Goal: Task Accomplishment & Management: Complete application form

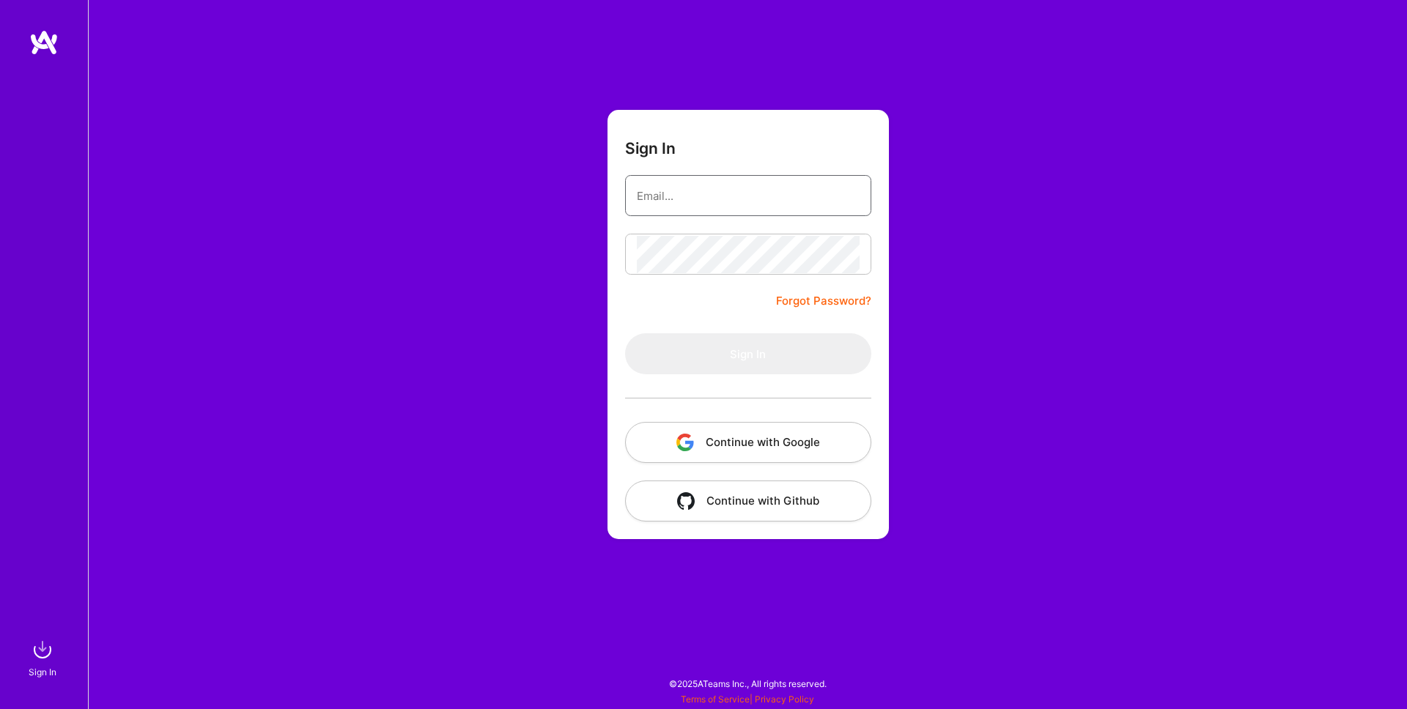
click at [678, 189] on input "email" at bounding box center [748, 195] width 223 height 37
type input "[EMAIL_ADDRESS][DOMAIN_NAME]"
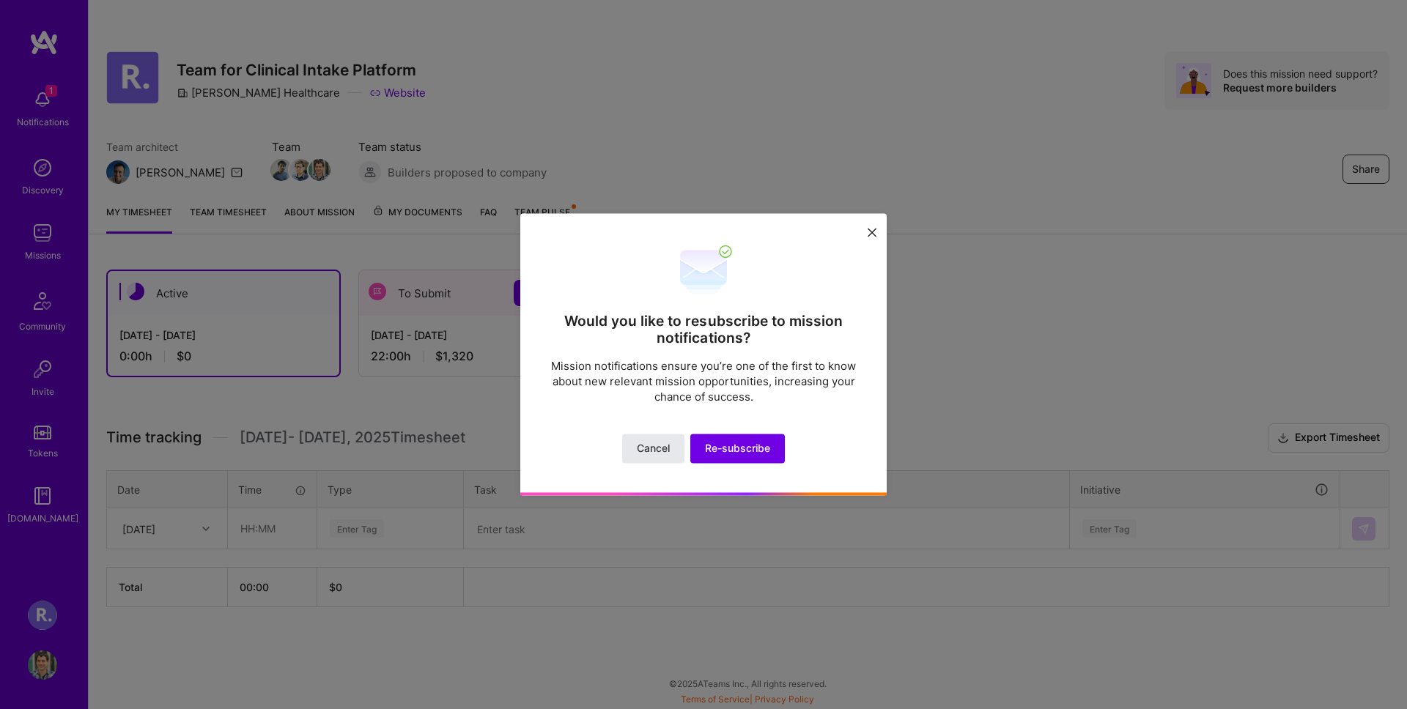
click at [671, 451] on button "Cancel" at bounding box center [653, 449] width 62 height 29
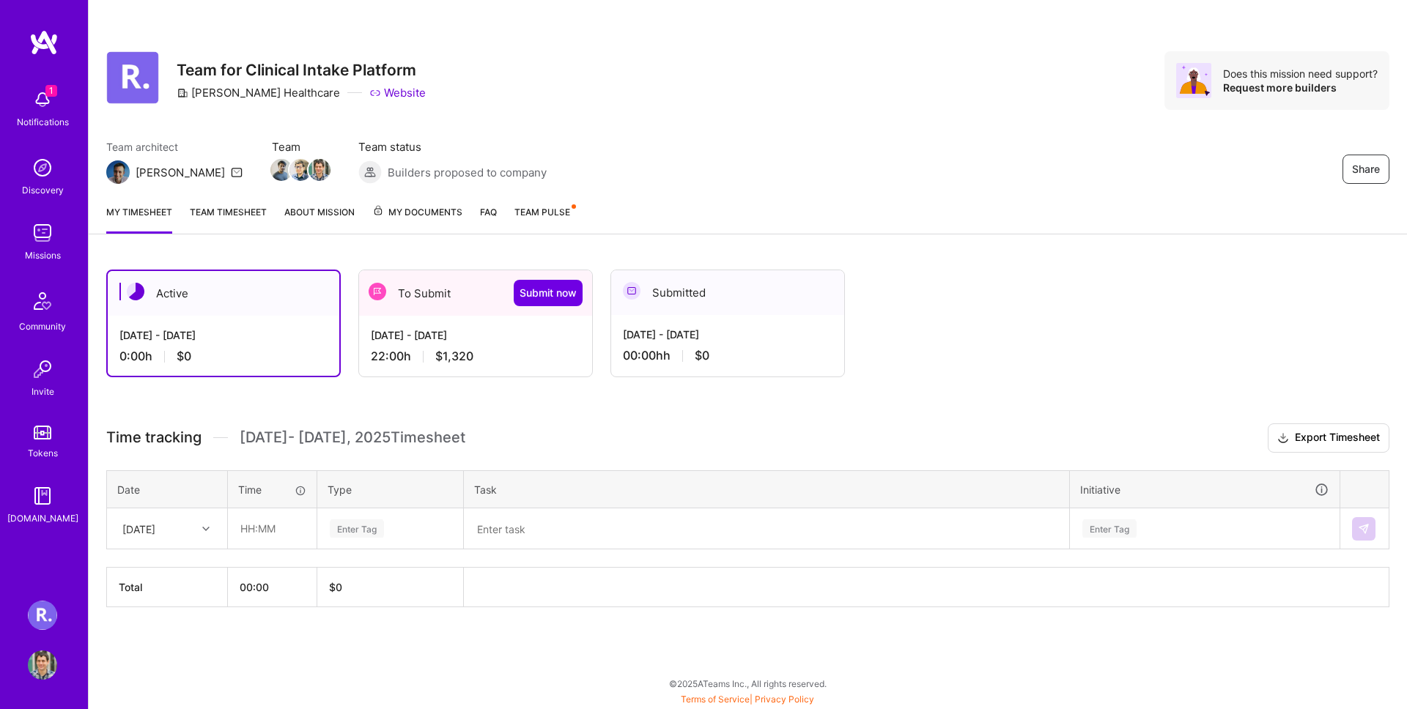
click at [266, 293] on div "Active" at bounding box center [224, 293] width 232 height 45
click at [420, 286] on div "To Submit Submit now" at bounding box center [475, 292] width 233 height 45
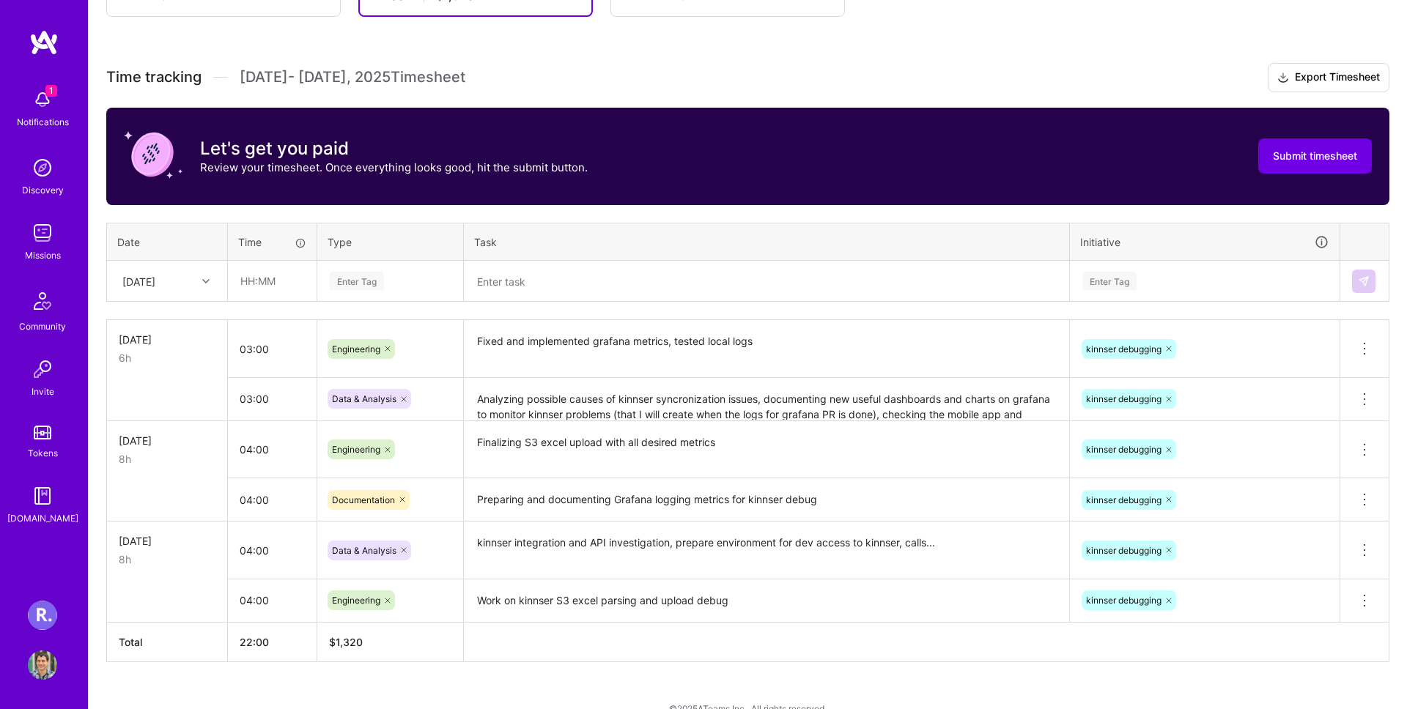
scroll to position [385, 0]
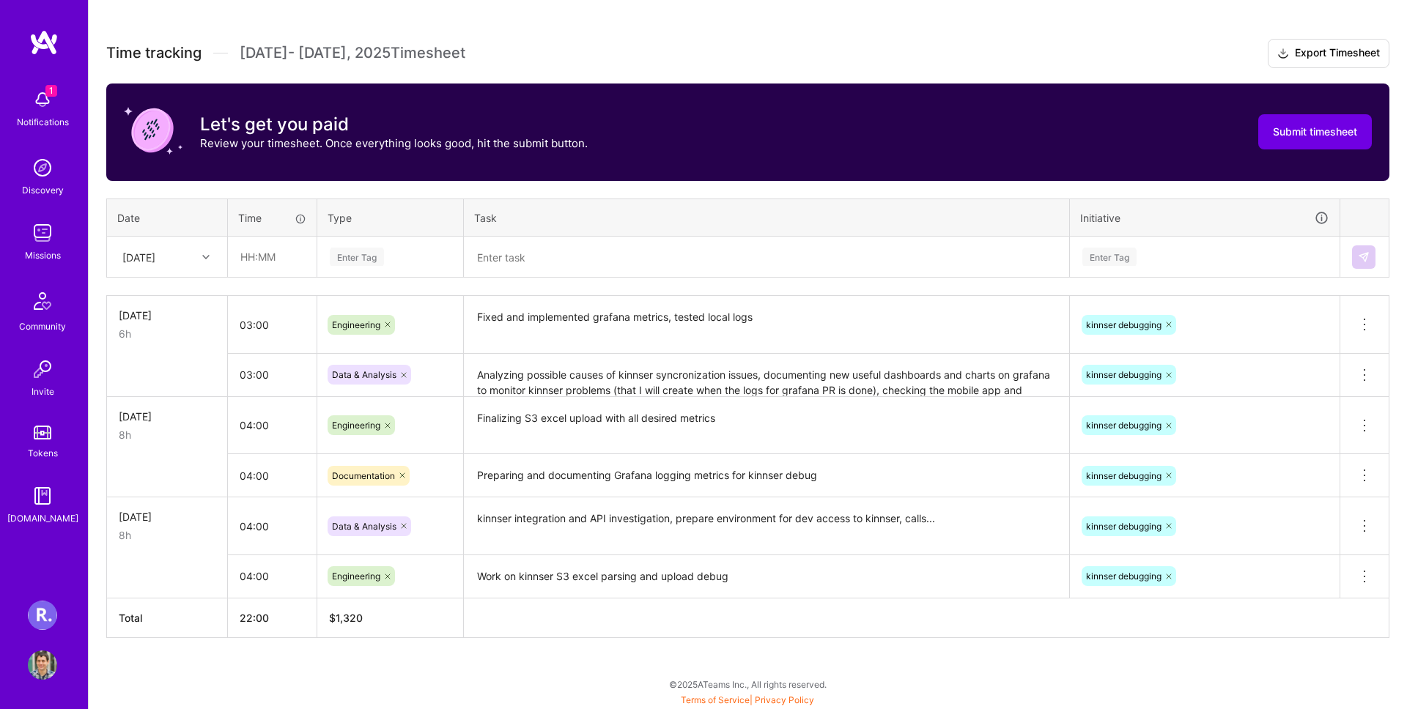
click at [202, 259] on icon at bounding box center [205, 257] width 7 height 7
click at [202, 258] on icon at bounding box center [205, 257] width 7 height 7
click at [204, 257] on icon at bounding box center [205, 257] width 7 height 7
click at [146, 650] on div "Active [DATE] - [DATE] 0:00 h $0 To Submit Submit now [DATE] - [DATE] 22:00 h $…" at bounding box center [748, 288] width 1318 height 843
click at [136, 251] on div "[DATE]" at bounding box center [138, 256] width 33 height 15
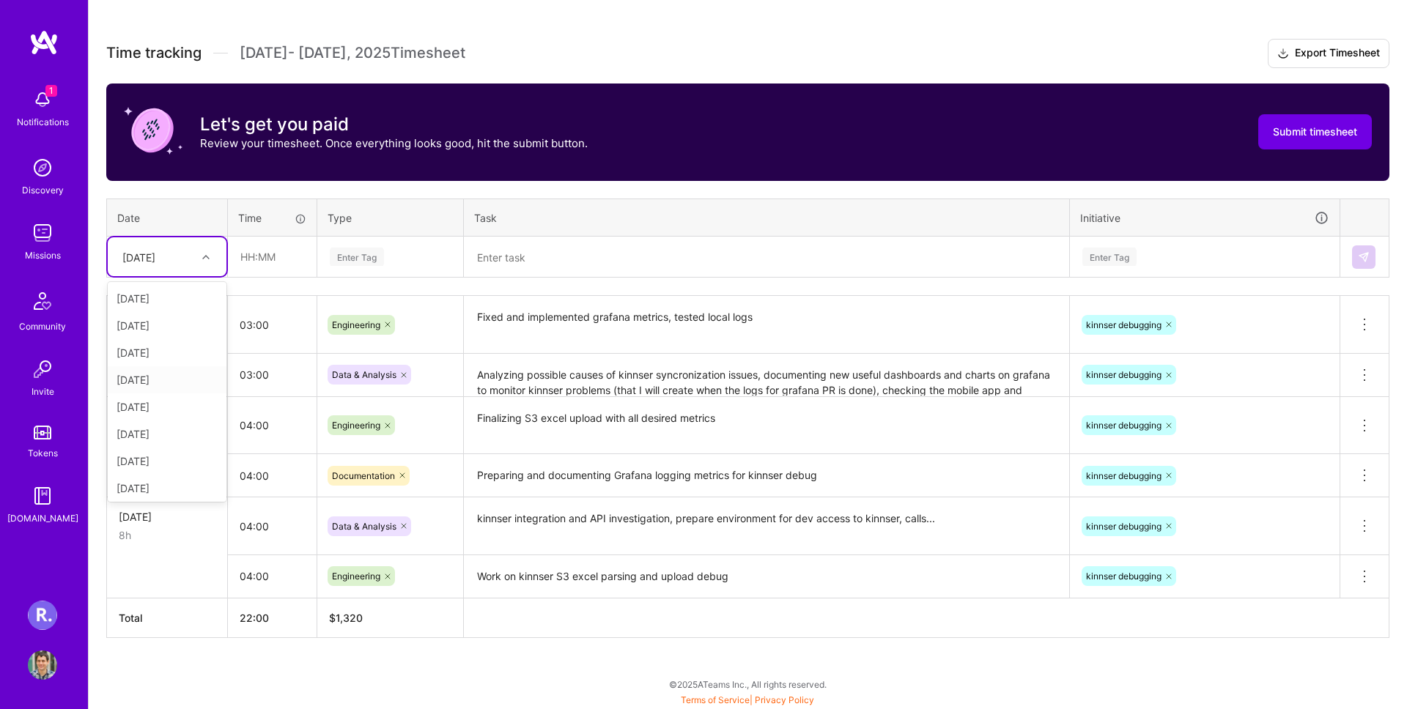
click at [158, 390] on div "[DATE]" at bounding box center [167, 379] width 119 height 27
click at [165, 245] on div "[DATE]" at bounding box center [155, 257] width 81 height 24
click at [179, 482] on div "[DATE]" at bounding box center [167, 488] width 119 height 27
click at [181, 270] on div "[DATE]" at bounding box center [167, 256] width 119 height 39
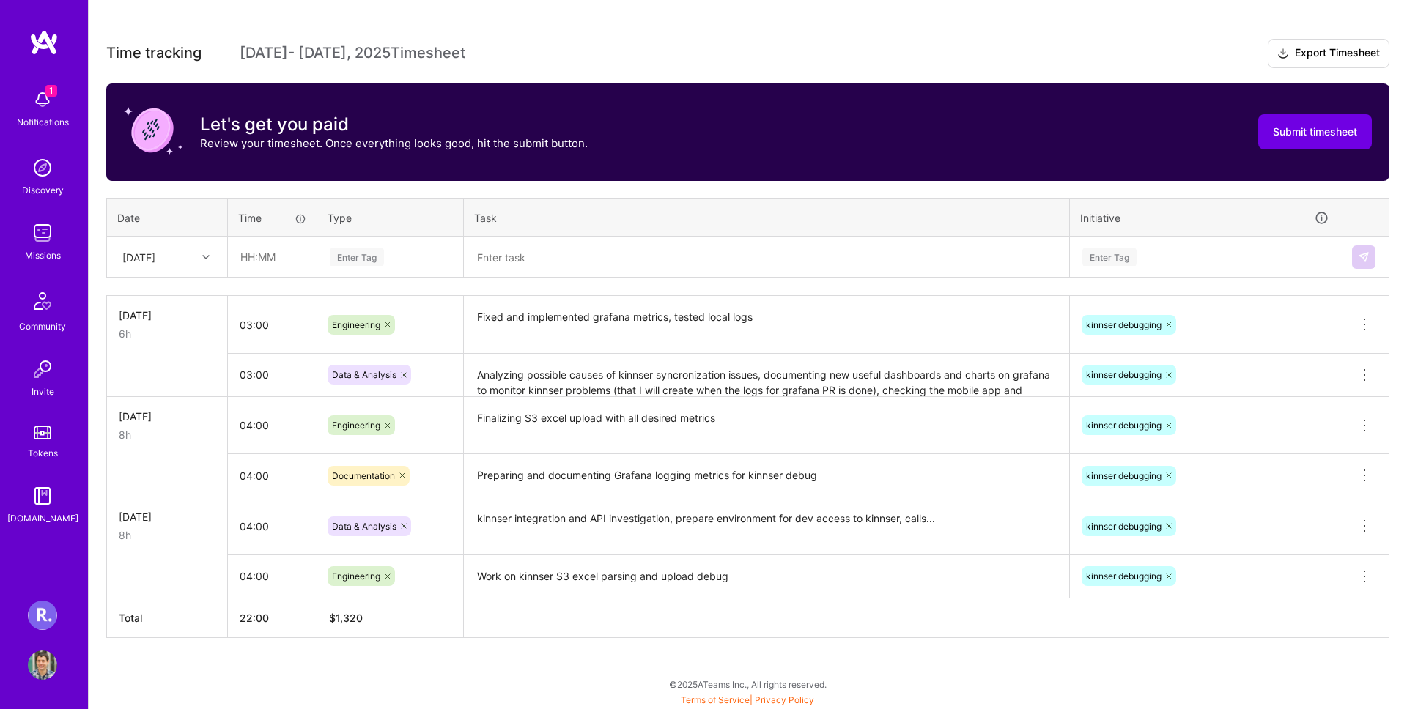
click at [191, 638] on div "Active [DATE] - [DATE] 0:00 h $0 To Submit Submit now [DATE] - [DATE] 22:00 h $…" at bounding box center [748, 288] width 1318 height 843
click at [169, 248] on div "[DATE]" at bounding box center [155, 257] width 81 height 24
click at [175, 369] on div "[DATE]" at bounding box center [167, 360] width 119 height 27
click at [270, 267] on input "text" at bounding box center [272, 256] width 87 height 39
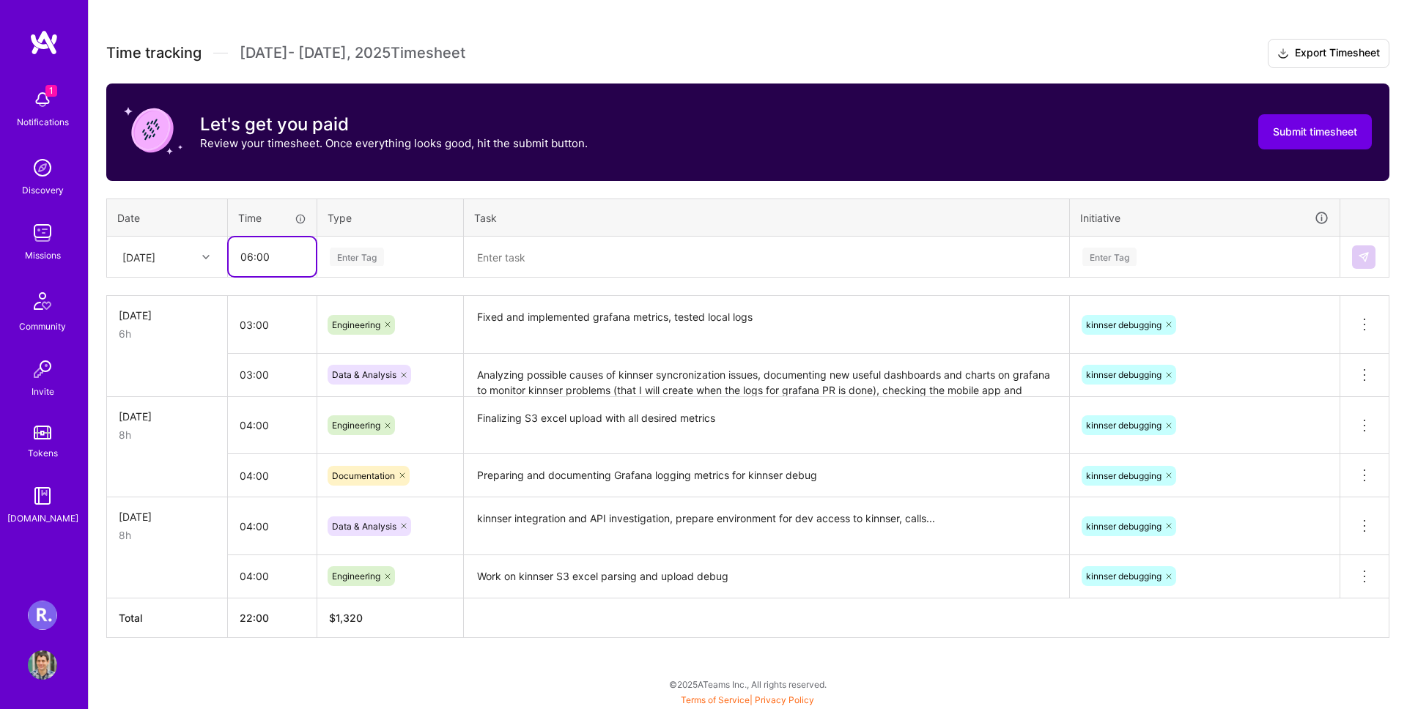
type input "06:00"
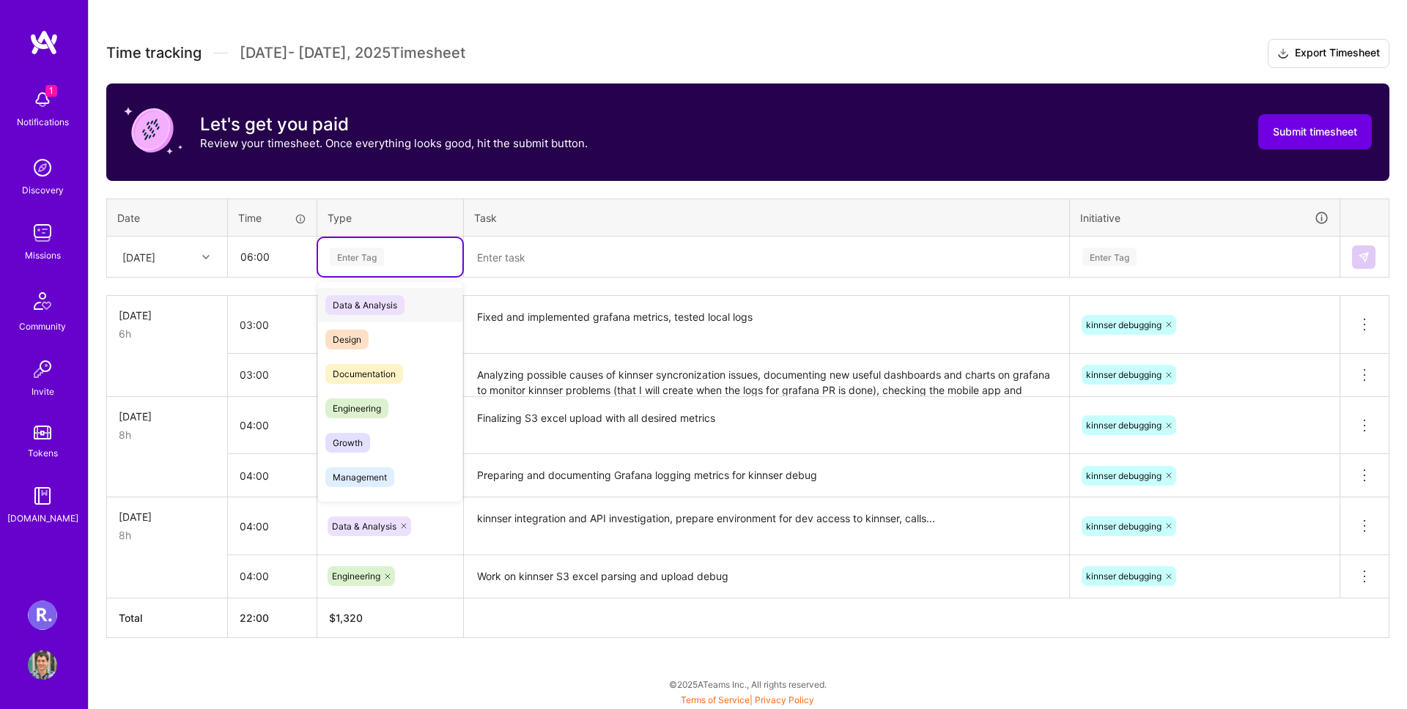
click at [421, 307] on div "Data & Analysis" at bounding box center [390, 305] width 144 height 34
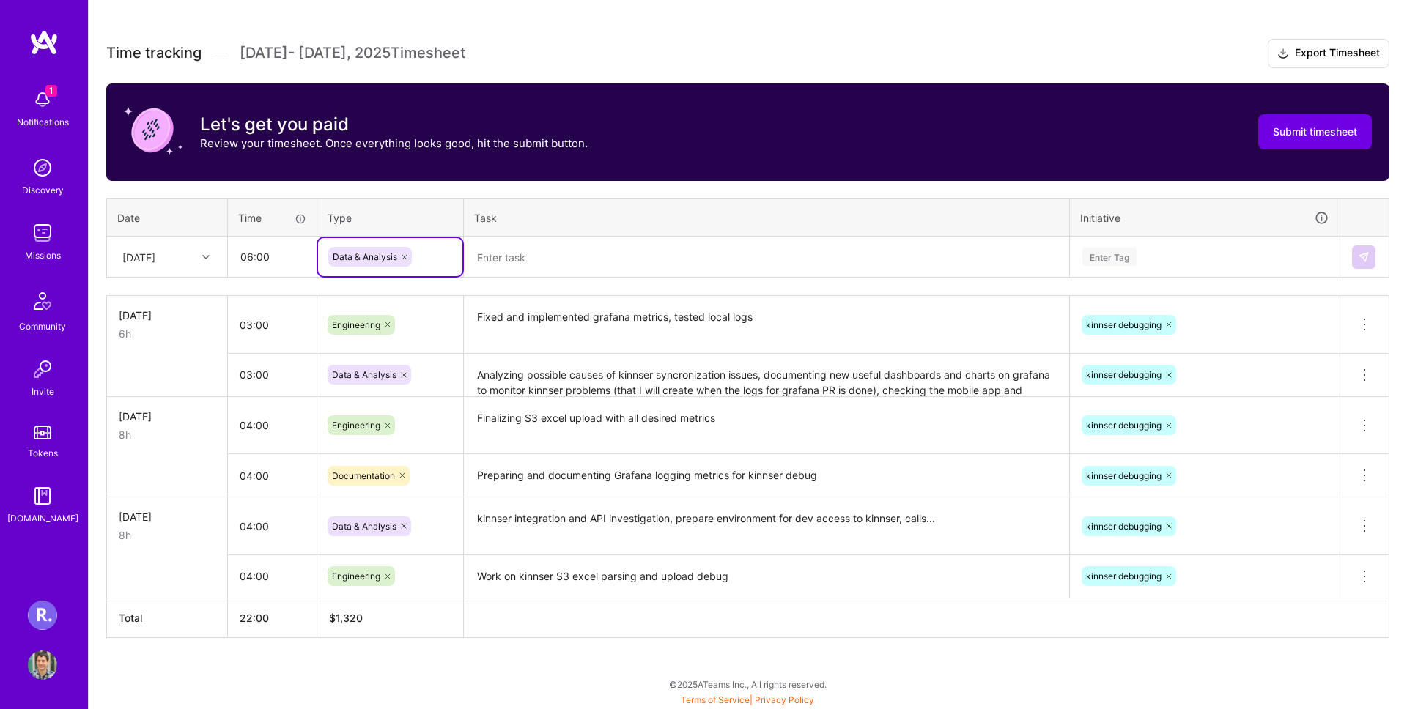
click at [496, 257] on textarea at bounding box center [766, 257] width 602 height 38
click at [396, 363] on div "Engineering" at bounding box center [390, 374] width 144 height 34
click at [498, 265] on textarea at bounding box center [766, 257] width 602 height 39
click at [258, 256] on input "06:00" at bounding box center [272, 256] width 87 height 39
click at [248, 256] on input "06:00" at bounding box center [272, 256] width 87 height 39
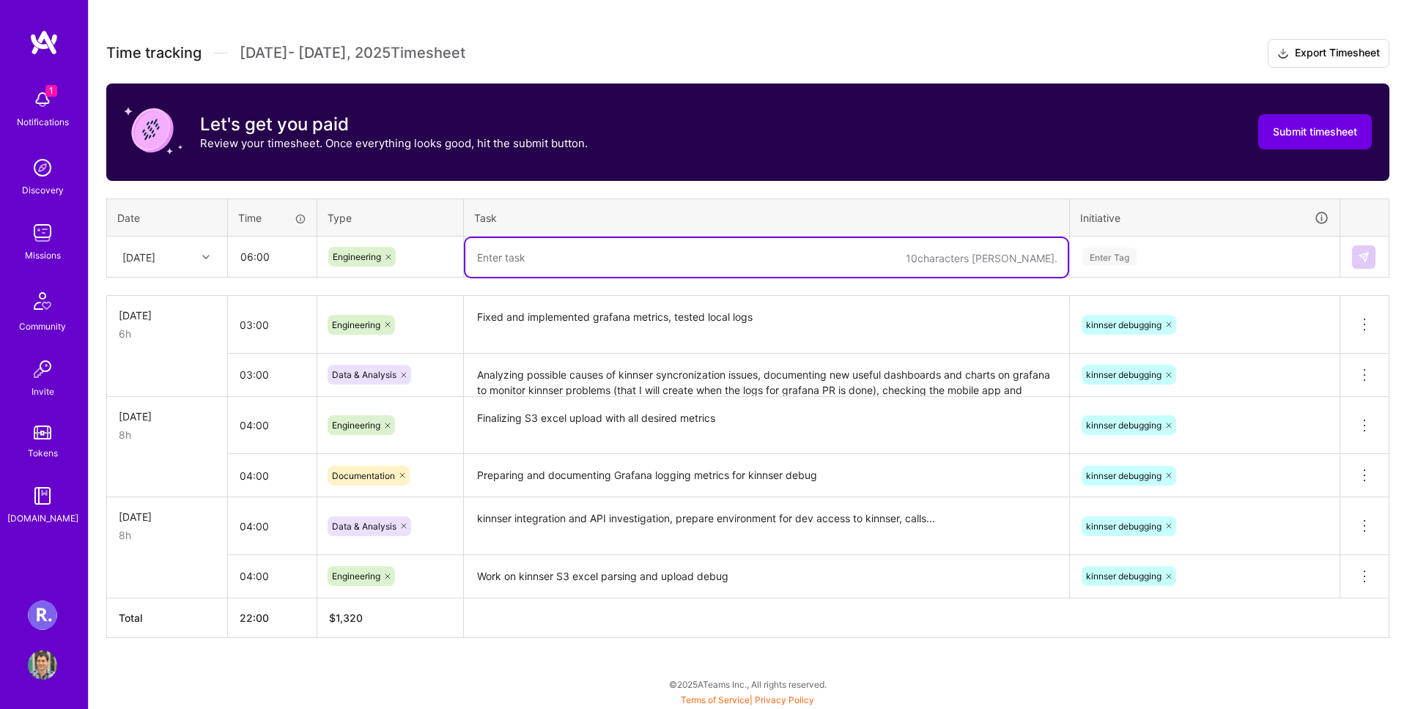
click at [566, 263] on textarea at bounding box center [766, 257] width 602 height 39
type textarea "I"
paste textarea "RPA-powered"
click at [742, 257] on textarea "Implementation of kinnser status monitoring using old RPA-powered" at bounding box center [766, 257] width 602 height 39
click at [475, 261] on textarea "Implementation of kinnser status monitoring using old RPA-powered scraper" at bounding box center [766, 257] width 602 height 39
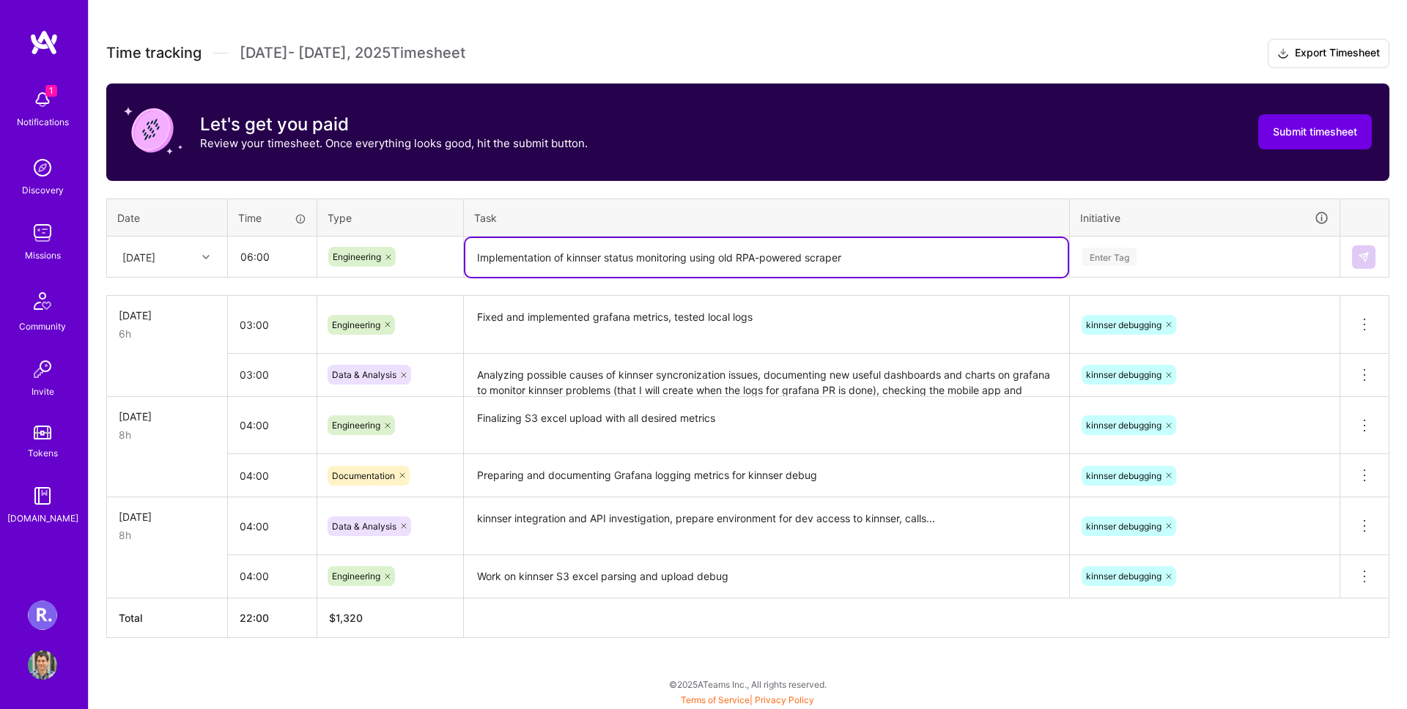
click at [475, 261] on textarea "Implementation of kinnser status monitoring using old RPA-powered scraper" at bounding box center [766, 257] width 602 height 39
type textarea "Investigation and implementation of kinnser status monitoring using old RPA-pow…"
click at [1159, 248] on div "Enter Tag" at bounding box center [1205, 257] width 248 height 18
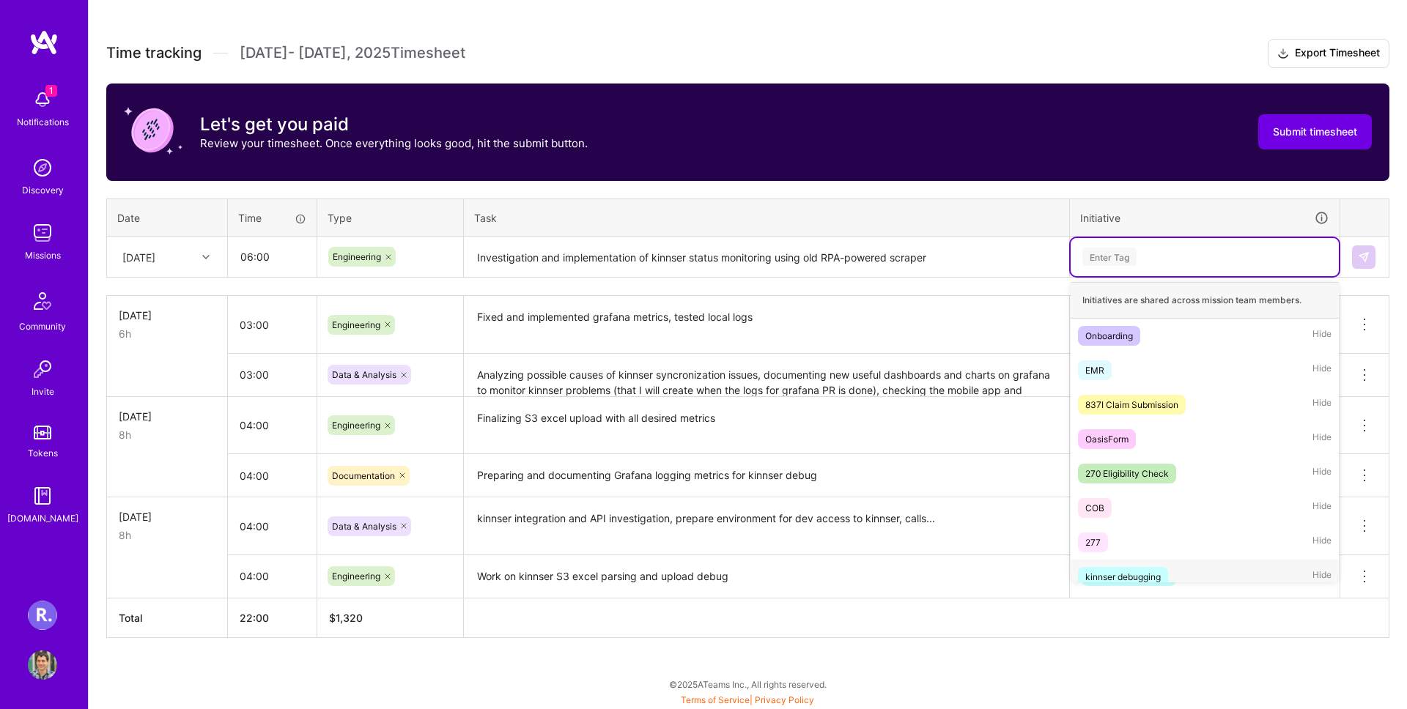
click at [1175, 574] on div "kinnser debugging Hide" at bounding box center [1205, 577] width 268 height 34
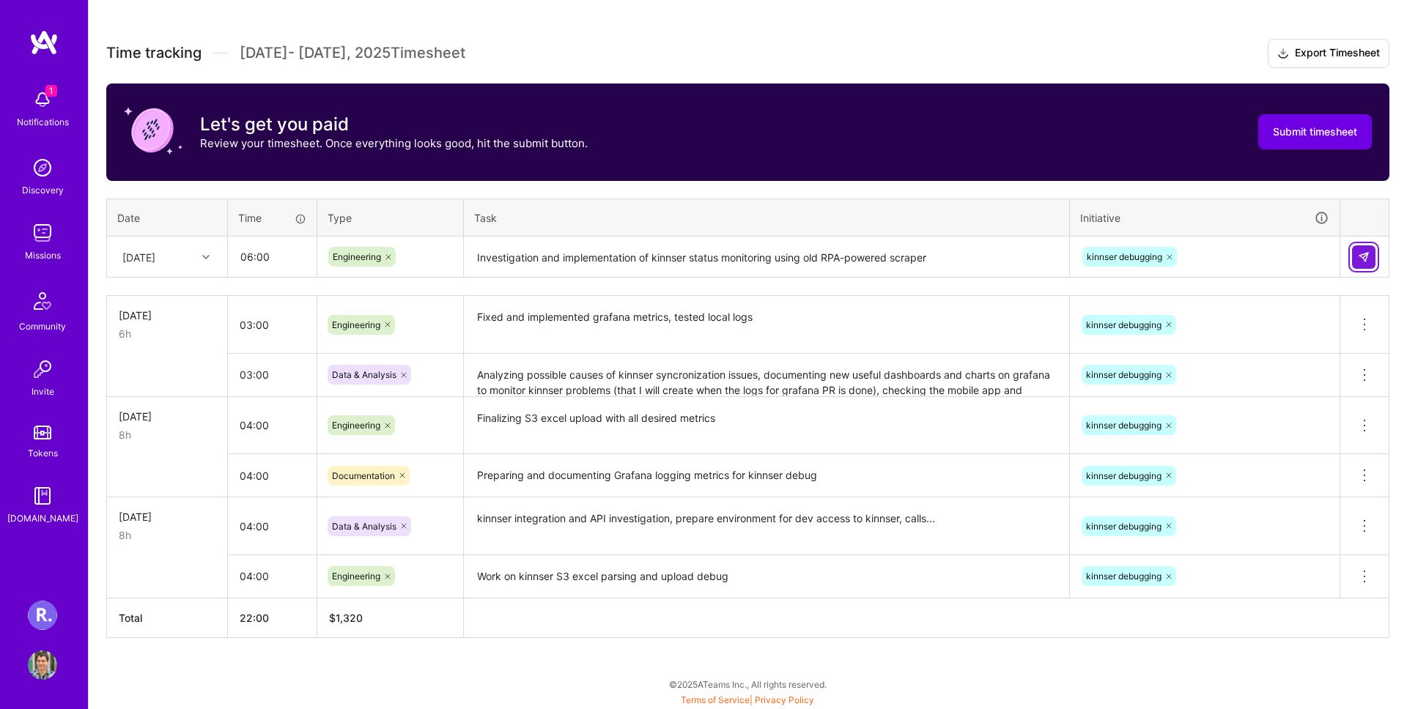
click at [1368, 256] on img at bounding box center [1364, 257] width 12 height 12
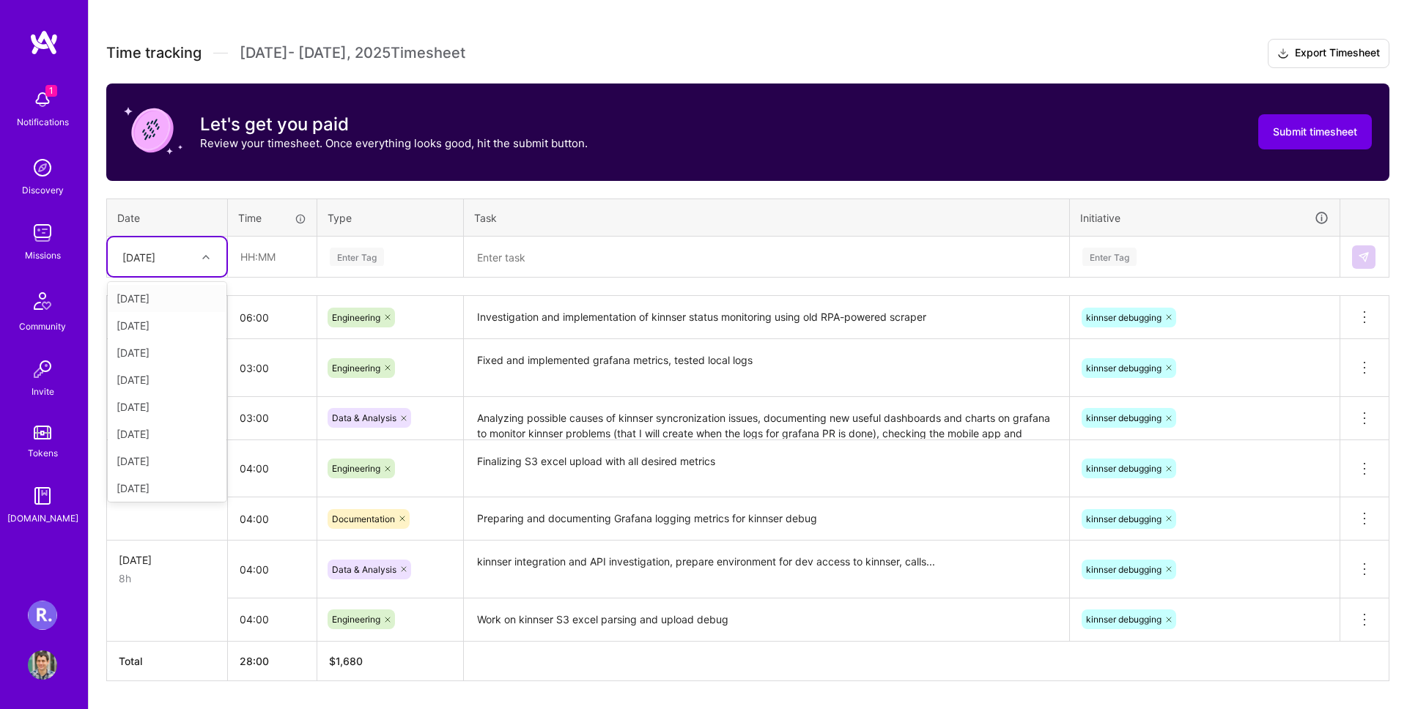
click at [160, 274] on div "[DATE]" at bounding box center [167, 256] width 119 height 39
click at [167, 380] on div "[DATE]" at bounding box center [167, 376] width 119 height 27
click at [391, 248] on div "Enter Tag" at bounding box center [390, 257] width 124 height 18
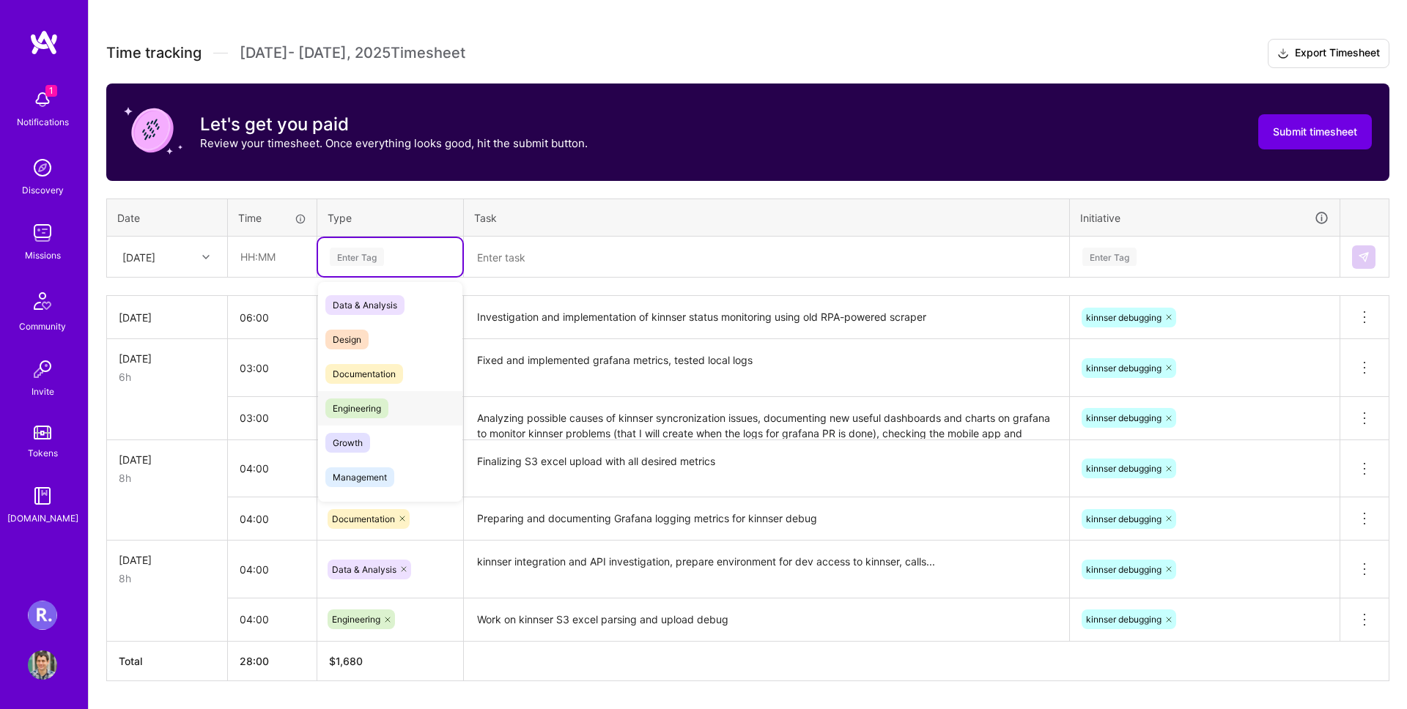
click at [401, 411] on div "Engineering" at bounding box center [390, 408] width 144 height 34
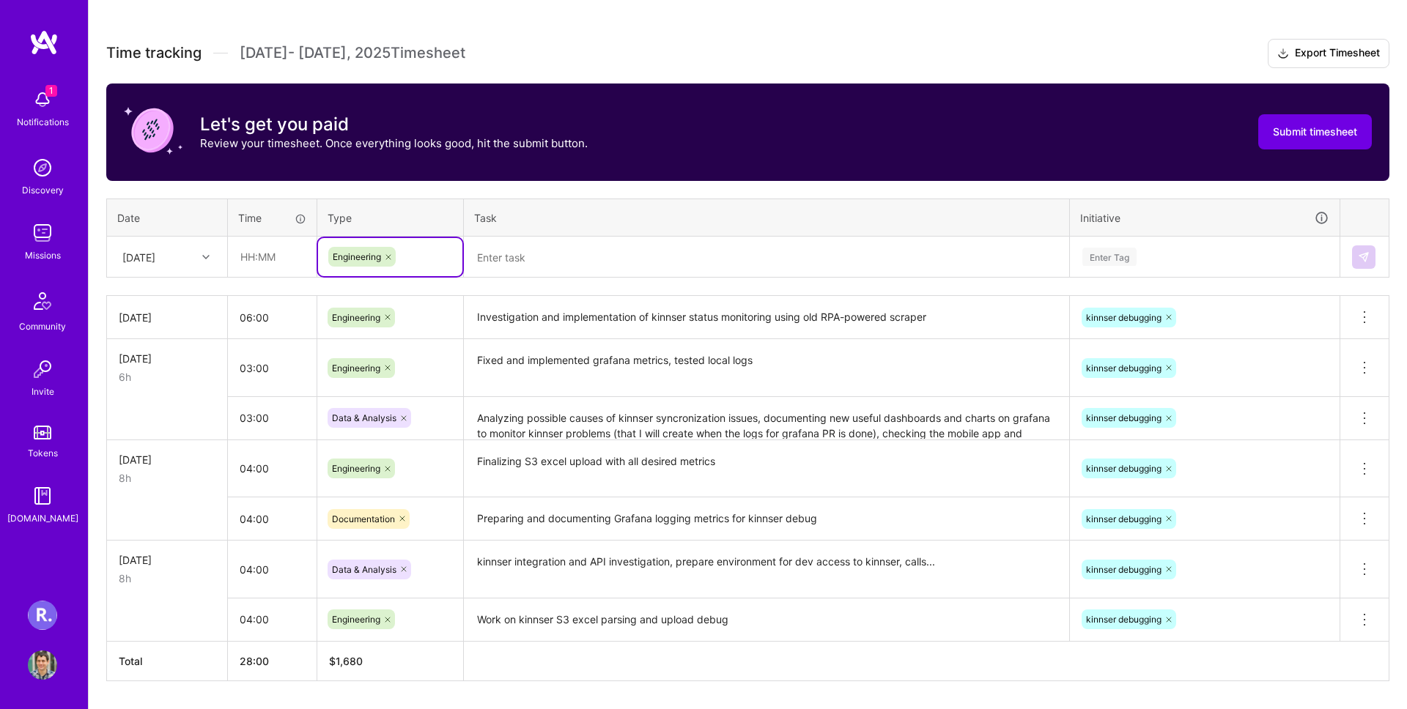
click at [533, 223] on th "Task" at bounding box center [767, 218] width 606 height 38
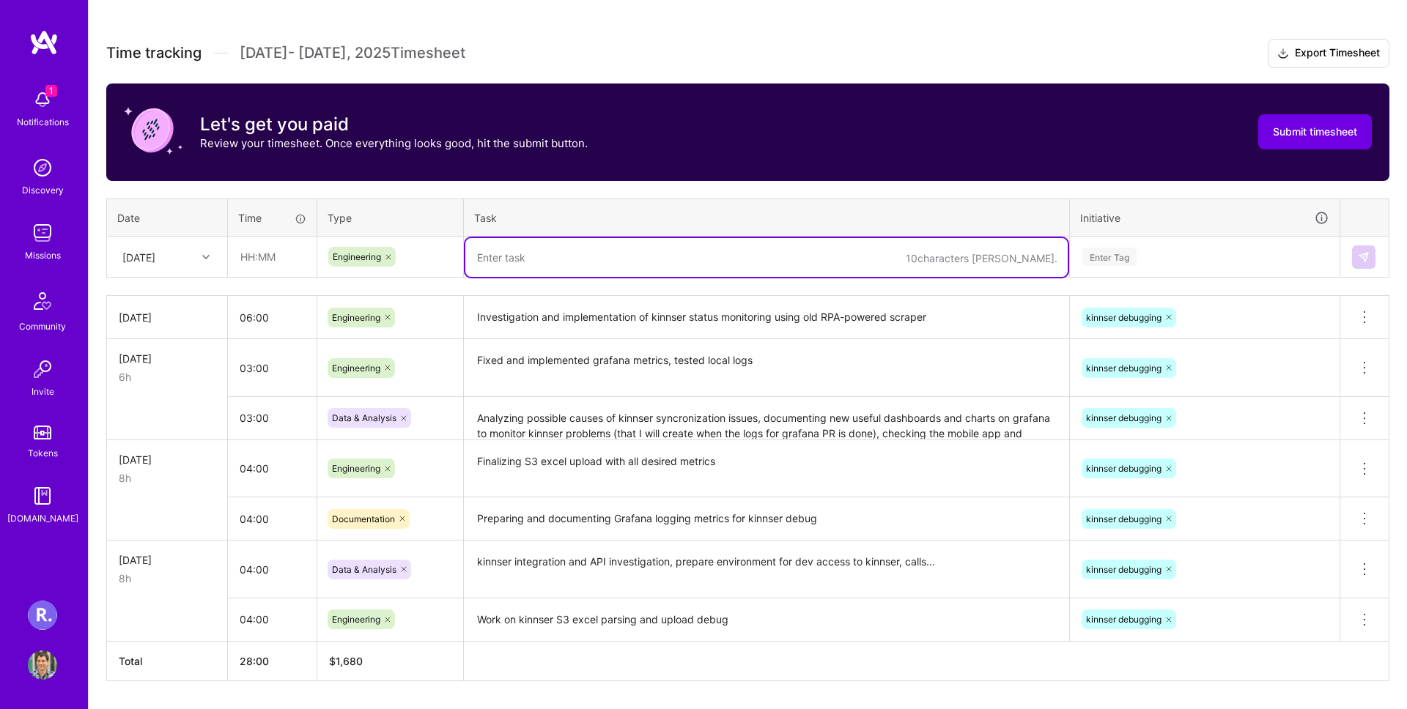
click at [533, 253] on textarea at bounding box center [766, 257] width 602 height 39
paste textarea "API reverse engineering’ approach"
click at [867, 258] on textarea "Finished with kinnser status implementation using new 'API reverse engineering’…" at bounding box center [766, 257] width 602 height 39
click at [865, 258] on textarea "Finished with kinnser status implementation using new 'API reverse engineering’…" at bounding box center [766, 257] width 602 height 39
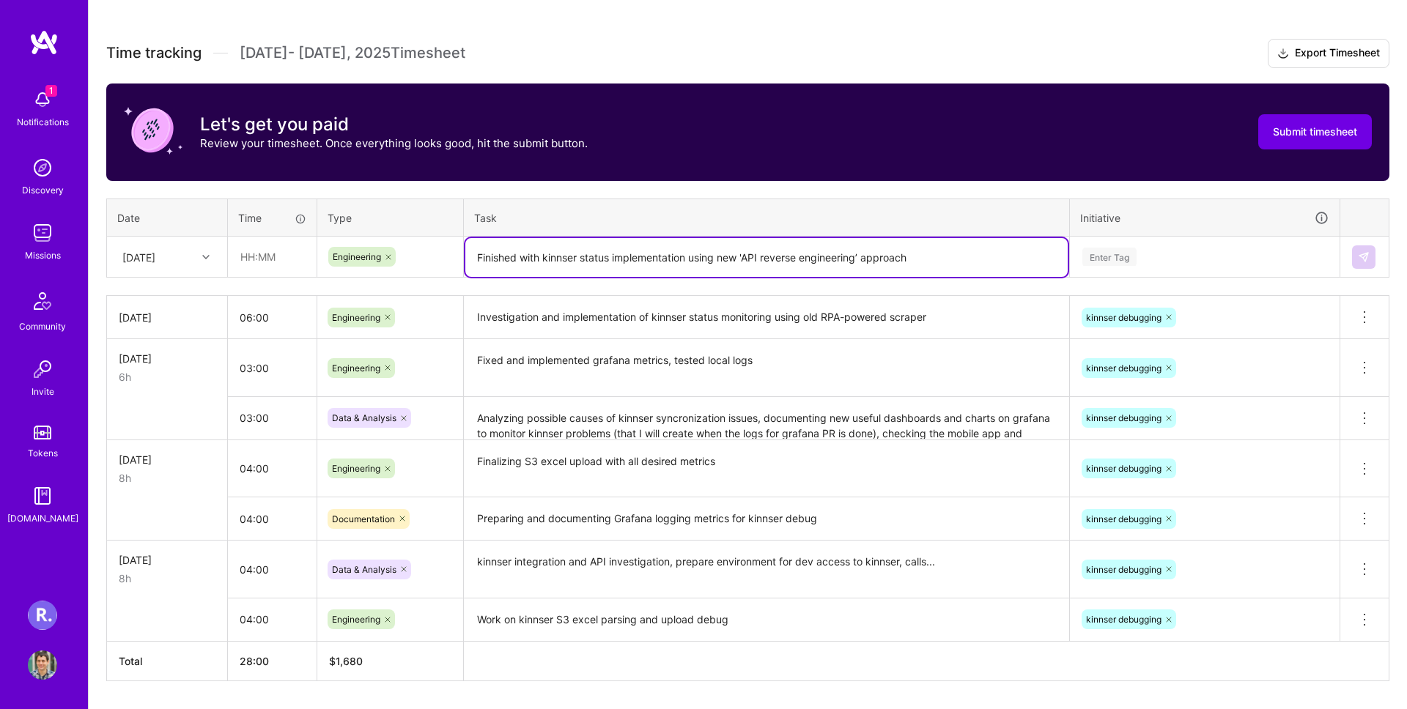
click at [865, 258] on textarea "Finished with kinnser status implementation using new 'API reverse engineering’…" at bounding box center [766, 257] width 602 height 39
type textarea "Finished with kinnser status implementation using new 'API reverse engineering'…"
click at [273, 241] on input "text" at bounding box center [272, 256] width 87 height 39
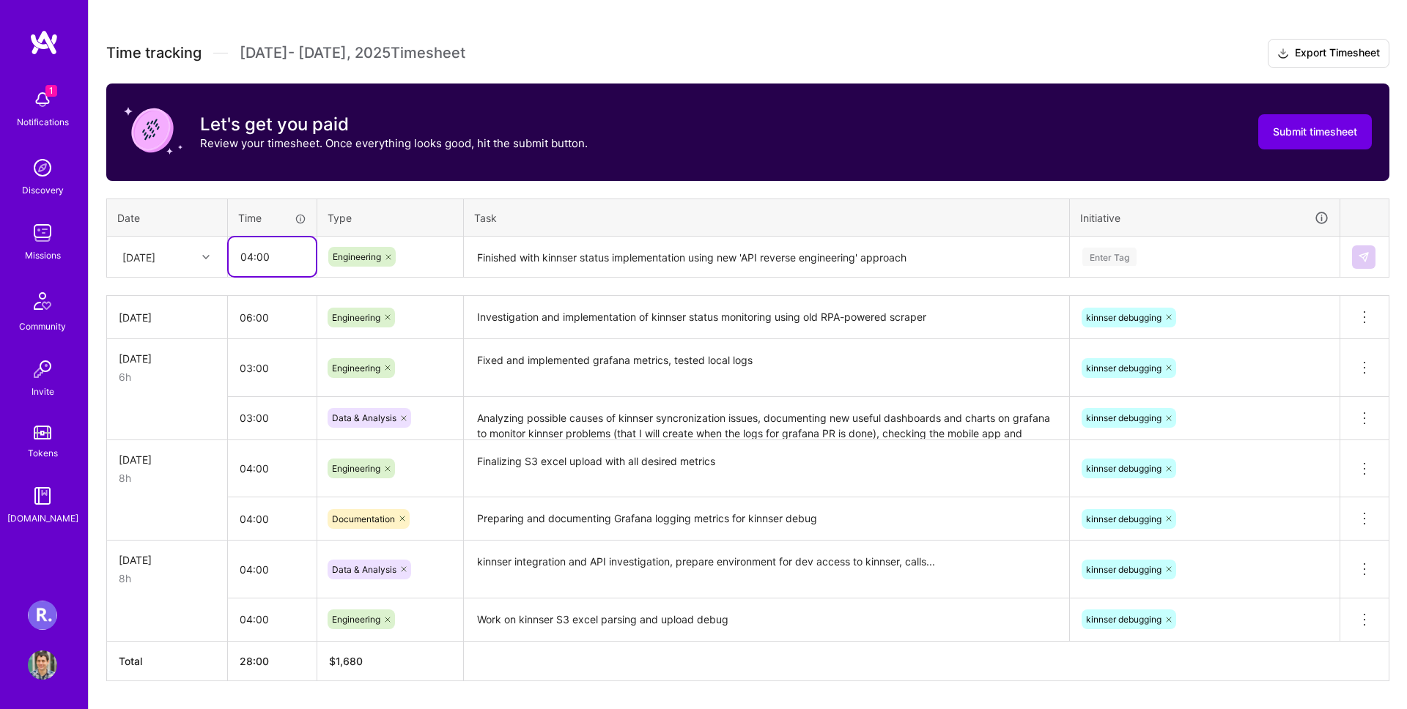
type input "04:00"
click at [1099, 246] on div "Enter Tag" at bounding box center [1205, 257] width 268 height 38
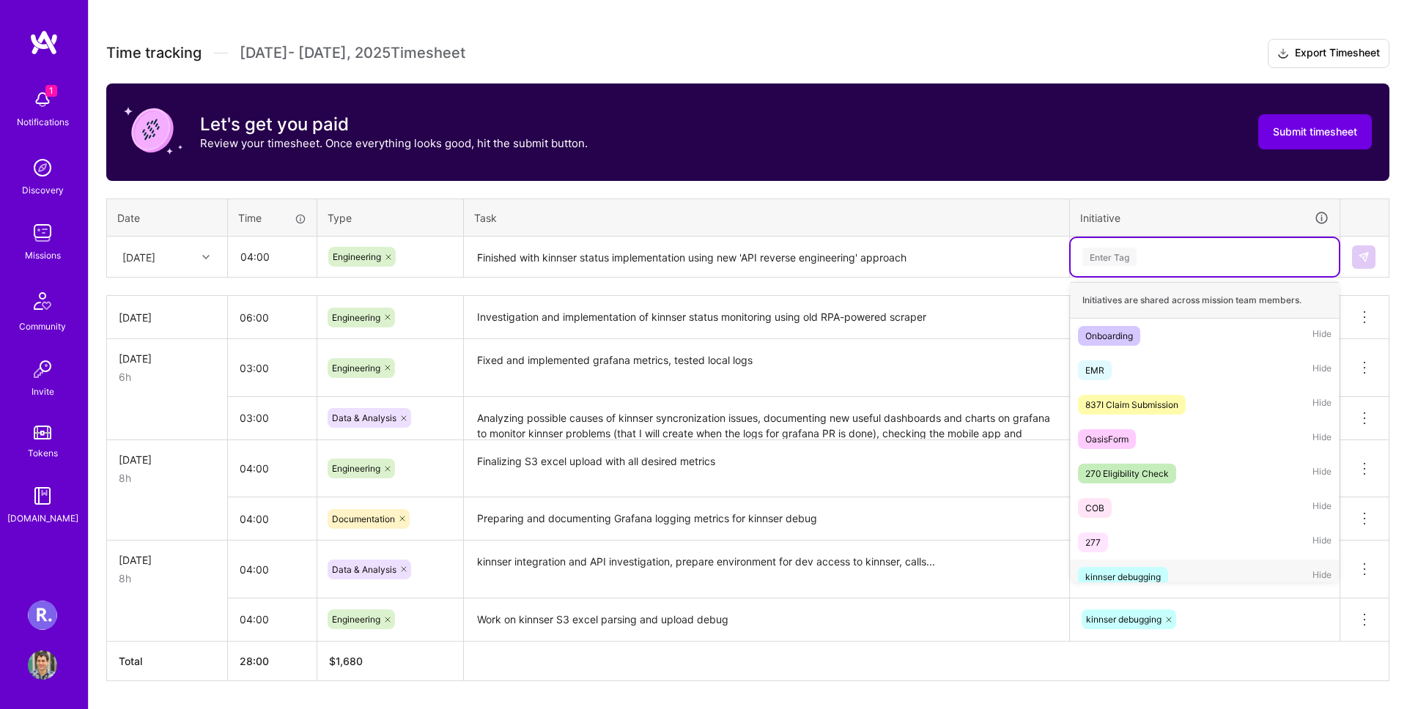
click at [1152, 572] on div "kinnser debugging" at bounding box center [1122, 576] width 75 height 15
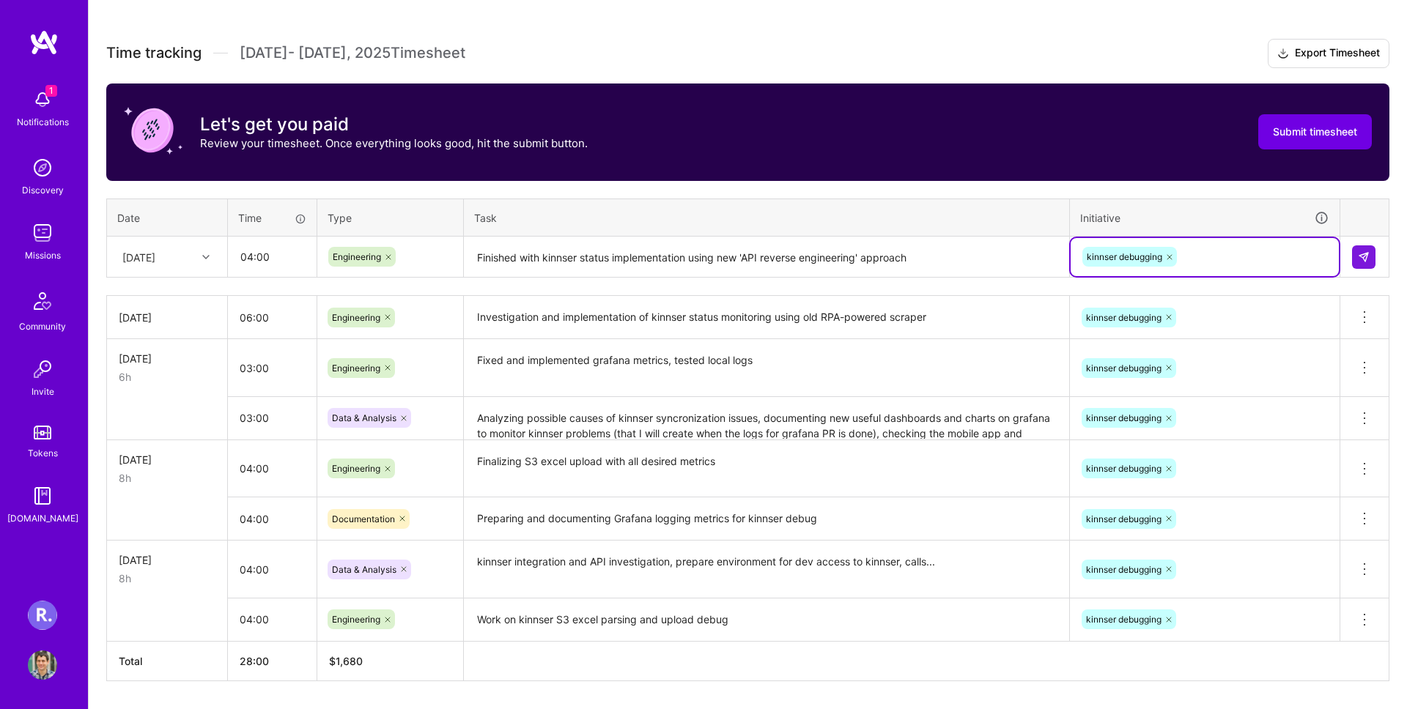
click at [1248, 256] on div "kinnser debugging" at bounding box center [1205, 256] width 248 height 23
click at [1356, 251] on button at bounding box center [1363, 256] width 23 height 23
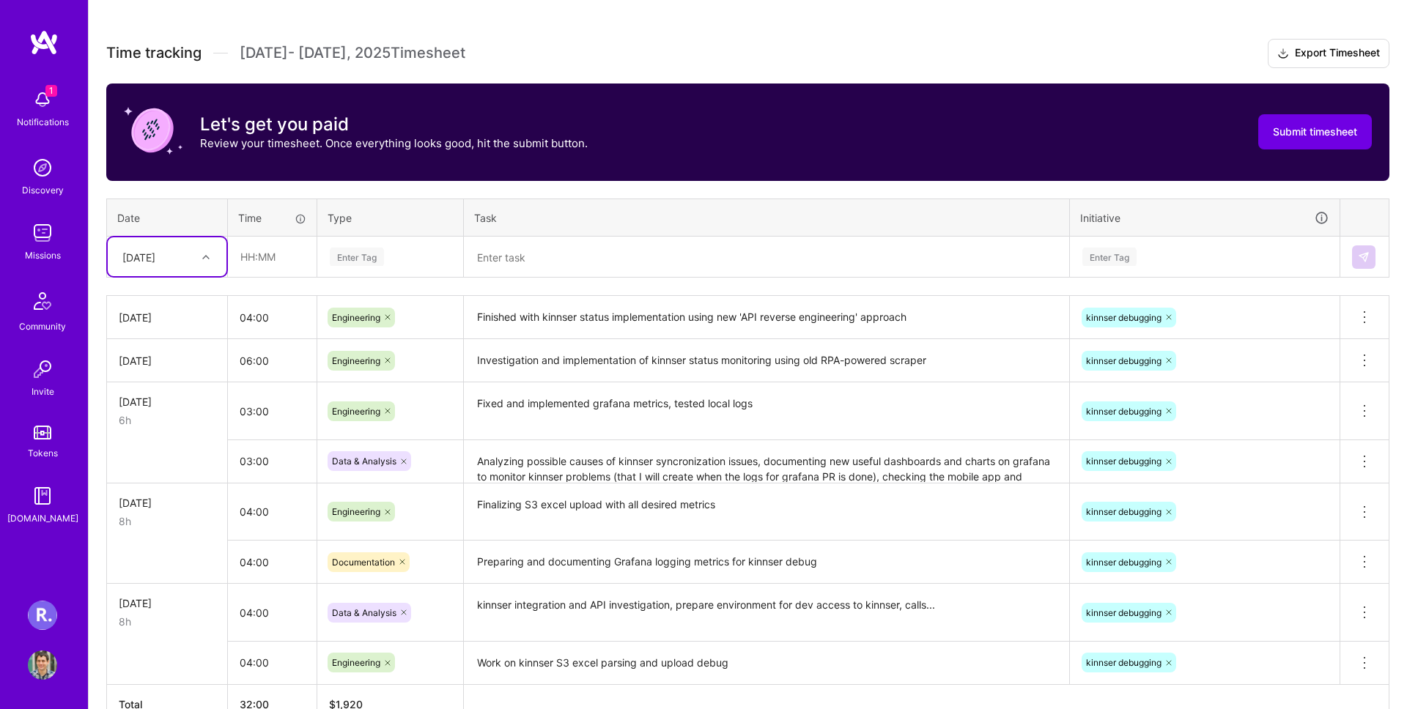
click at [288, 237] on td at bounding box center [272, 257] width 89 height 41
click at [280, 243] on input "text" at bounding box center [272, 256] width 87 height 39
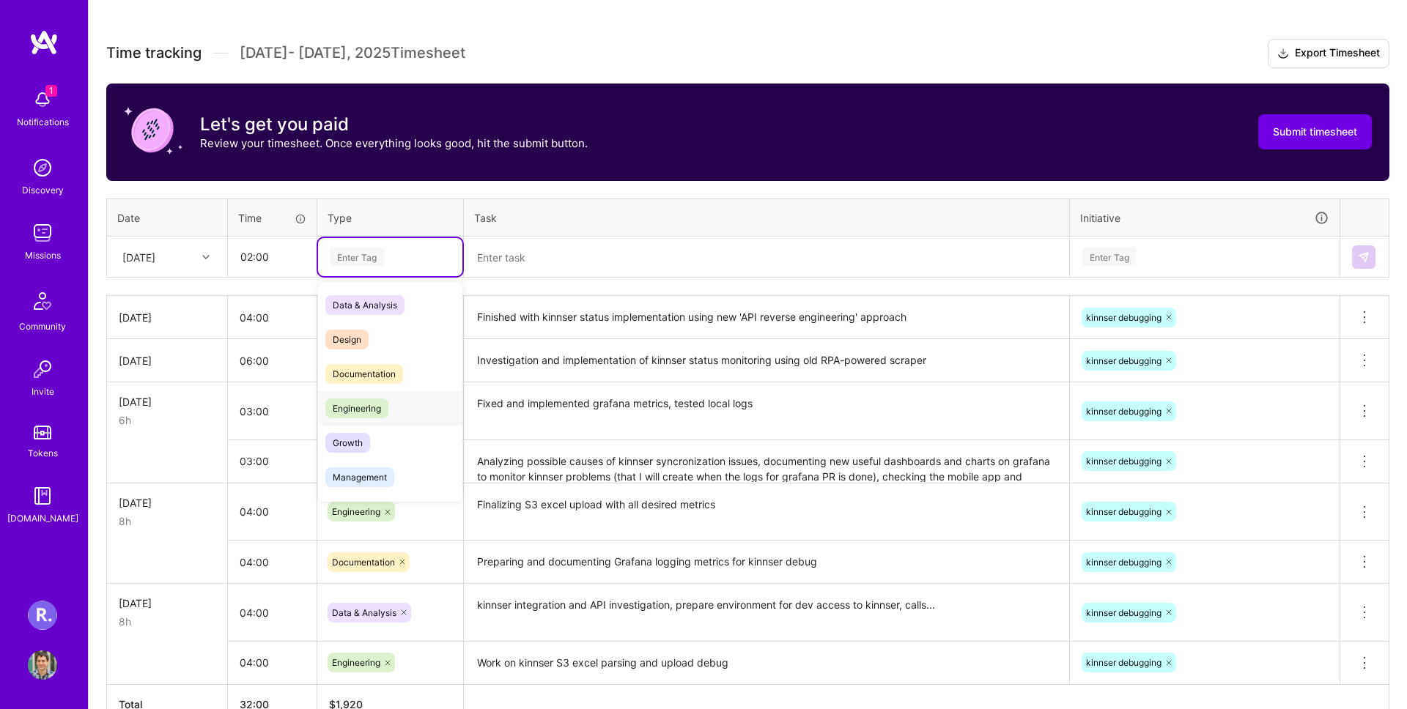
click at [425, 395] on div "Engineering" at bounding box center [390, 408] width 144 height 34
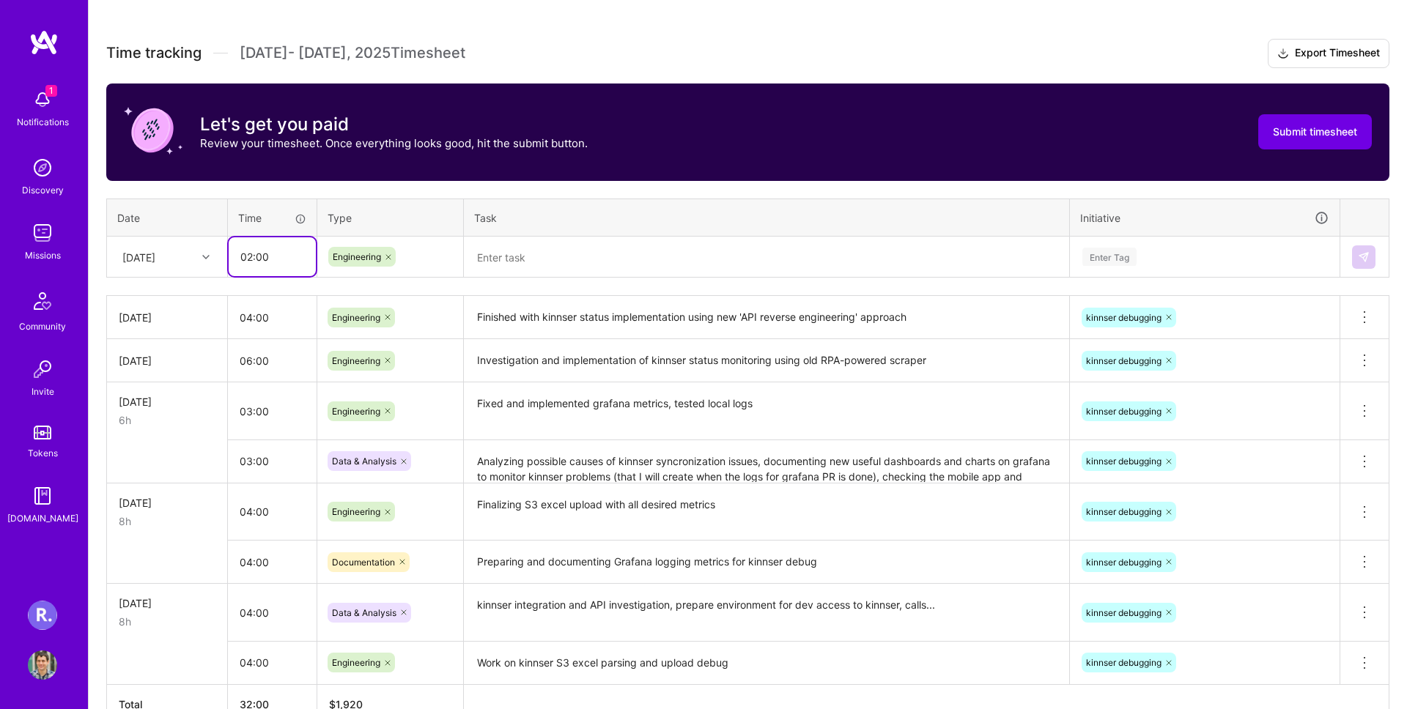
click at [276, 264] on input "02:00" at bounding box center [272, 256] width 87 height 39
type input "01:00"
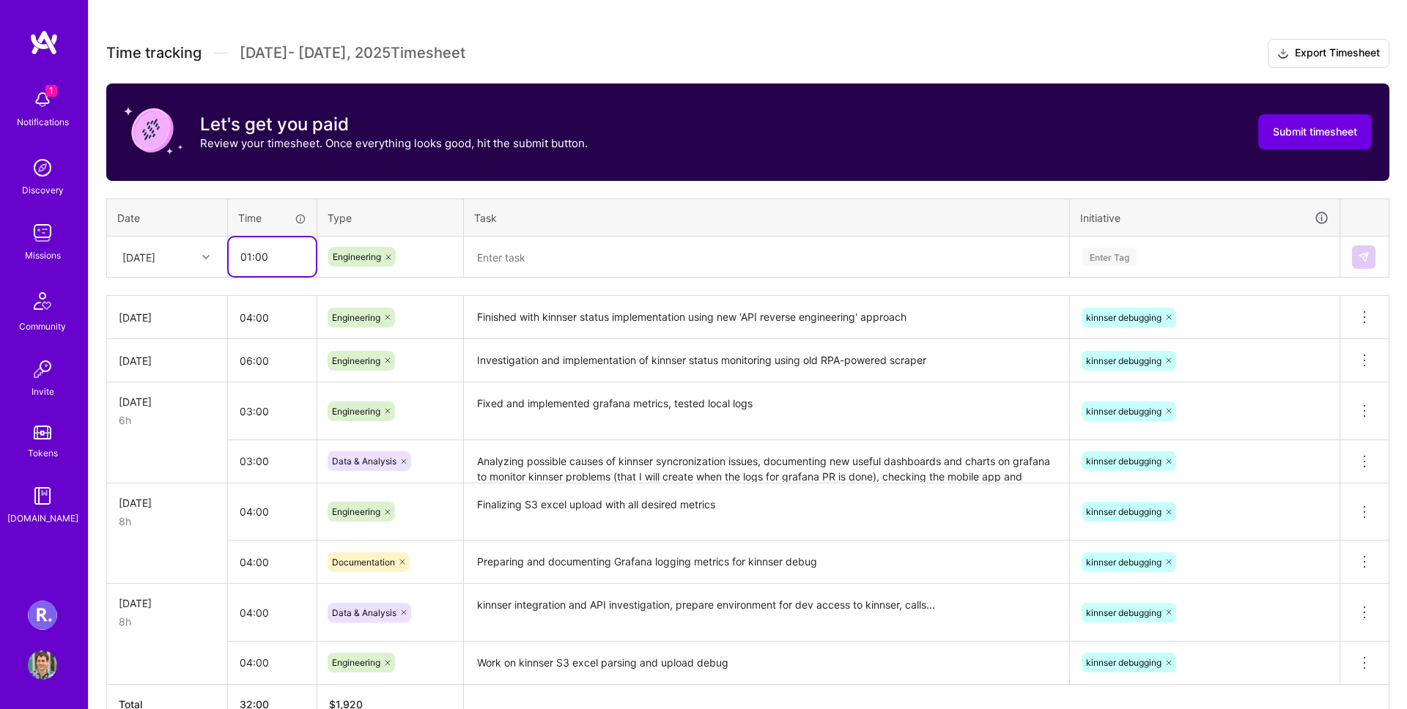
click at [291, 252] on input "01:00" at bounding box center [272, 256] width 87 height 39
click at [289, 253] on input "01:00" at bounding box center [272, 256] width 87 height 39
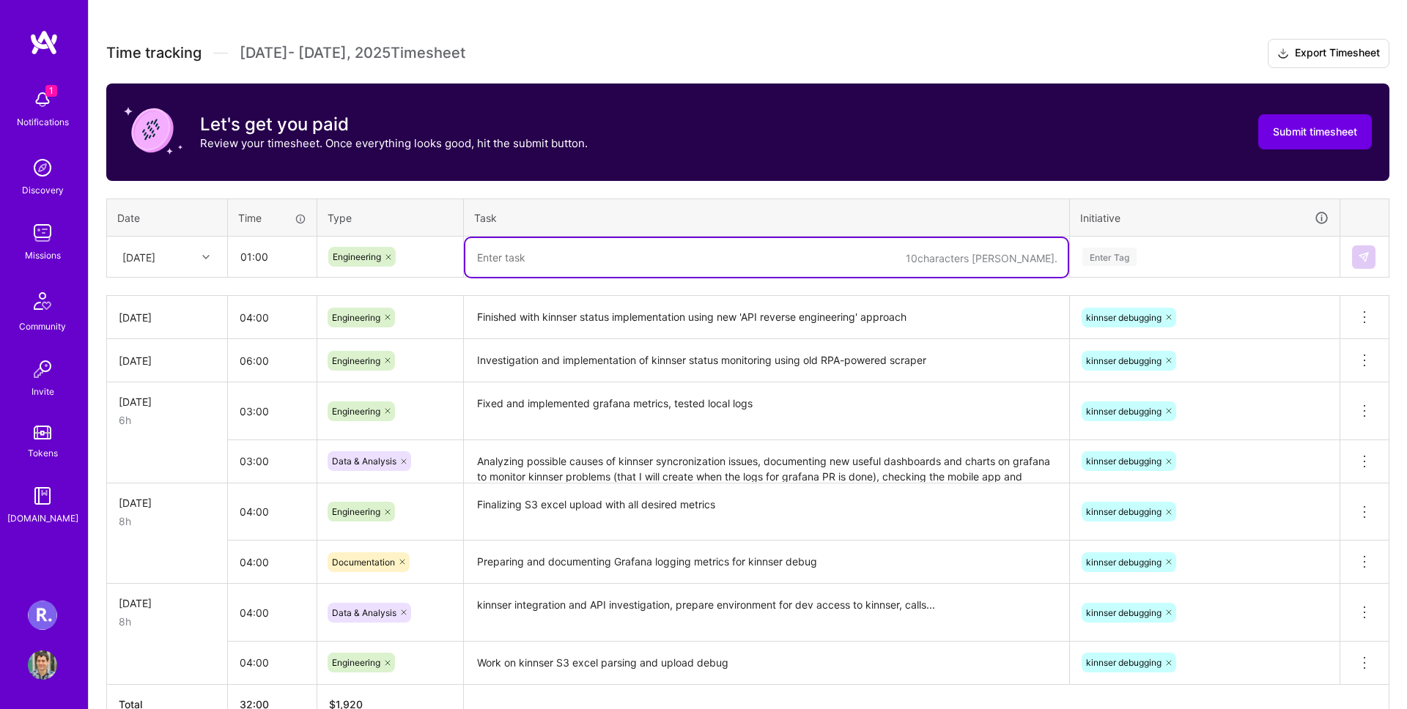
click at [545, 243] on textarea at bounding box center [766, 257] width 602 height 39
click at [671, 265] on textarea "Improved paths for S3 saving files and reorganiz" at bounding box center [766, 257] width 602 height 39
paste textarea "is_processed"
type textarea "Improved paths for S3 saving files and fixed issues with is_processed calculati…"
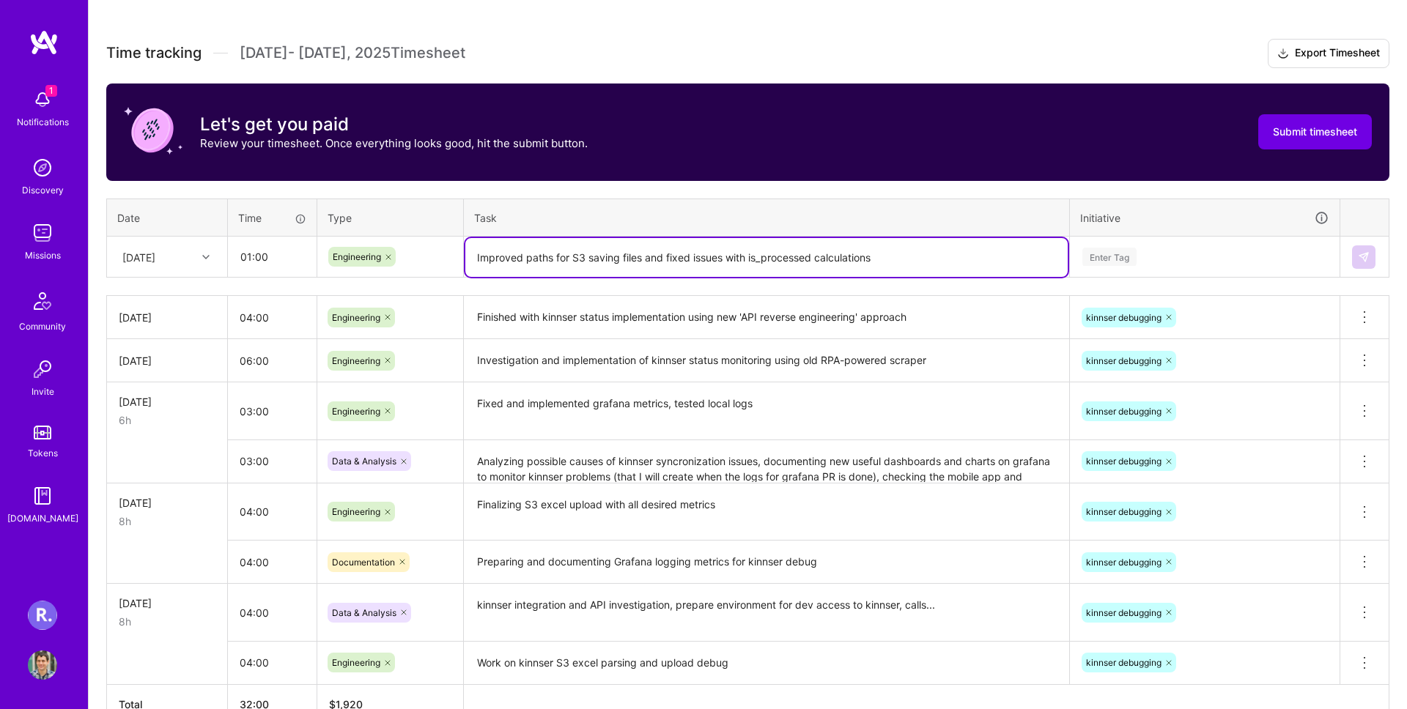
click at [1271, 265] on div "Enter Tag" at bounding box center [1205, 257] width 248 height 18
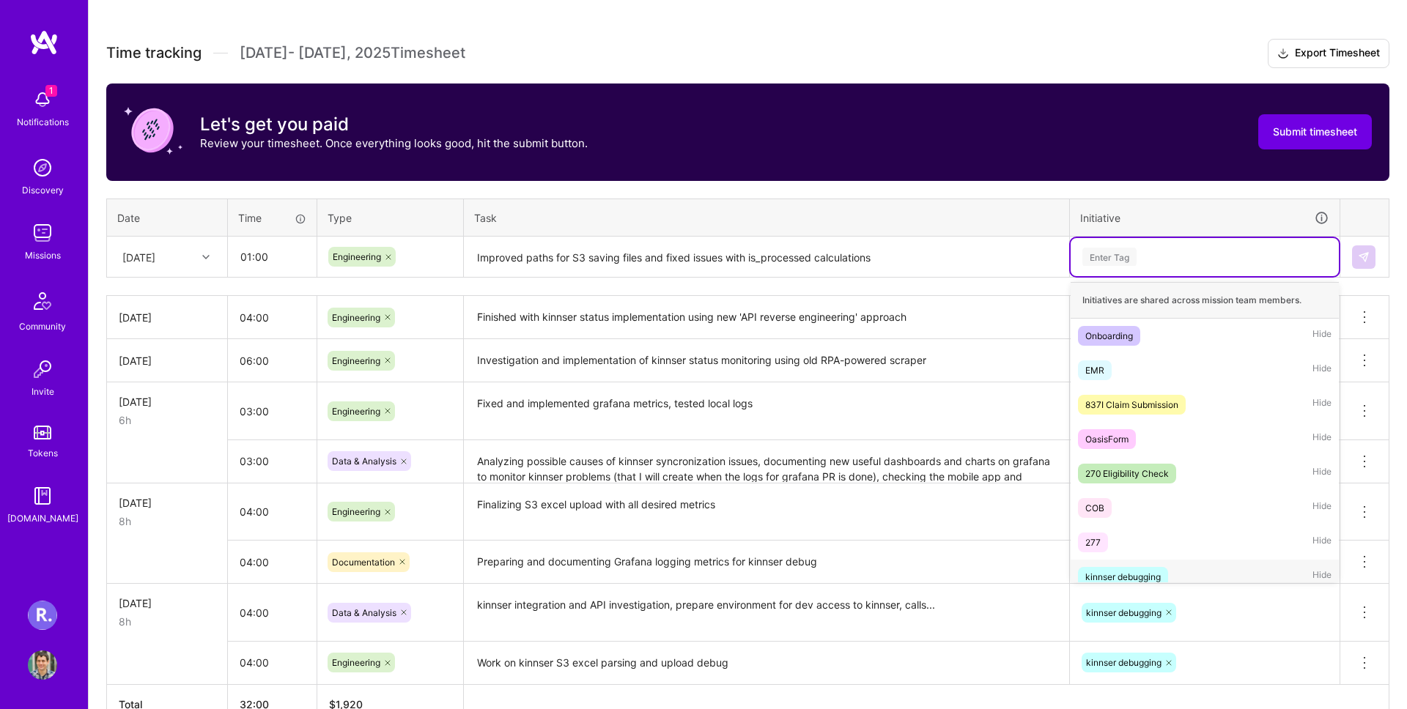
click at [1224, 572] on div "kinnser debugging Hide" at bounding box center [1205, 577] width 268 height 34
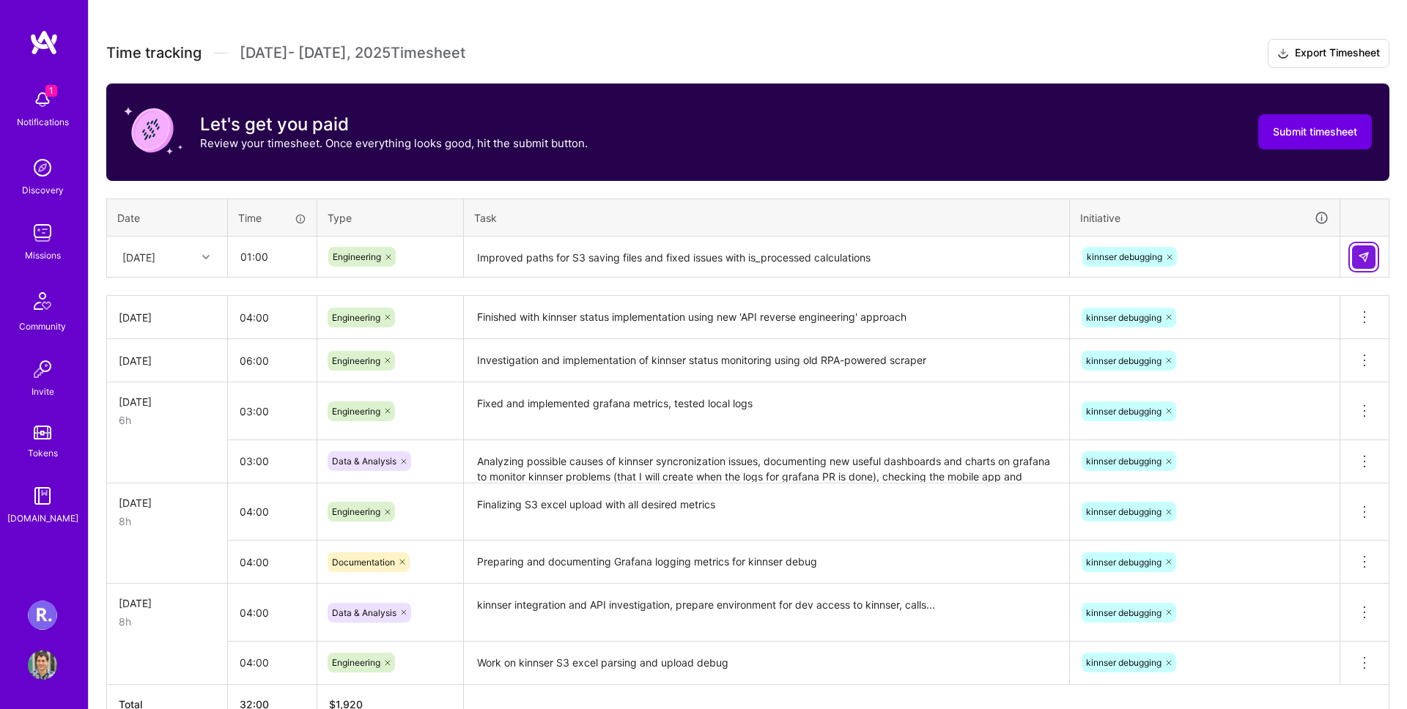
click at [1372, 263] on button at bounding box center [1363, 256] width 23 height 23
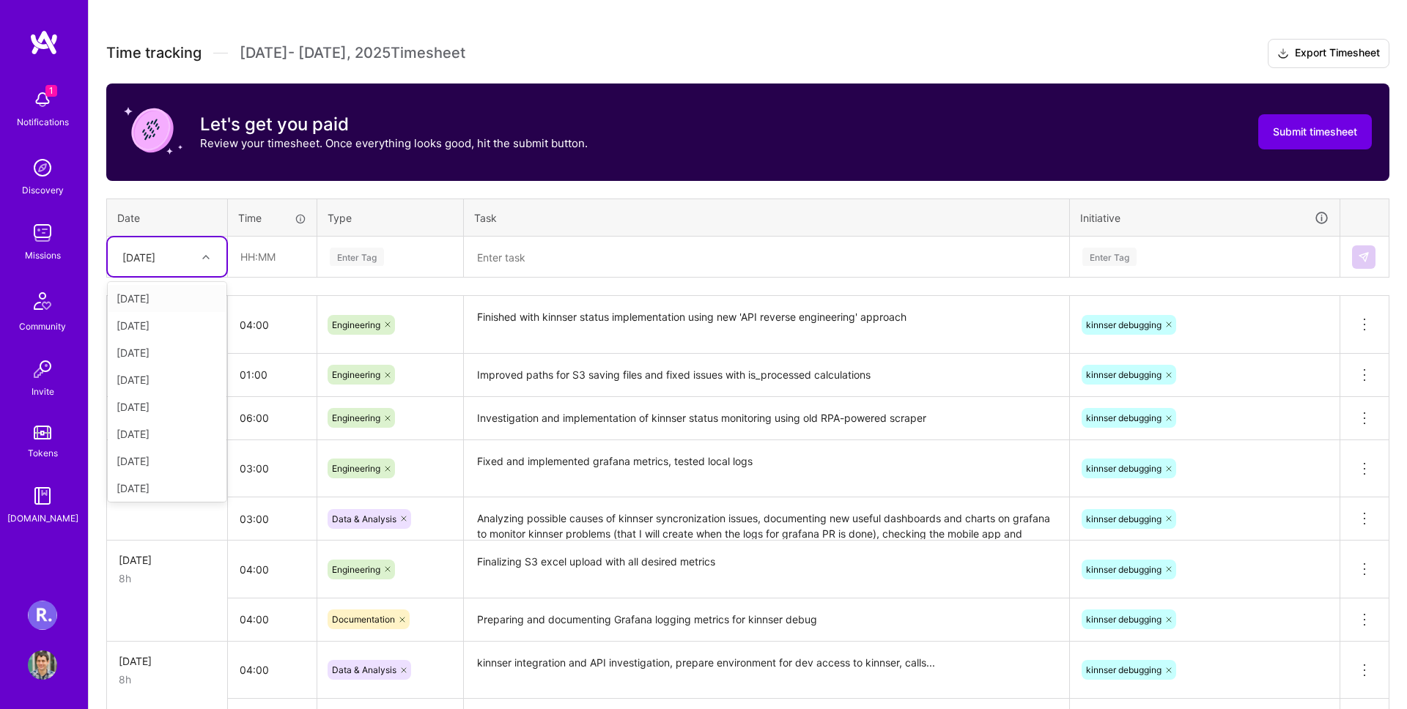
click at [201, 268] on div "[DATE]" at bounding box center [167, 256] width 119 height 39
click at [197, 262] on div at bounding box center [207, 257] width 23 height 19
click at [169, 425] on div "[DATE]" at bounding box center [167, 416] width 119 height 27
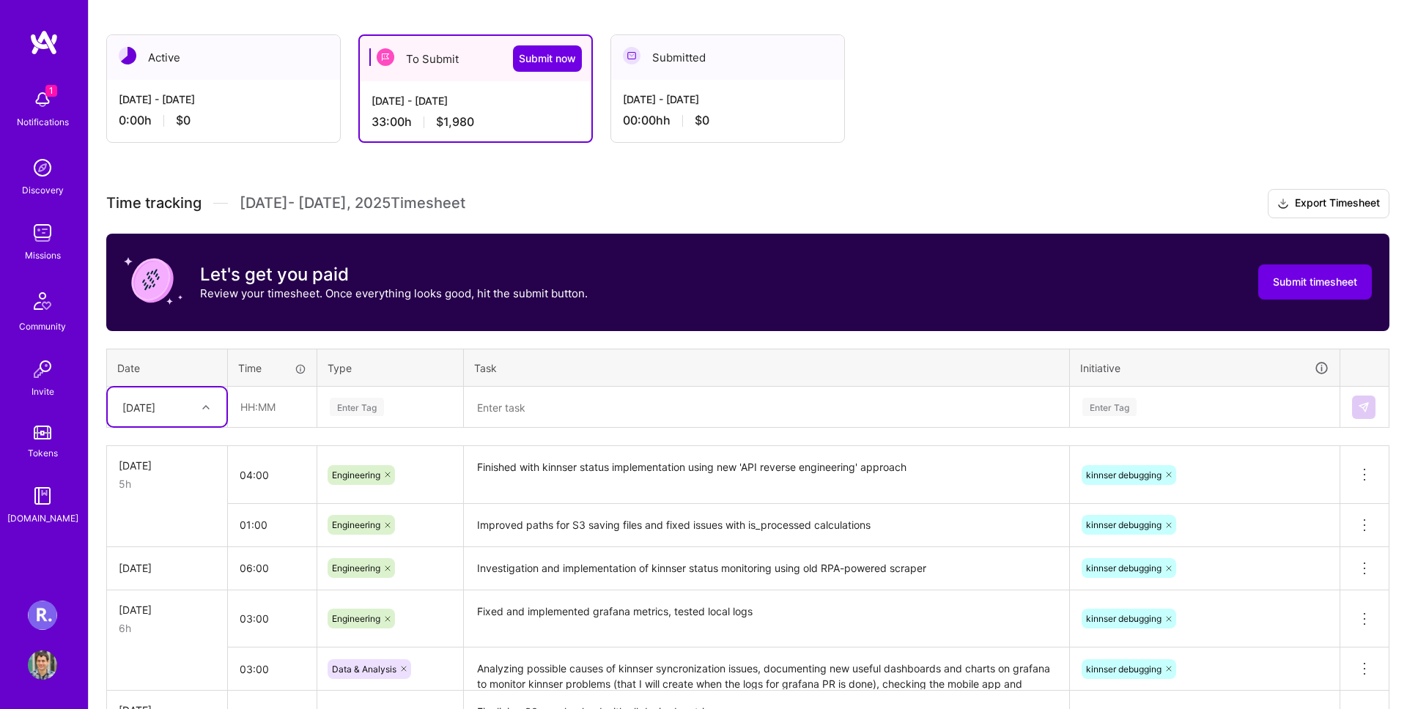
scroll to position [229, 0]
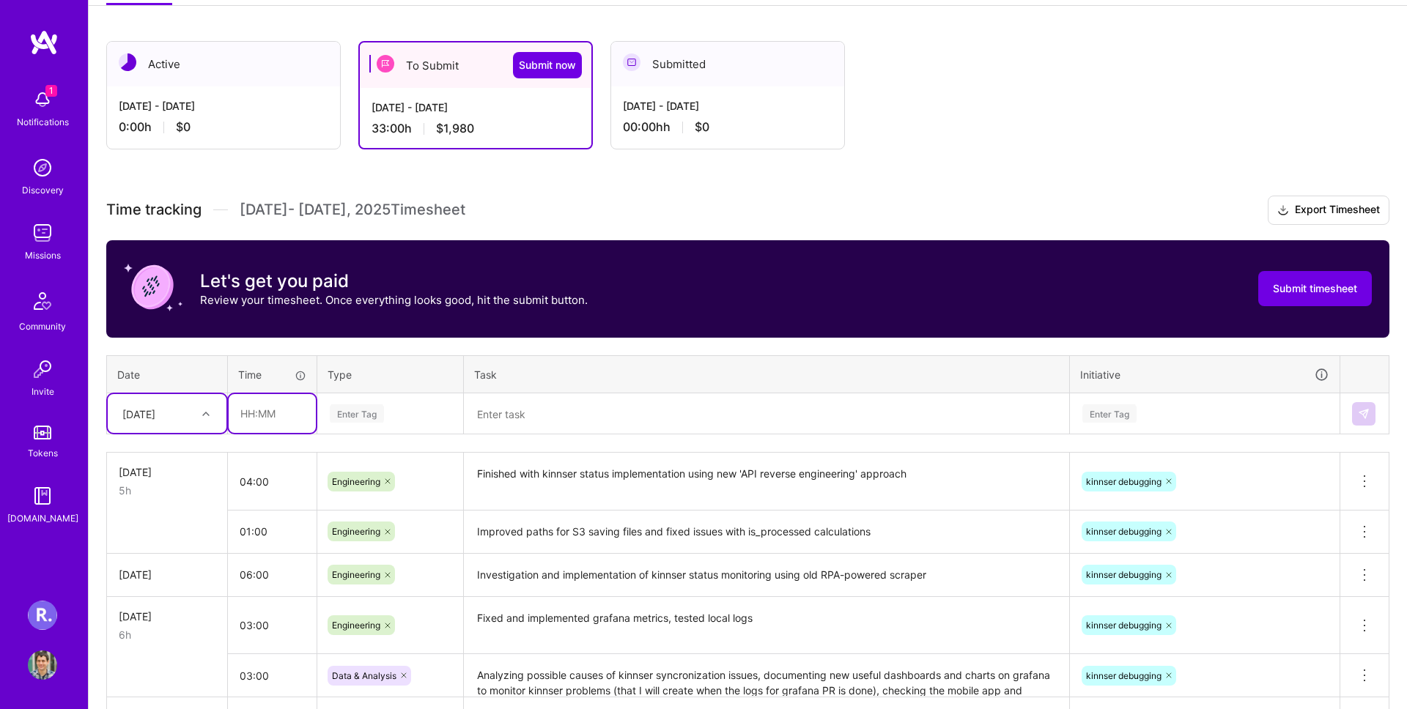
click at [242, 400] on input "text" at bounding box center [272, 413] width 87 height 39
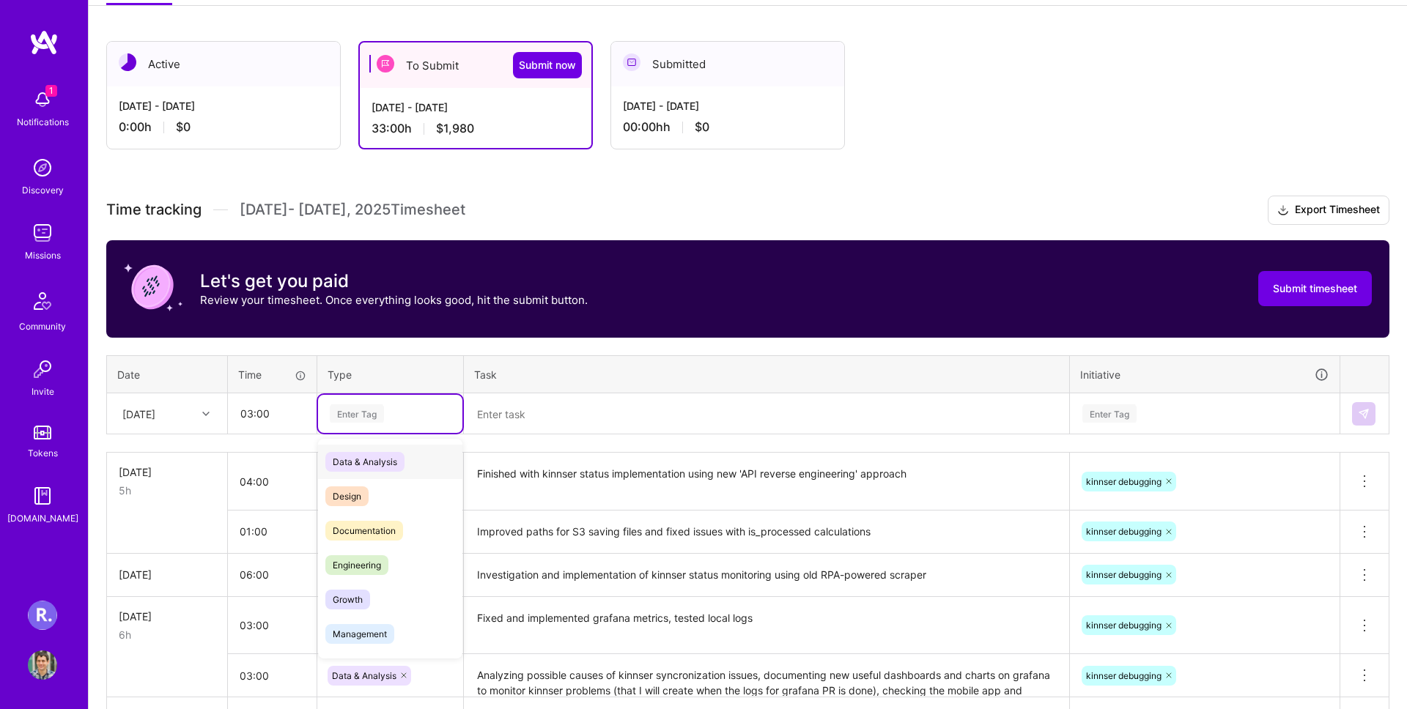
click at [402, 470] on div "Data & Analysis" at bounding box center [390, 462] width 144 height 34
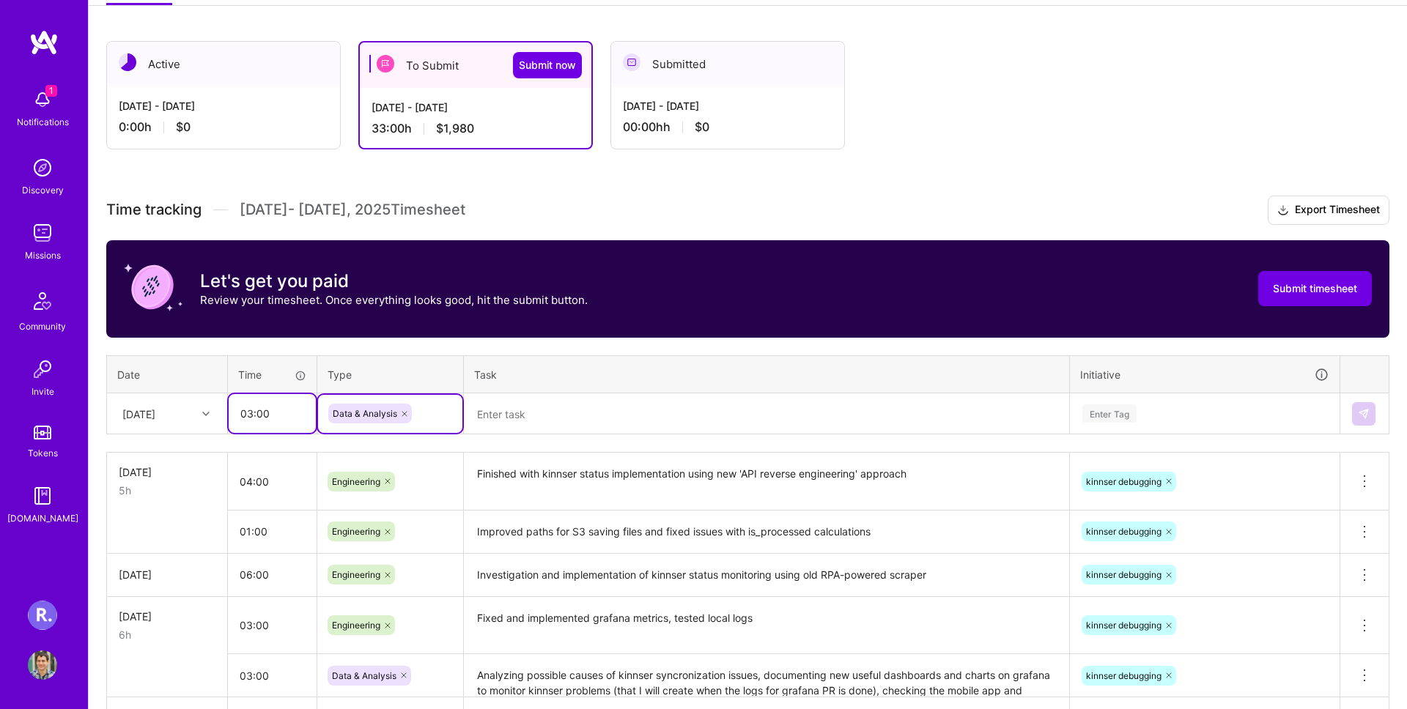
click at [271, 426] on input "03:00" at bounding box center [272, 413] width 87 height 39
type input "01:30"
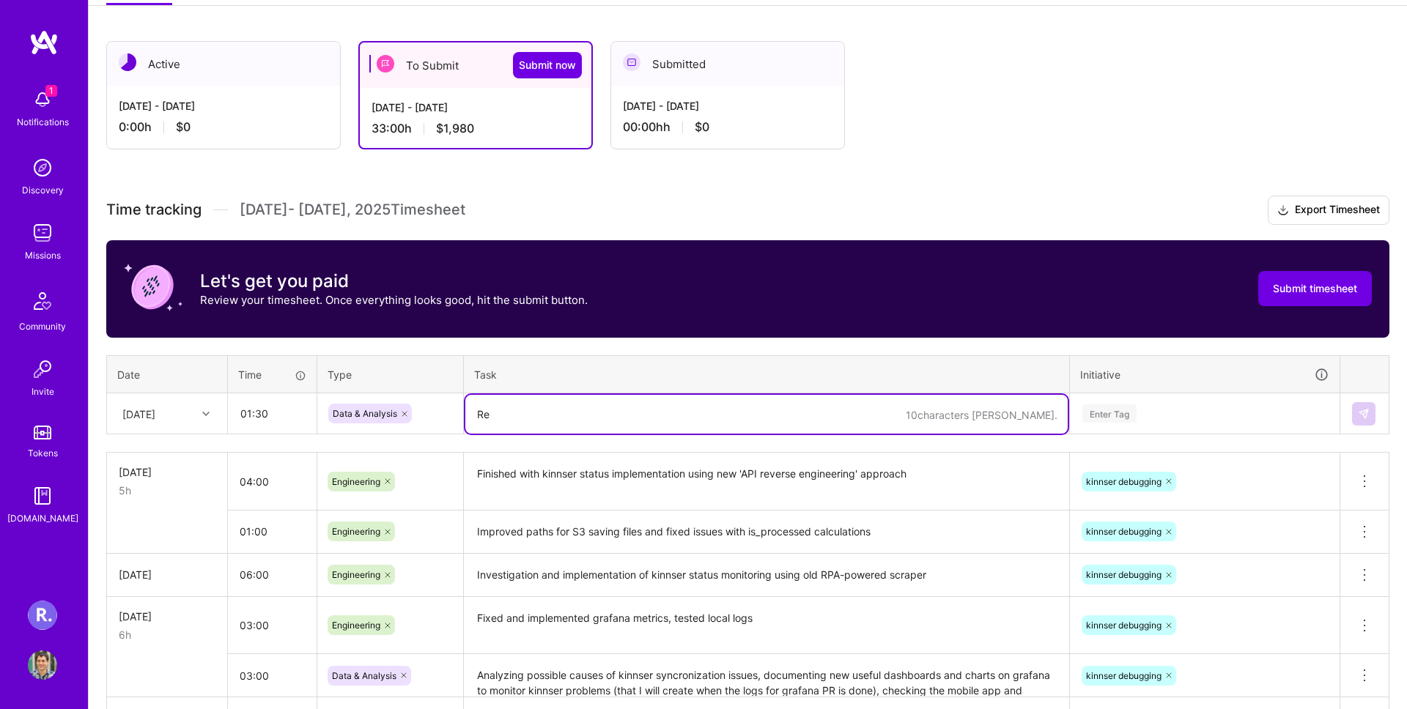
type textarea "R"
paste textarea "alertsBanner"
type textarea "Configure Frontend app and research about the alertsBanner"
click at [1220, 432] on td "Enter Tag" at bounding box center [1205, 413] width 270 height 41
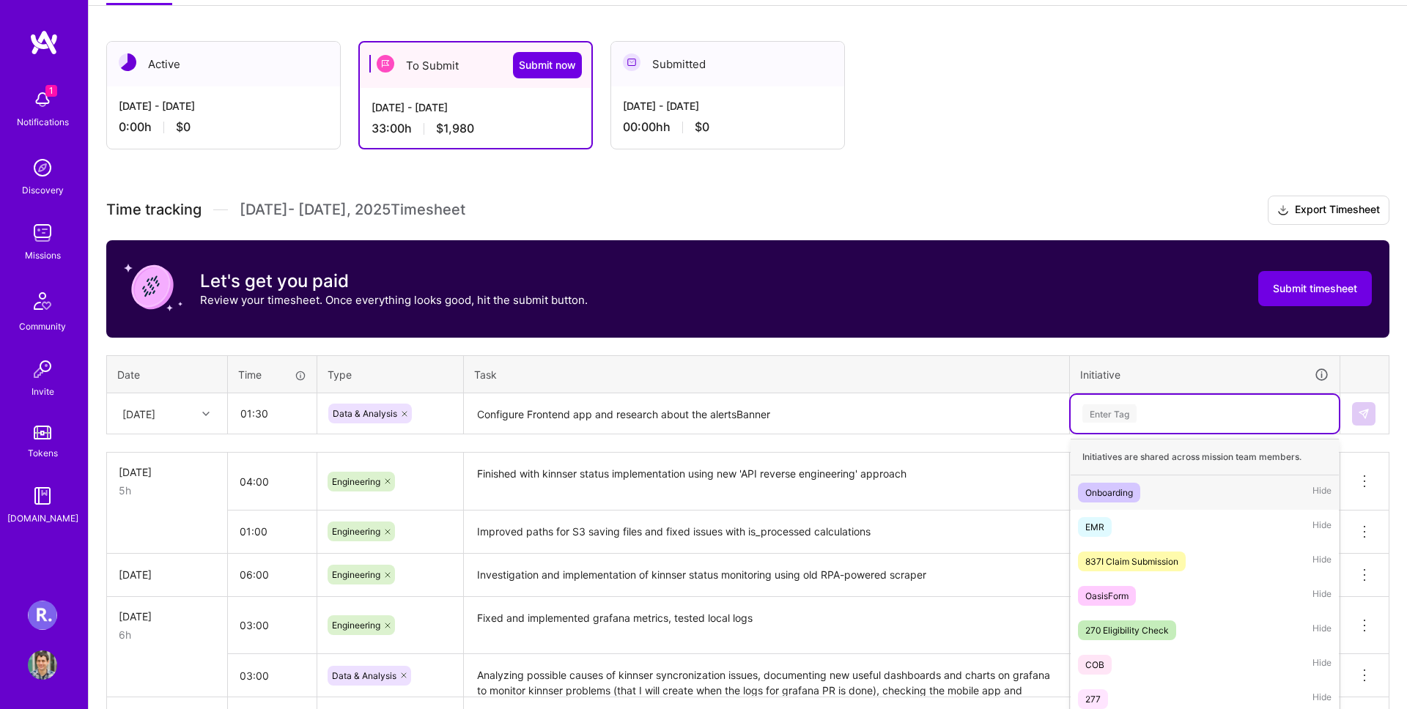
scroll to position [264, 0]
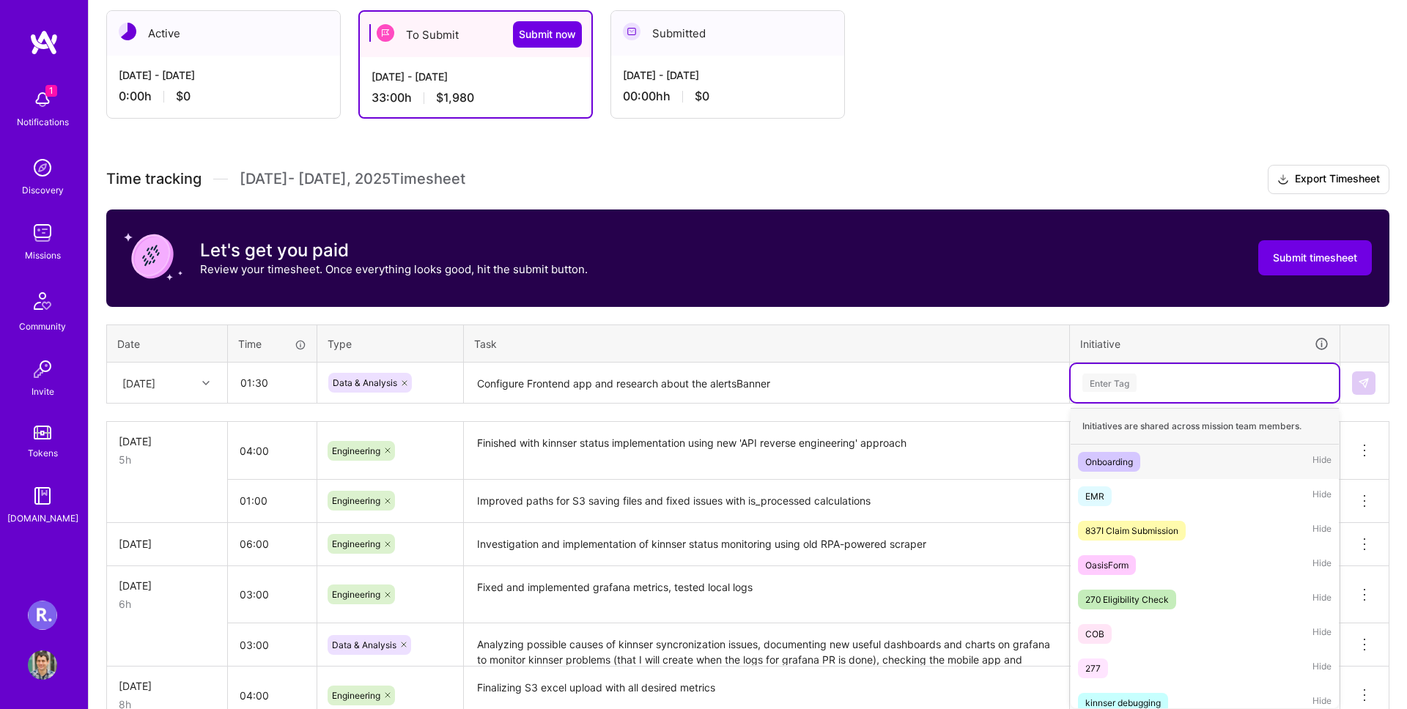
click at [1172, 402] on div "option kinnser debugging, selected. option Onboarding focused, 1 of 9. 9 result…" at bounding box center [1205, 383] width 268 height 38
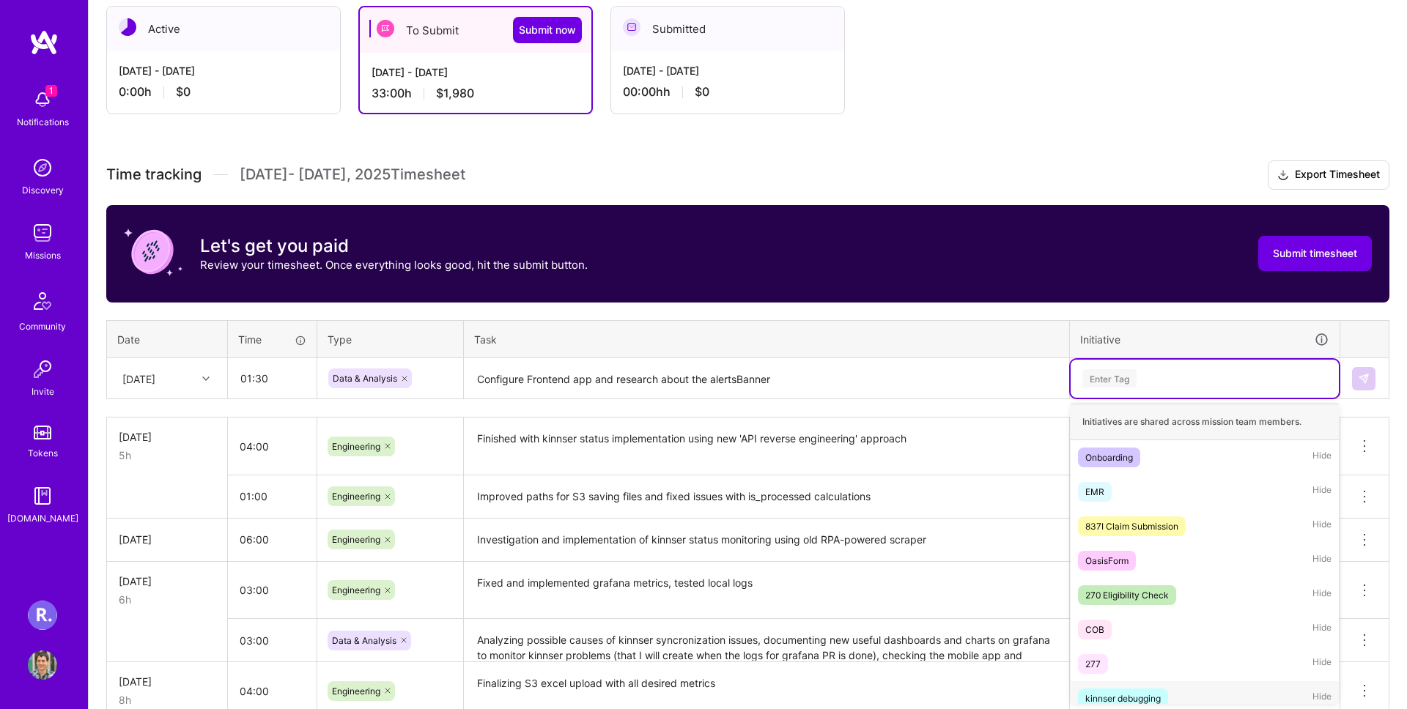
click at [1191, 687] on div "kinnser debugging Hide" at bounding box center [1205, 698] width 268 height 34
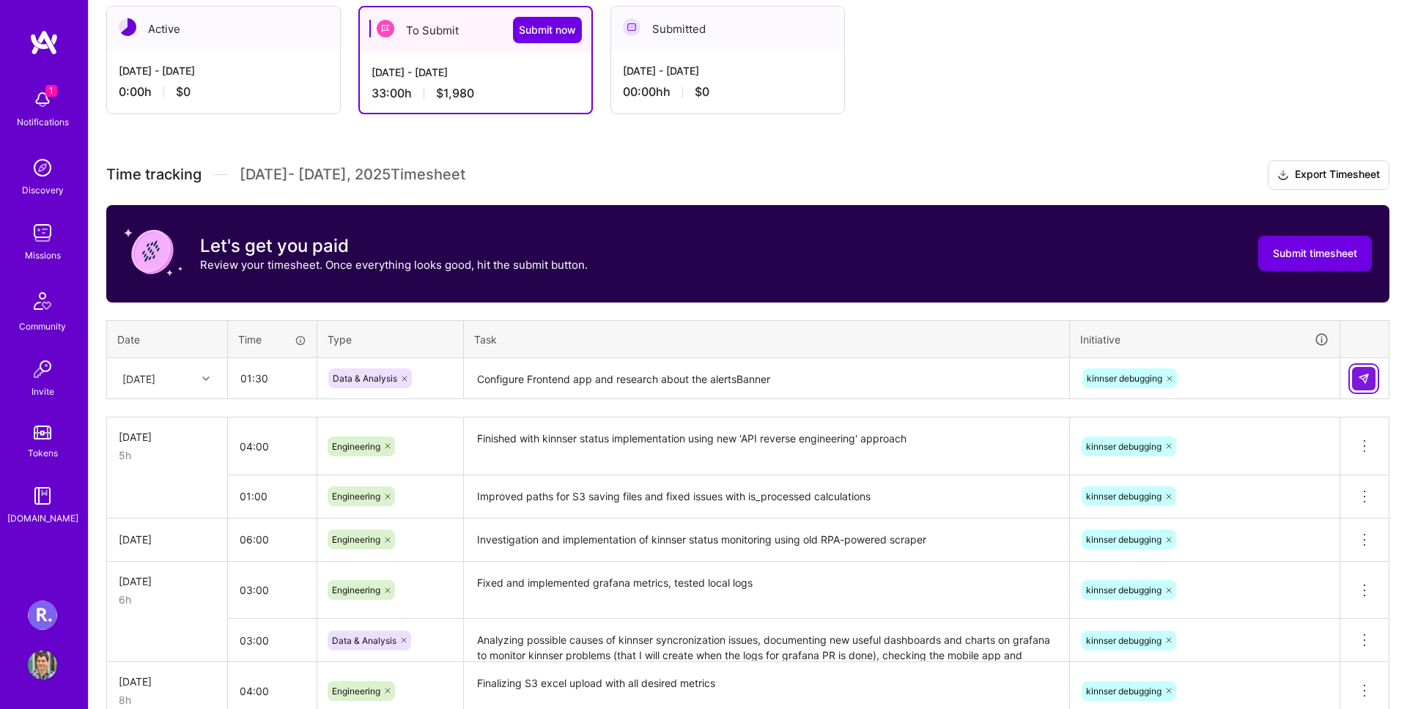
click at [1369, 372] on button at bounding box center [1363, 378] width 23 height 23
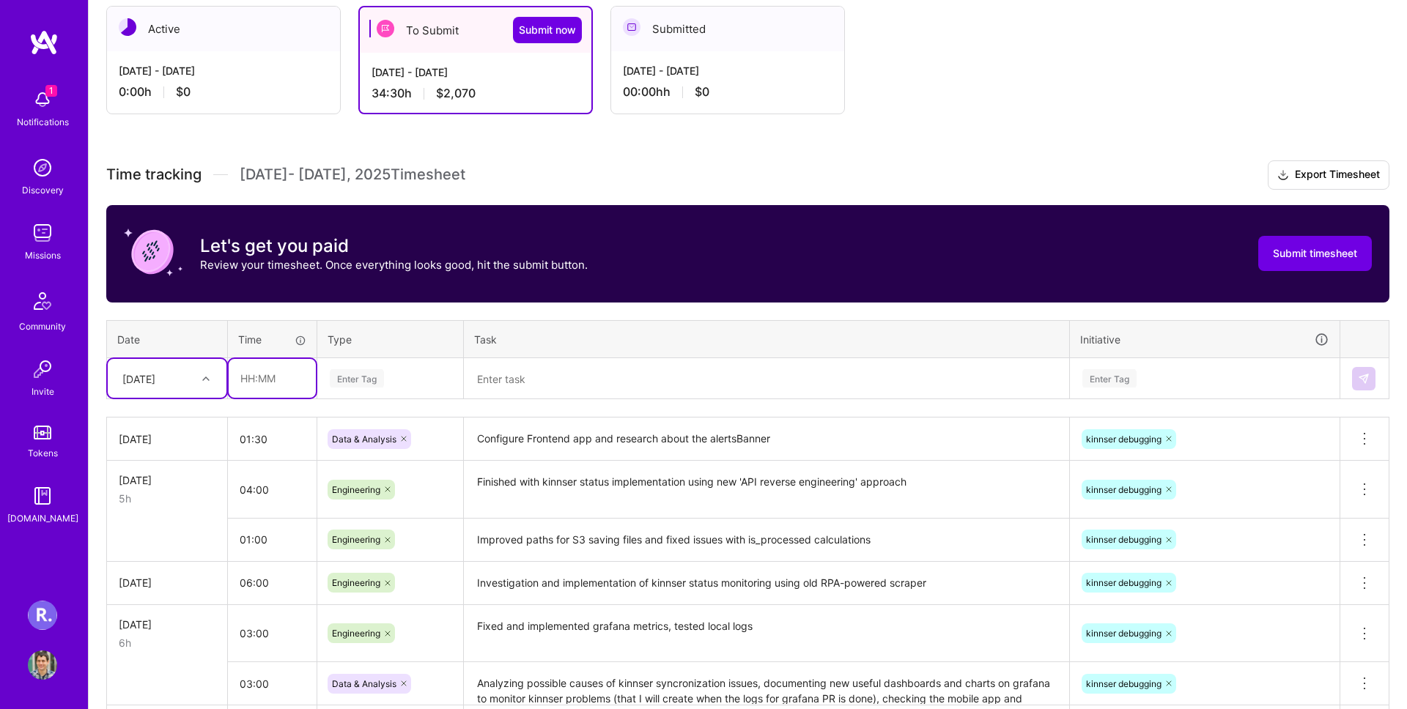
click at [276, 379] on input "text" at bounding box center [272, 378] width 87 height 39
click at [174, 386] on div "[DATE]" at bounding box center [155, 378] width 81 height 24
click at [166, 591] on div "[DATE]" at bounding box center [167, 582] width 119 height 27
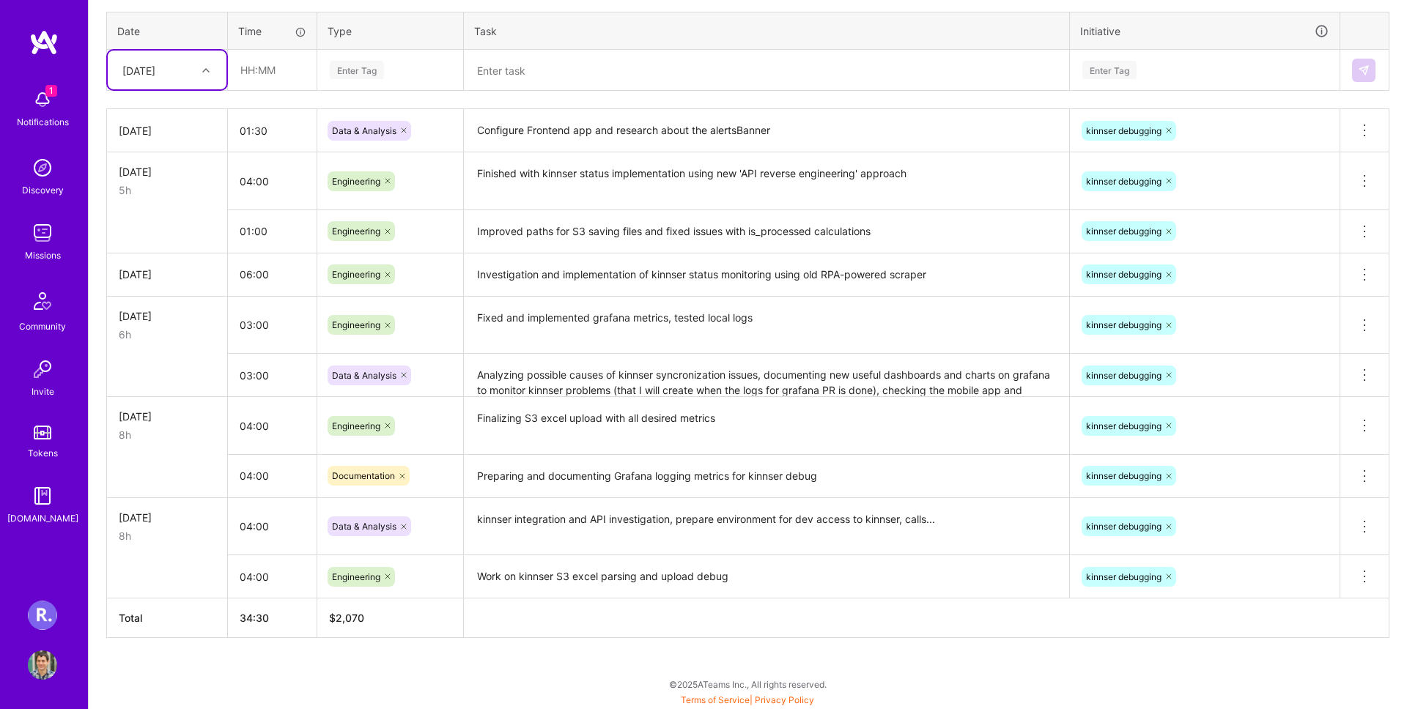
scroll to position [0, 0]
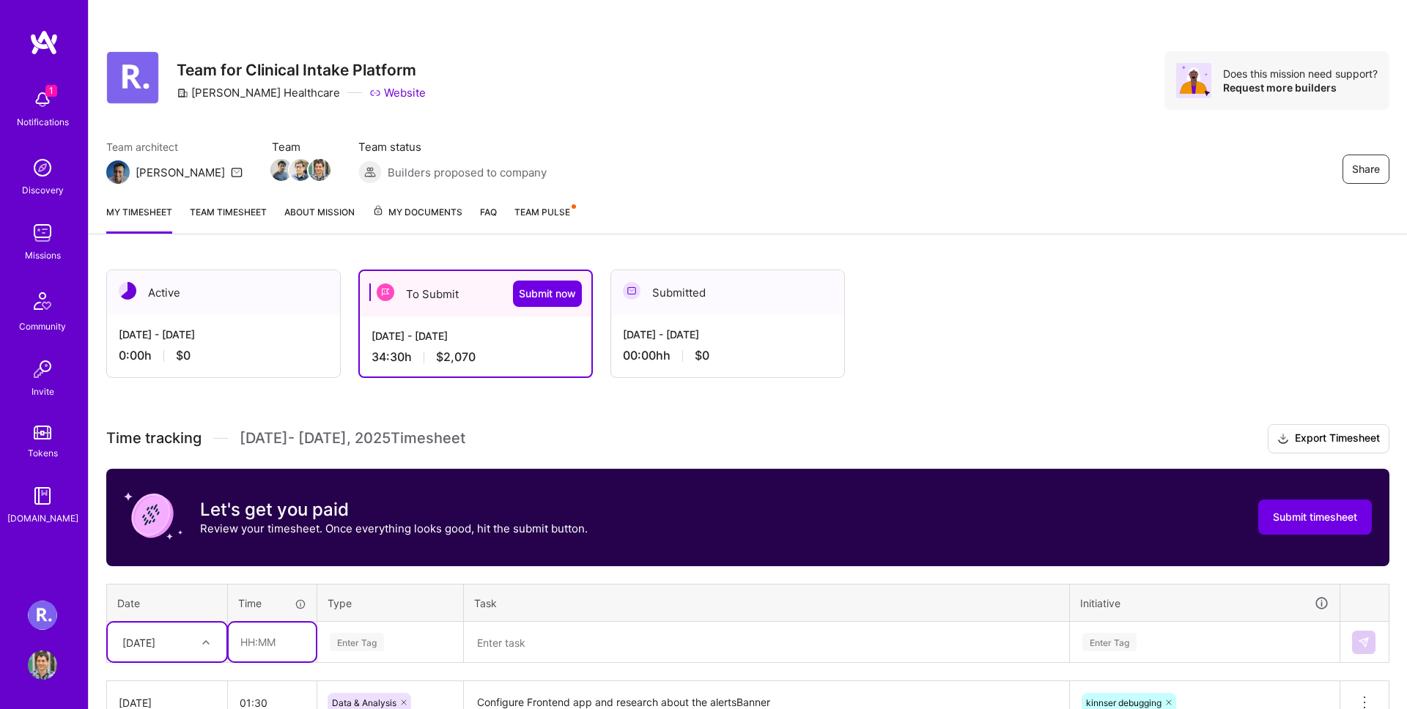
click at [269, 644] on input "text" at bounding box center [272, 642] width 87 height 39
type input "02:00"
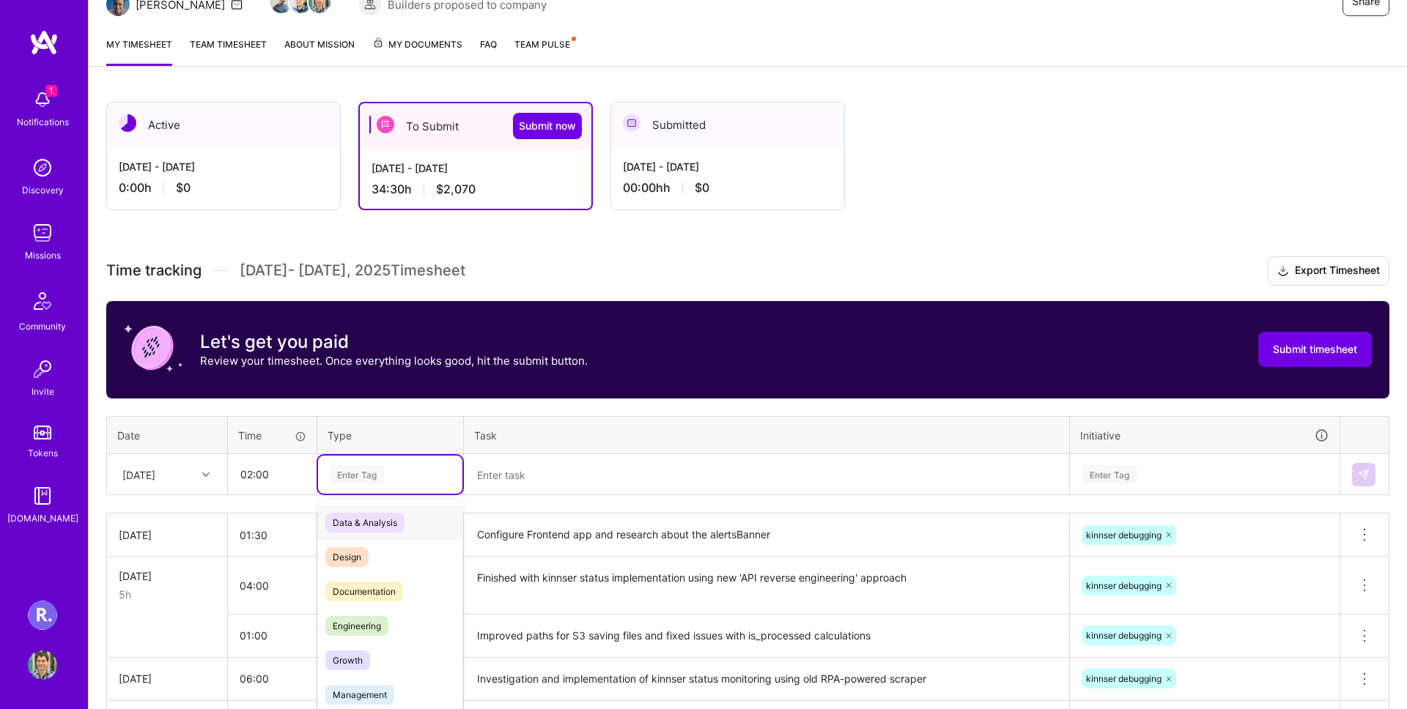
scroll to position [183, 0]
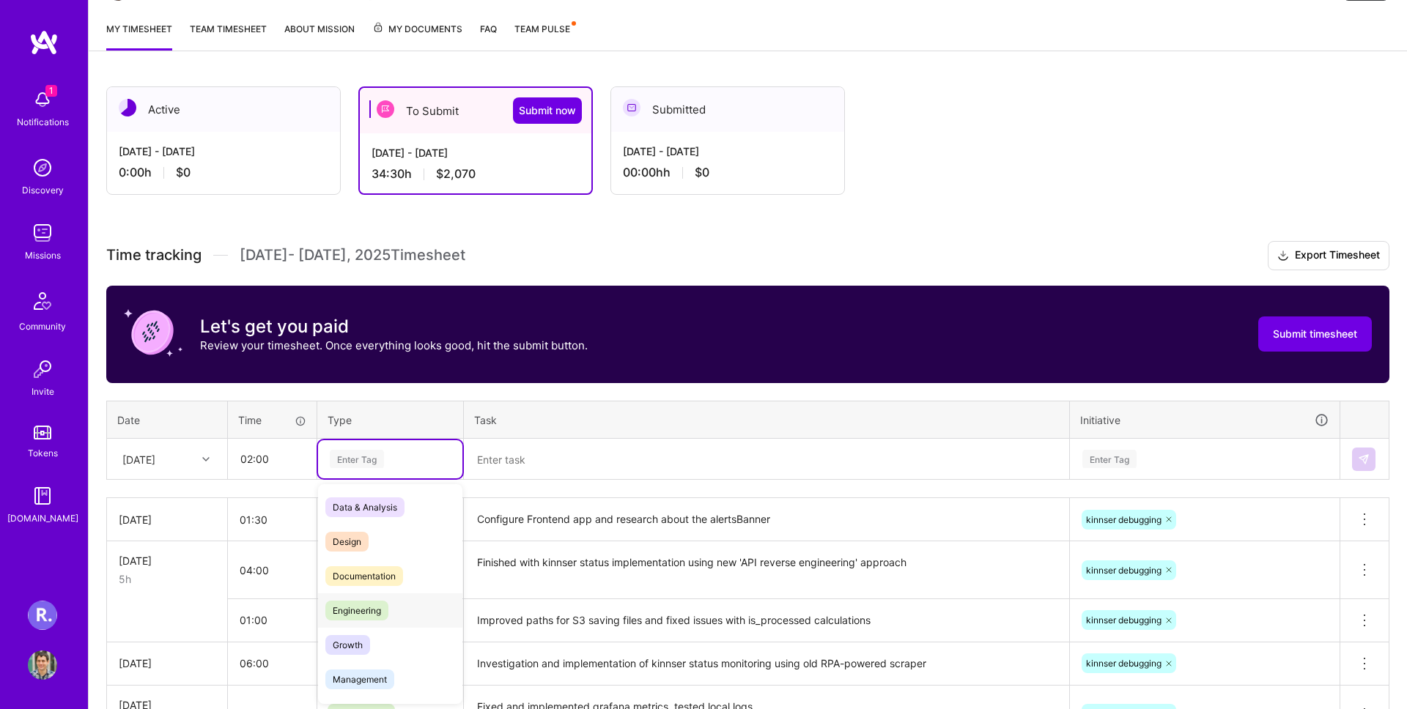
click at [375, 610] on span "Engineering" at bounding box center [356, 611] width 63 height 20
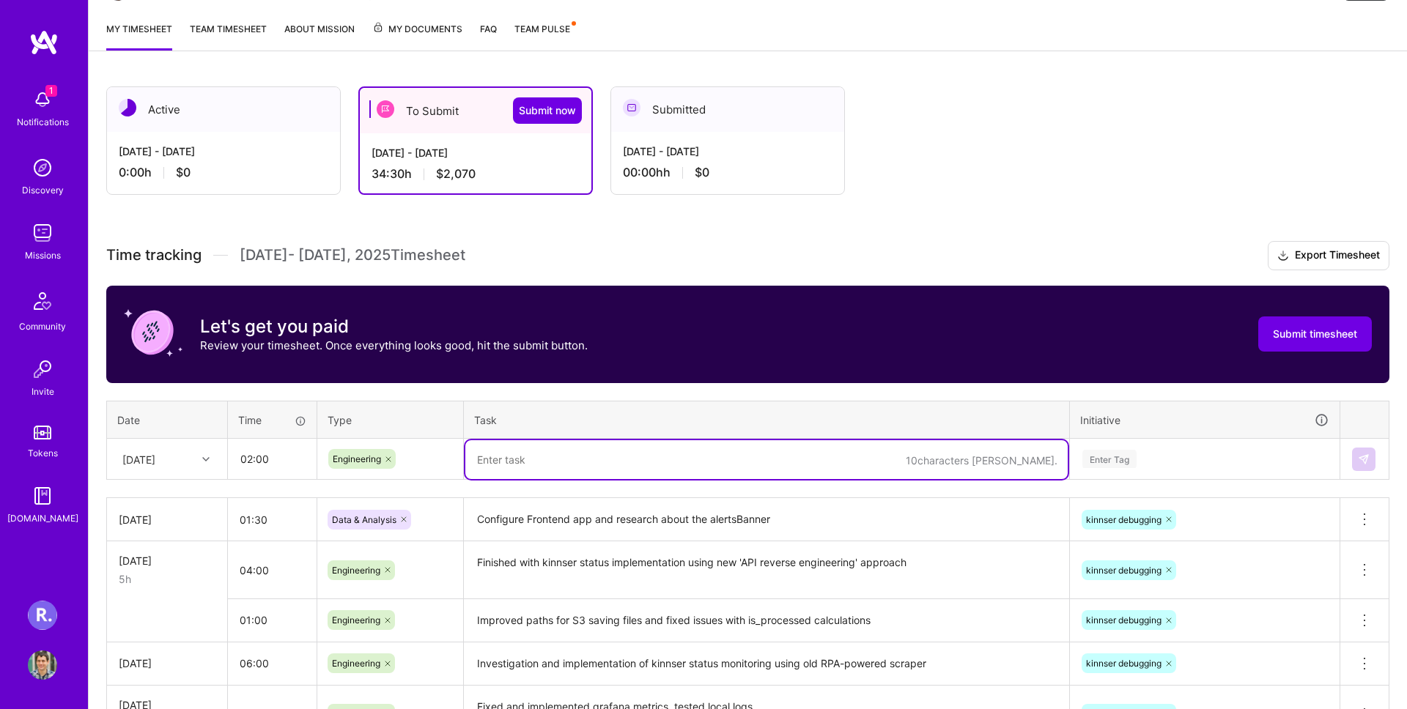
click at [506, 460] on textarea at bounding box center [766, 459] width 602 height 39
type textarea "Reorganizing S3 storage logic and making sure we keep in the same folder the pr…"
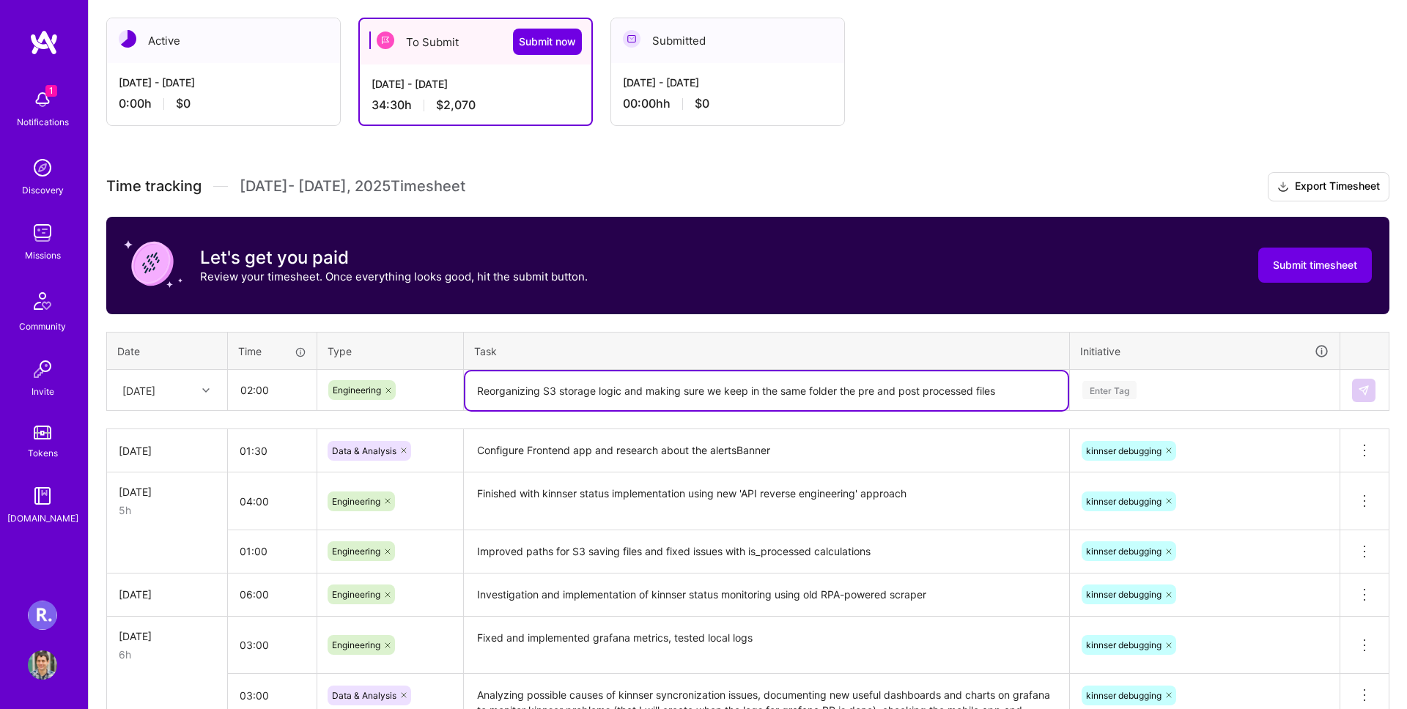
click at [1153, 410] on div "Enter Tag" at bounding box center [1205, 391] width 268 height 38
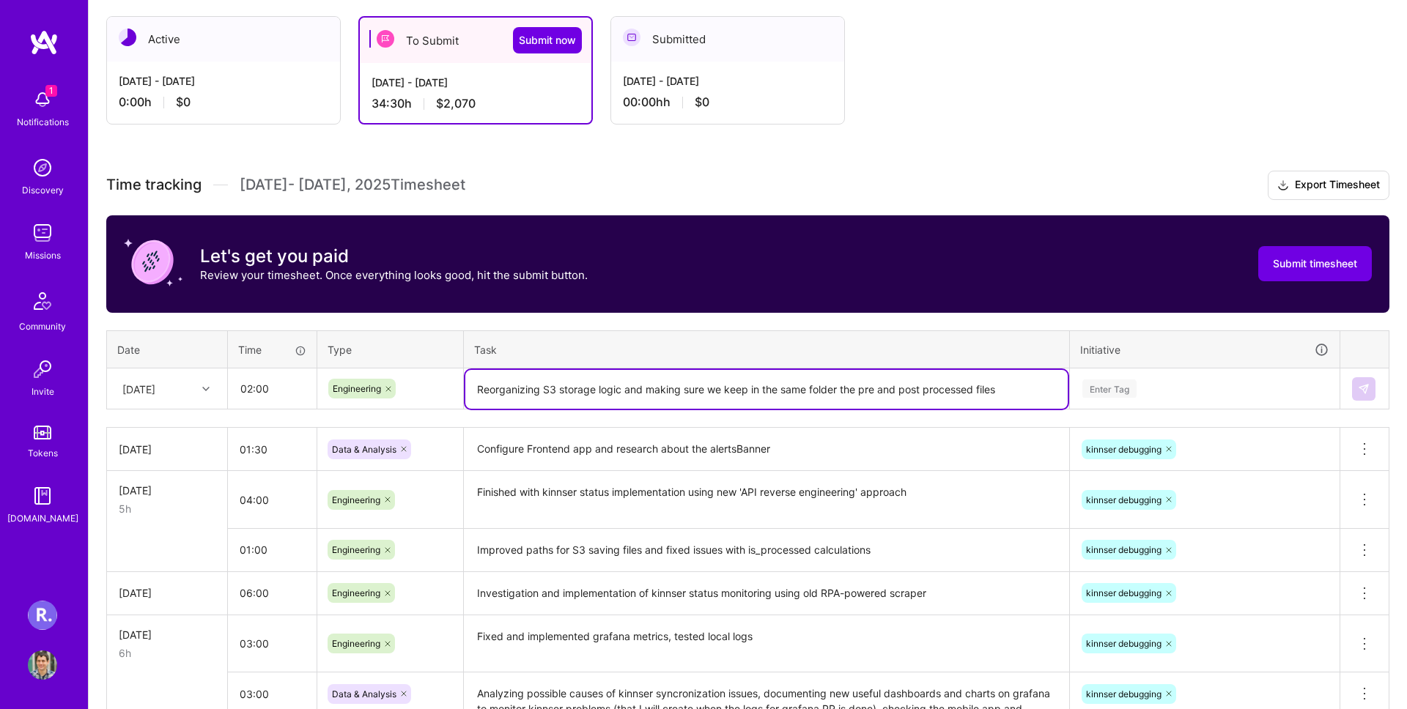
scroll to position [264, 0]
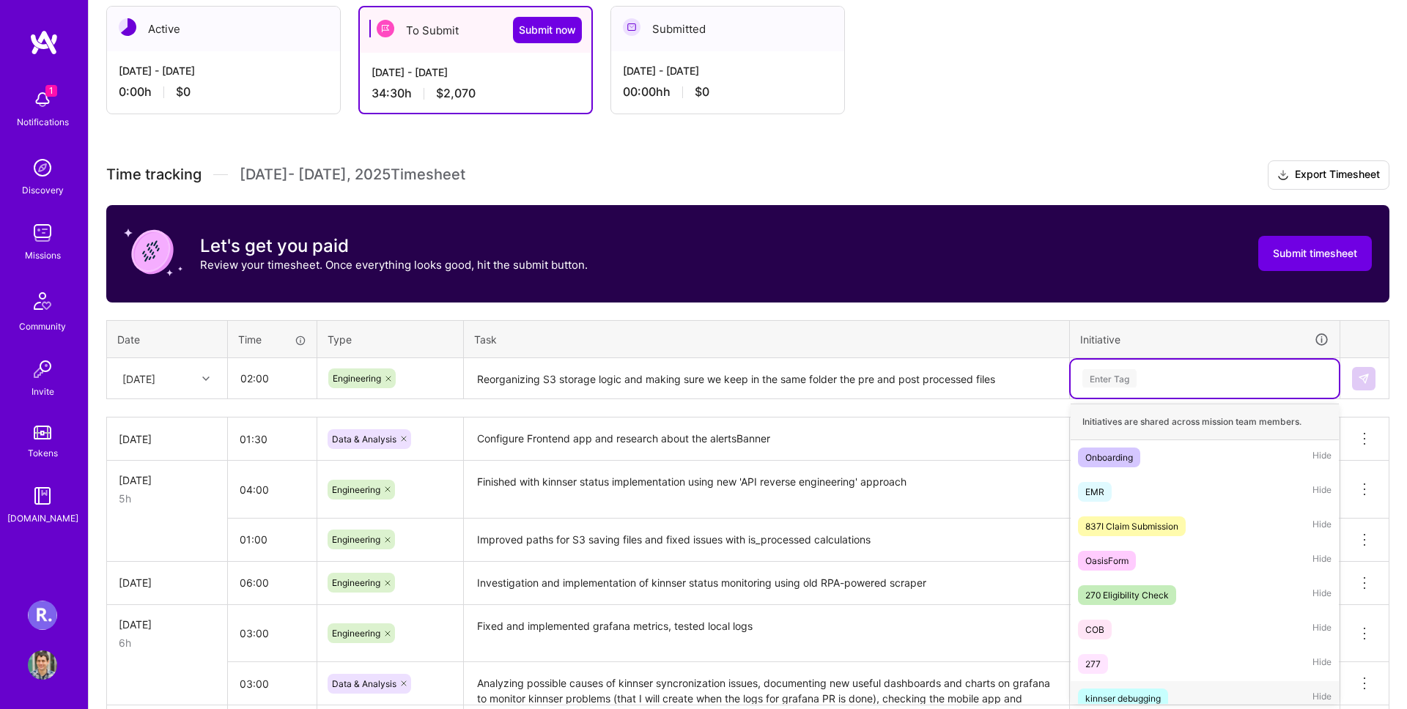
click at [1142, 692] on div "kinnser debugging" at bounding box center [1122, 698] width 75 height 15
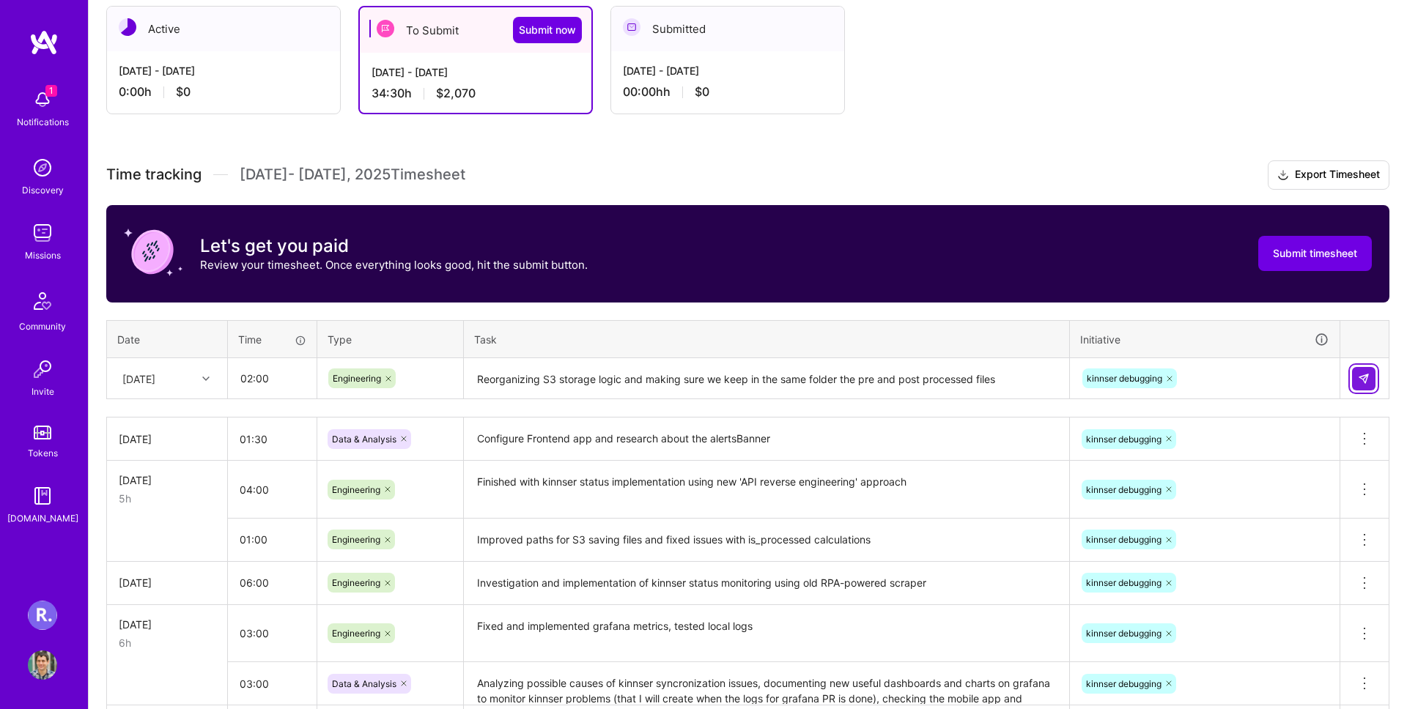
click at [1369, 383] on button at bounding box center [1363, 378] width 23 height 23
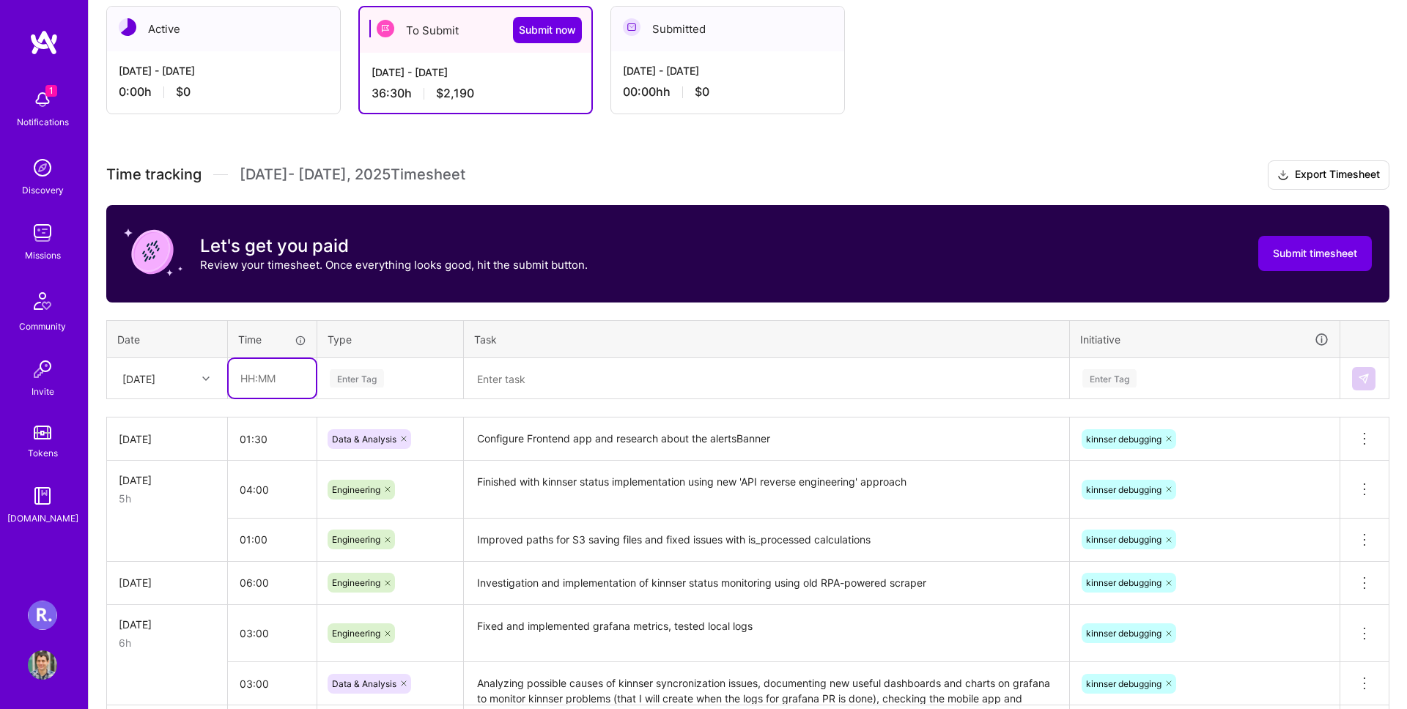
click at [277, 378] on input "text" at bounding box center [272, 378] width 87 height 39
type input "02:00"
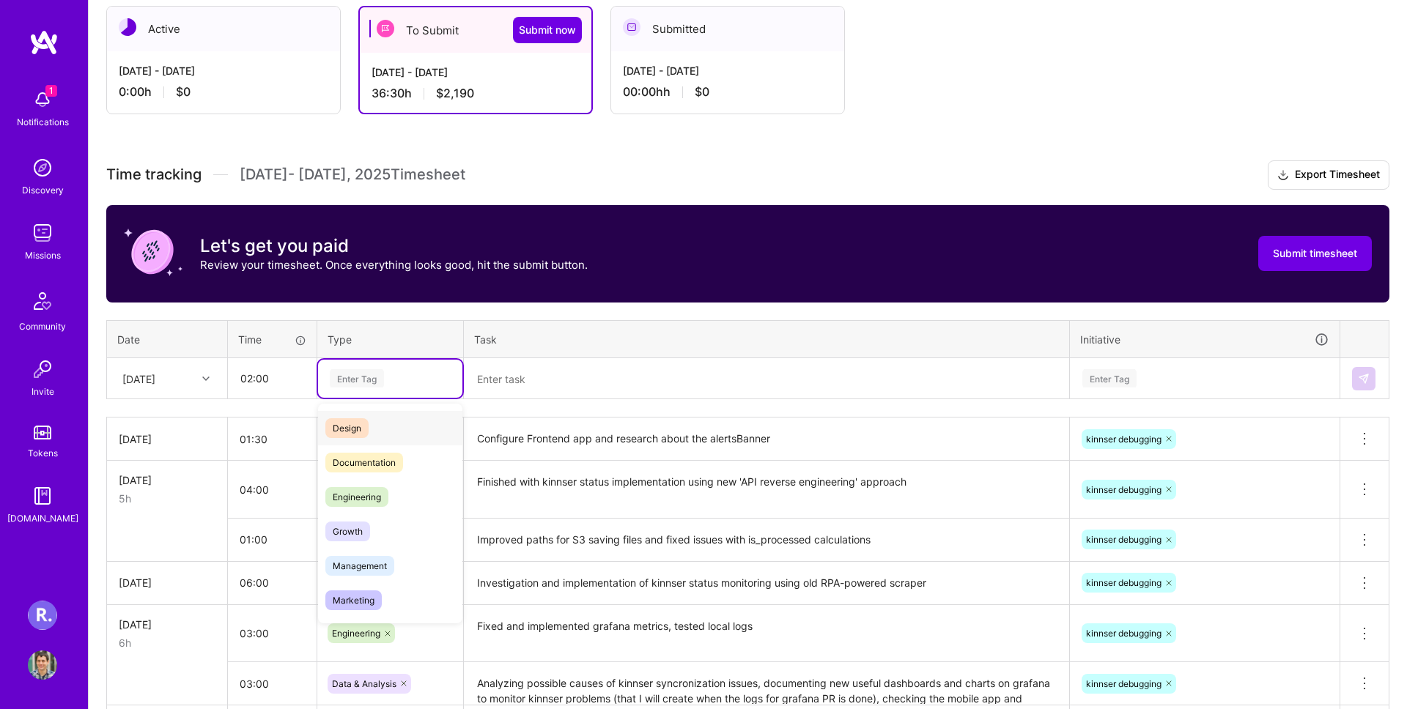
scroll to position [0, 0]
click at [366, 429] on span "Data & Analysis" at bounding box center [364, 427] width 79 height 20
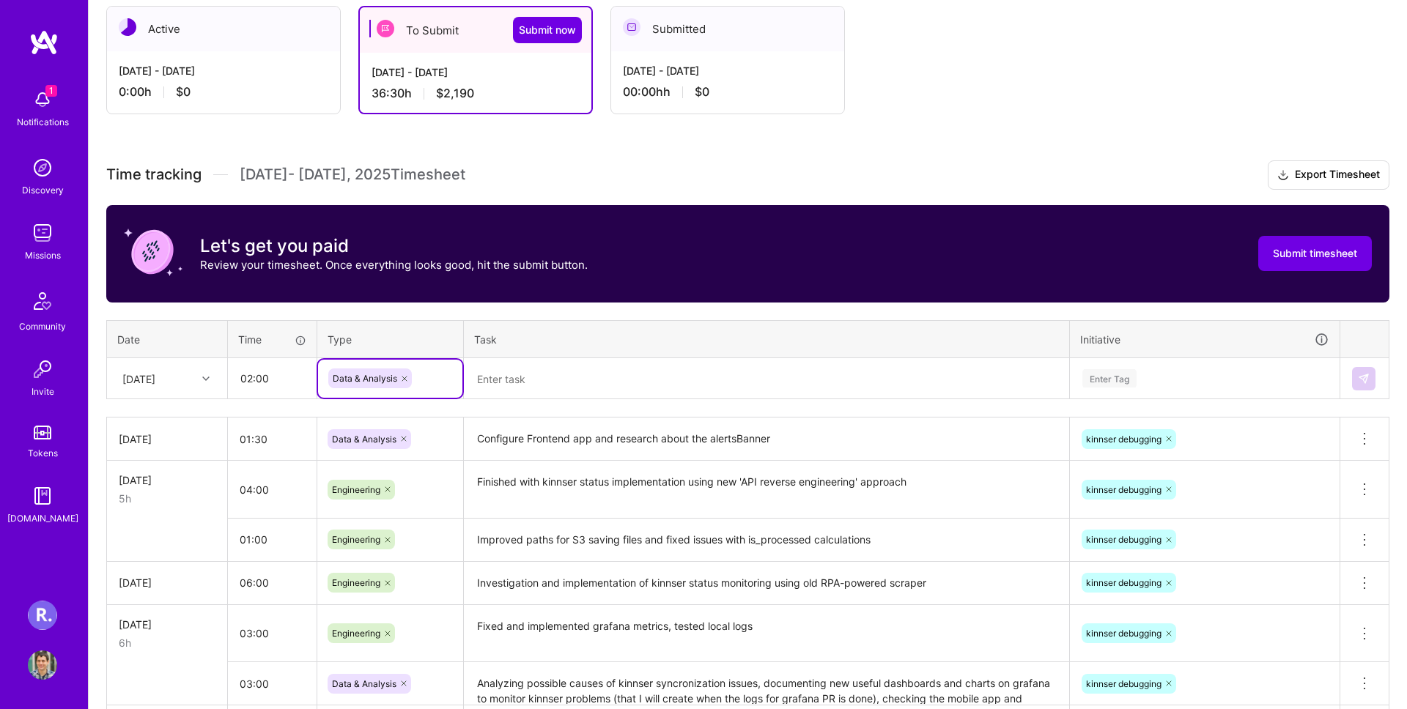
click at [520, 371] on textarea at bounding box center [766, 379] width 602 height 39
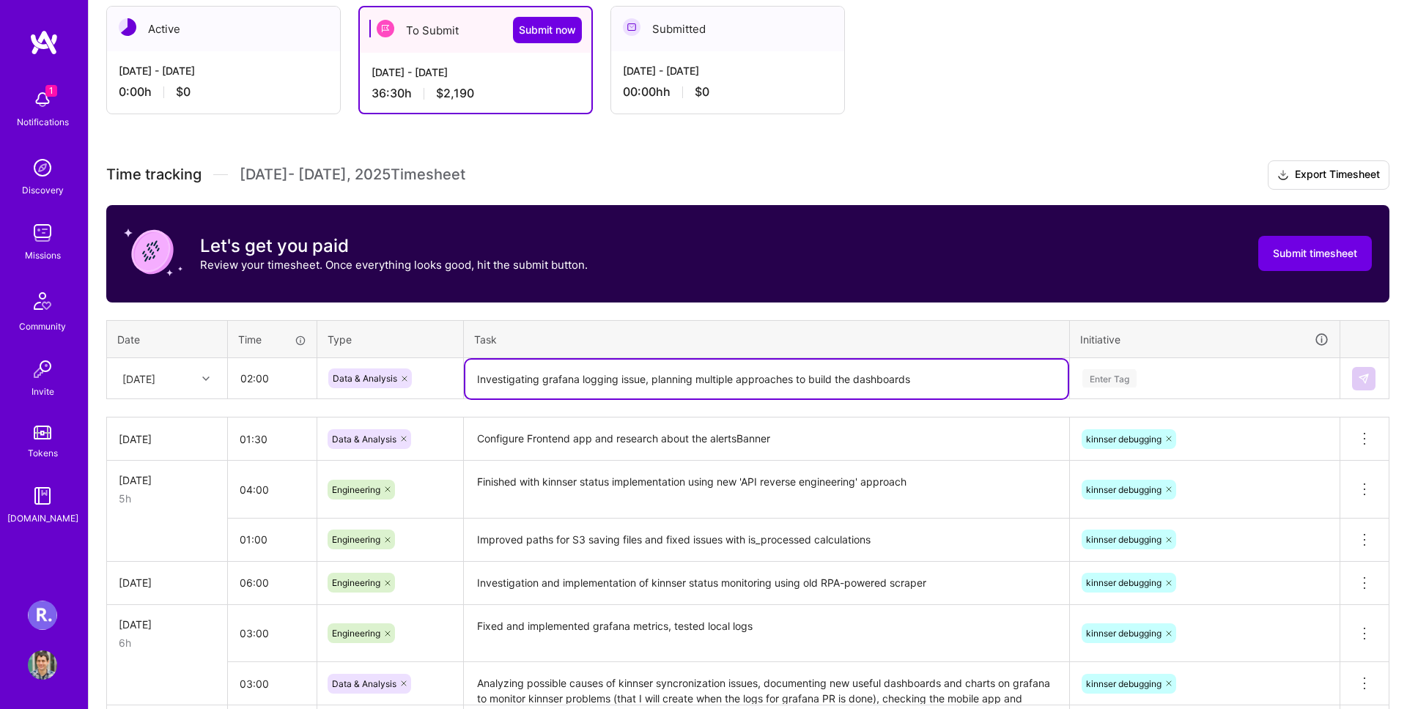
type textarea "Investigating grafana logging issue, planning multiple approaches to build the …"
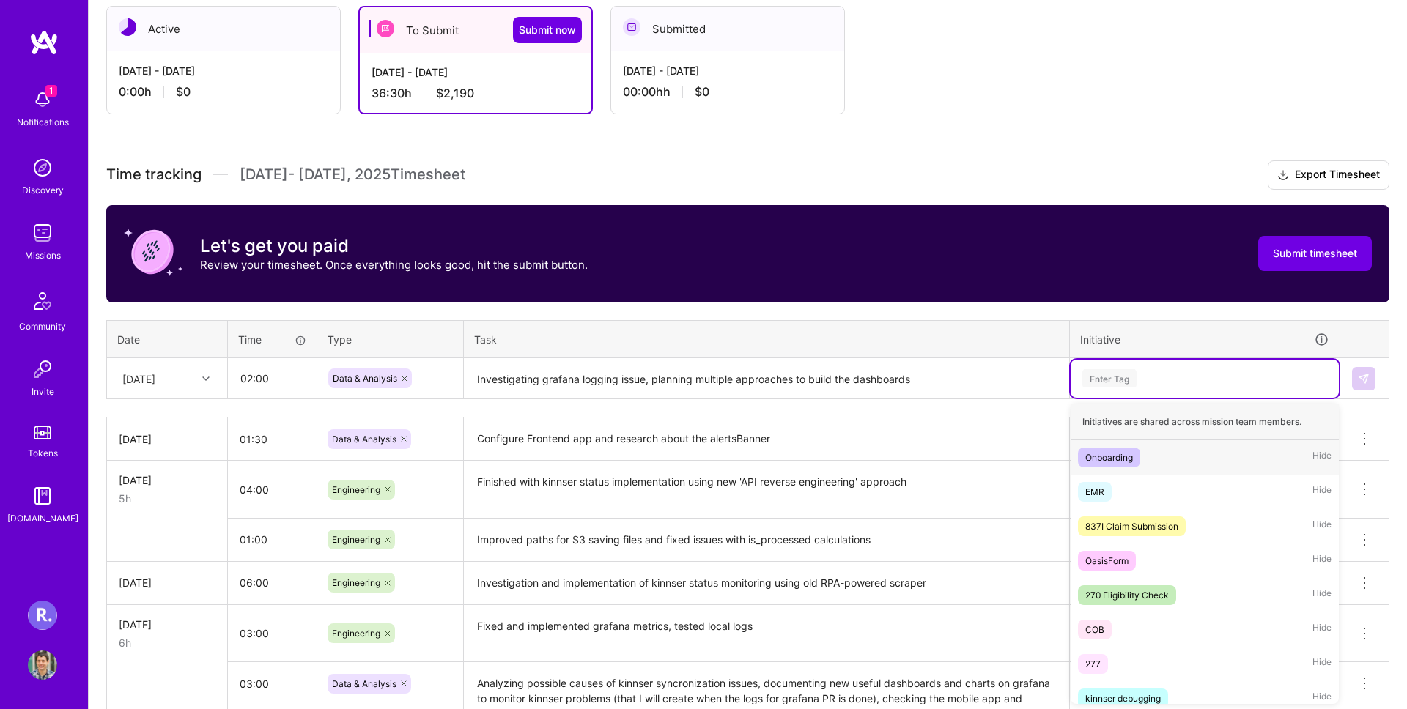
click at [1178, 366] on div "Enter Tag" at bounding box center [1205, 379] width 268 height 38
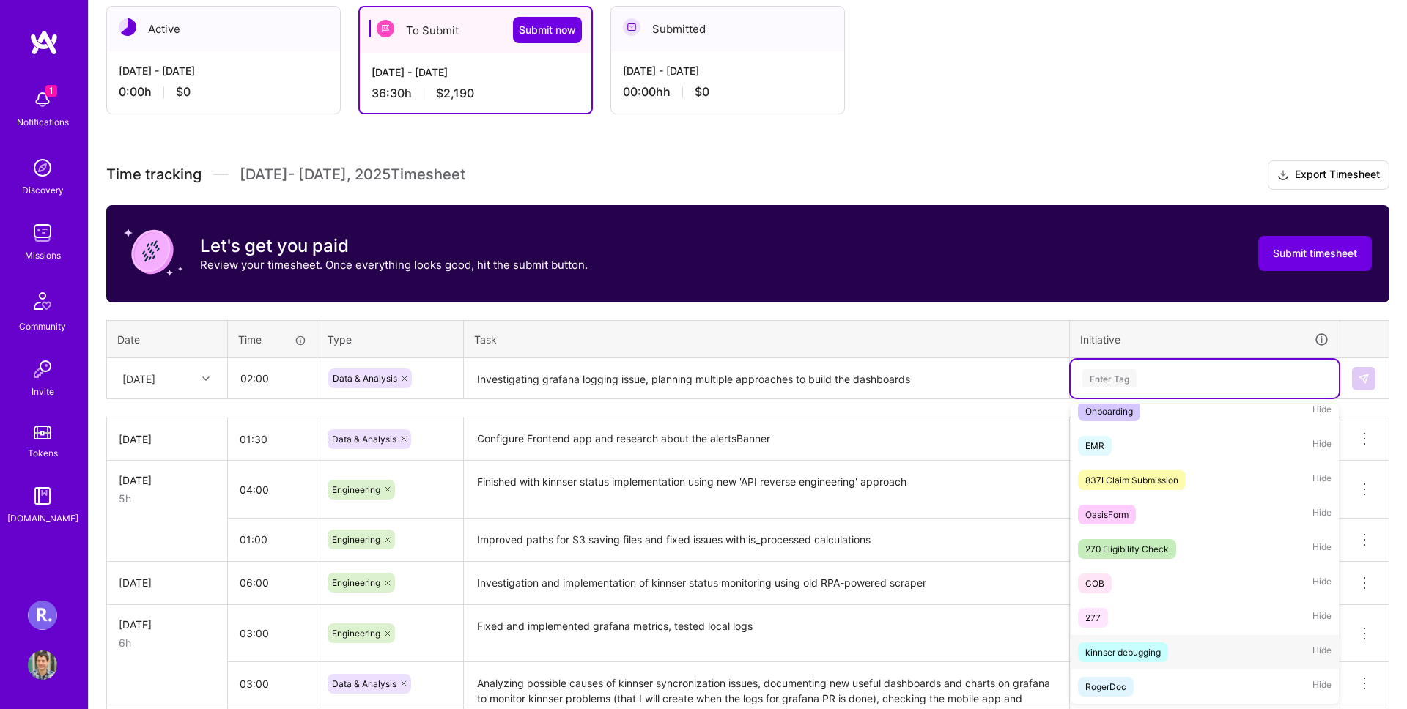
click at [1178, 654] on div "kinnser debugging Hide" at bounding box center [1205, 652] width 268 height 34
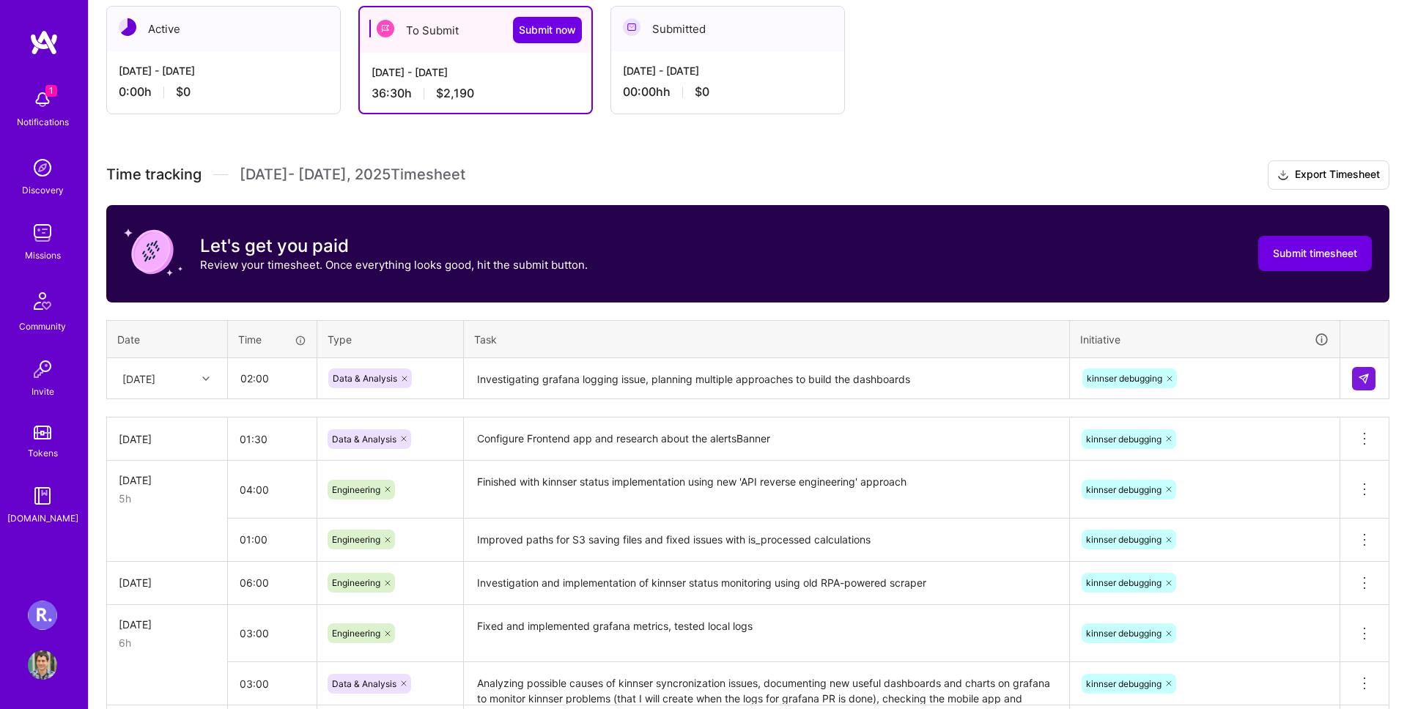
click at [1375, 375] on div at bounding box center [1364, 378] width 25 height 23
click at [1370, 375] on button at bounding box center [1363, 378] width 23 height 23
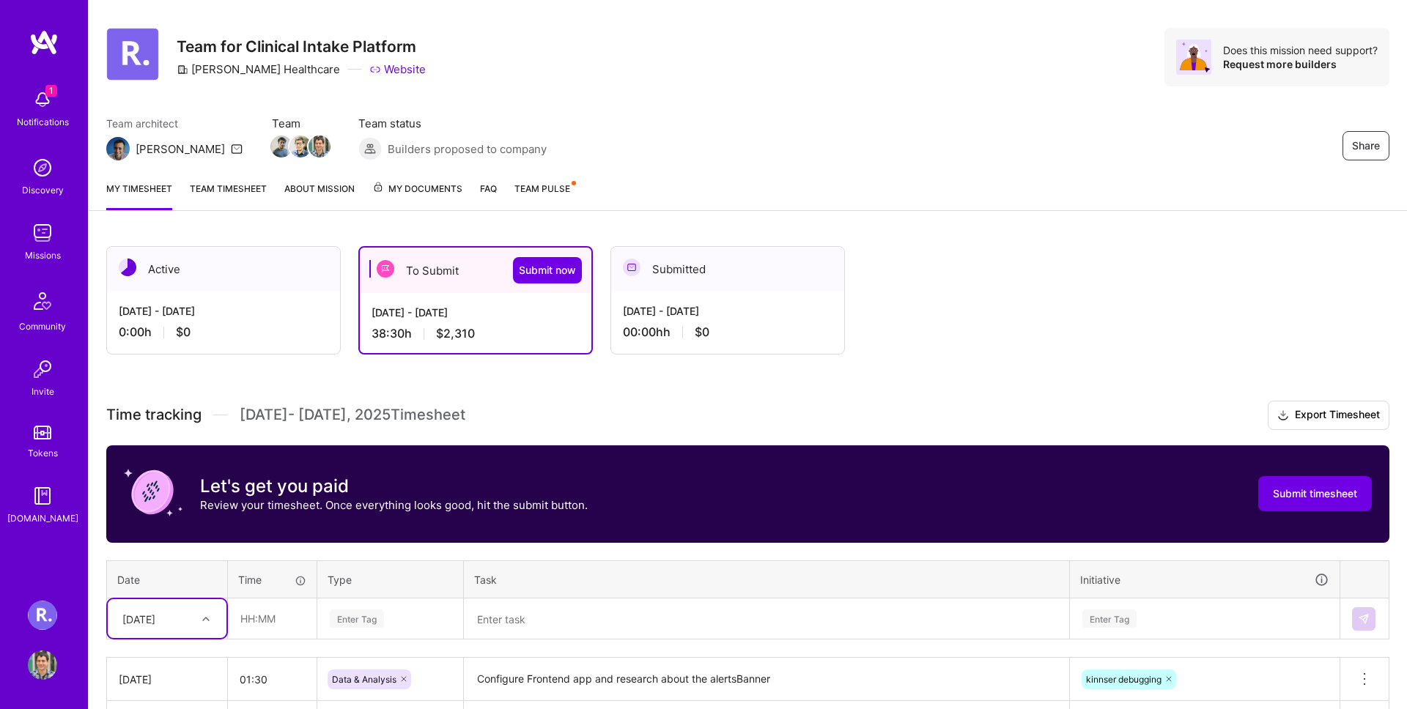
scroll to position [0, 0]
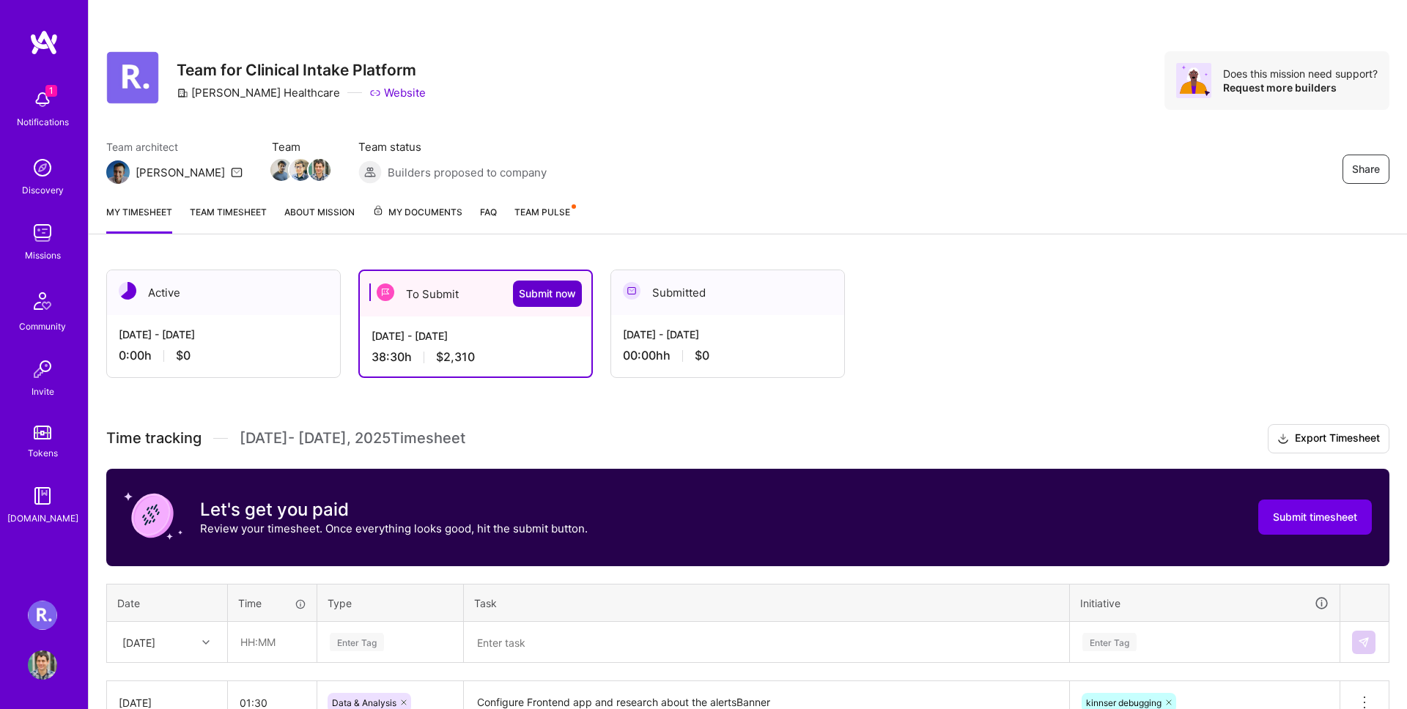
click at [550, 287] on span "Submit now" at bounding box center [547, 294] width 57 height 15
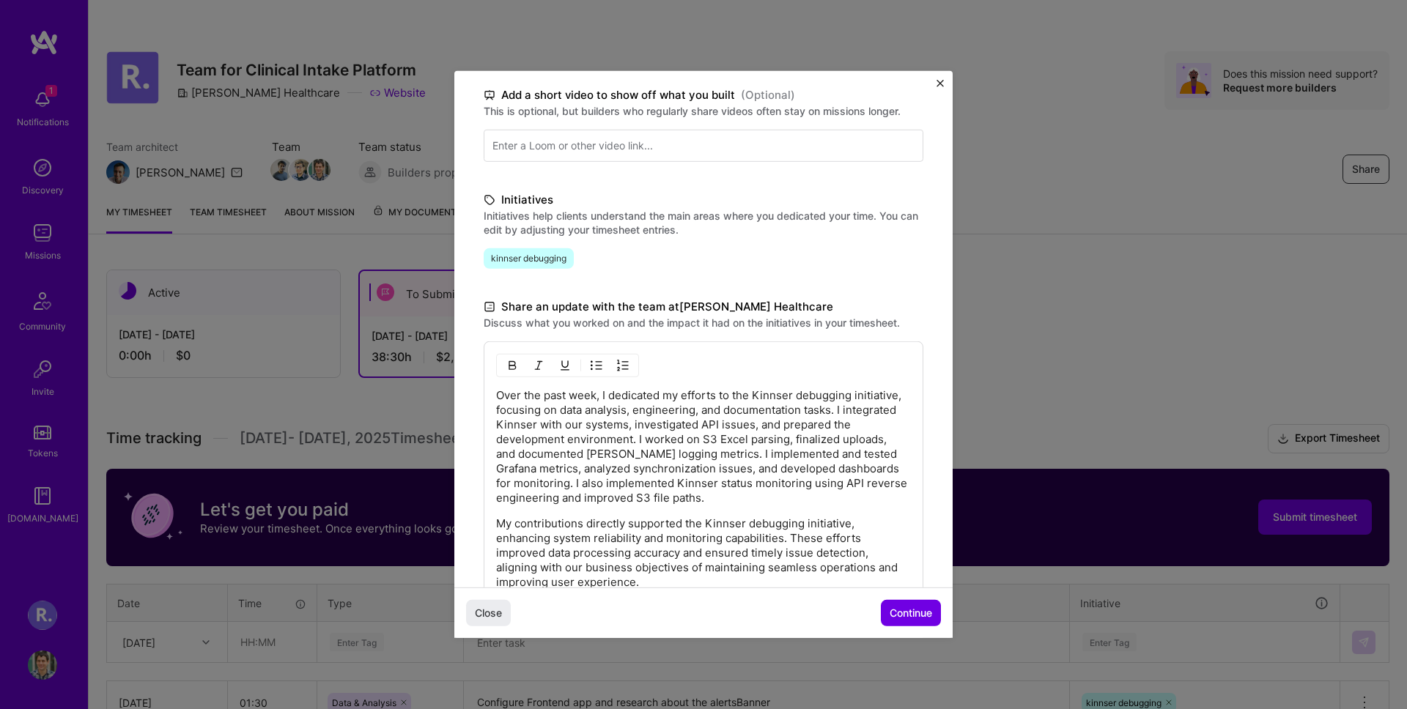
scroll to position [339, 0]
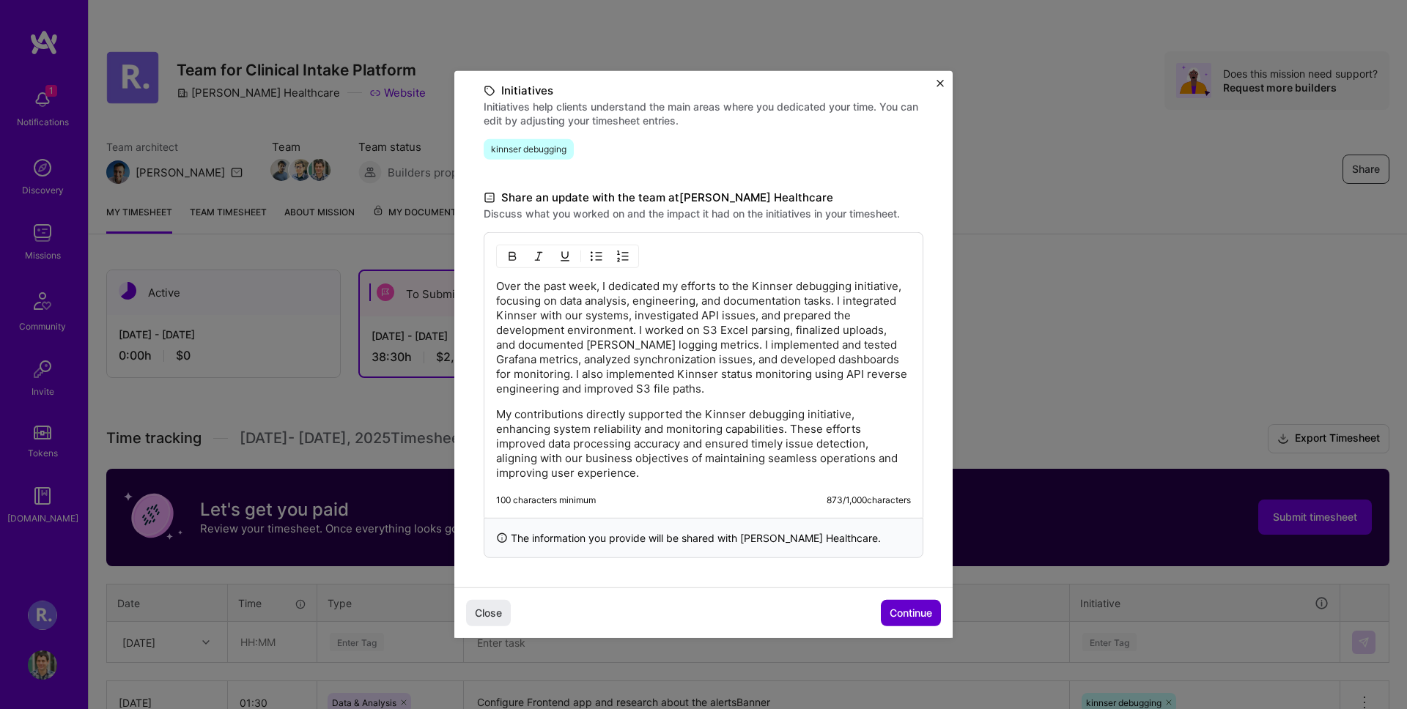
click at [916, 618] on span "Continue" at bounding box center [911, 613] width 43 height 15
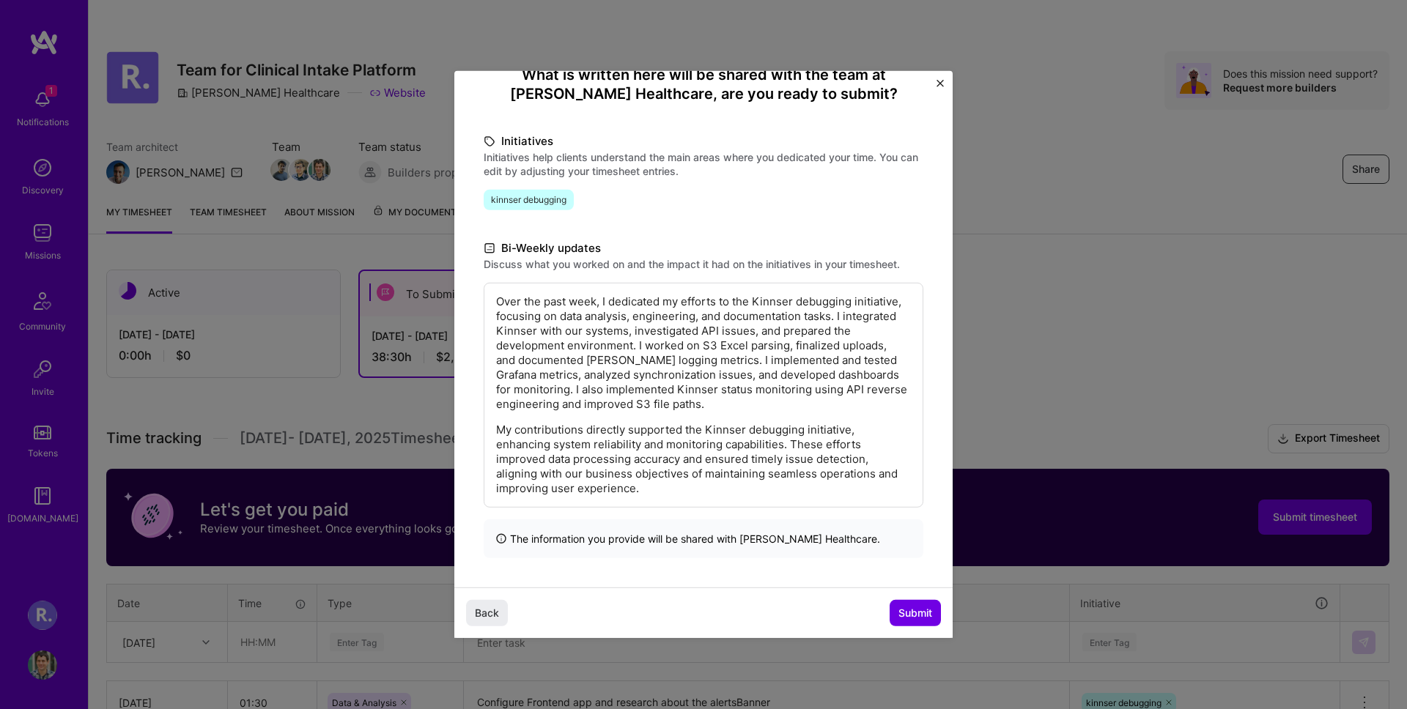
scroll to position [2, 0]
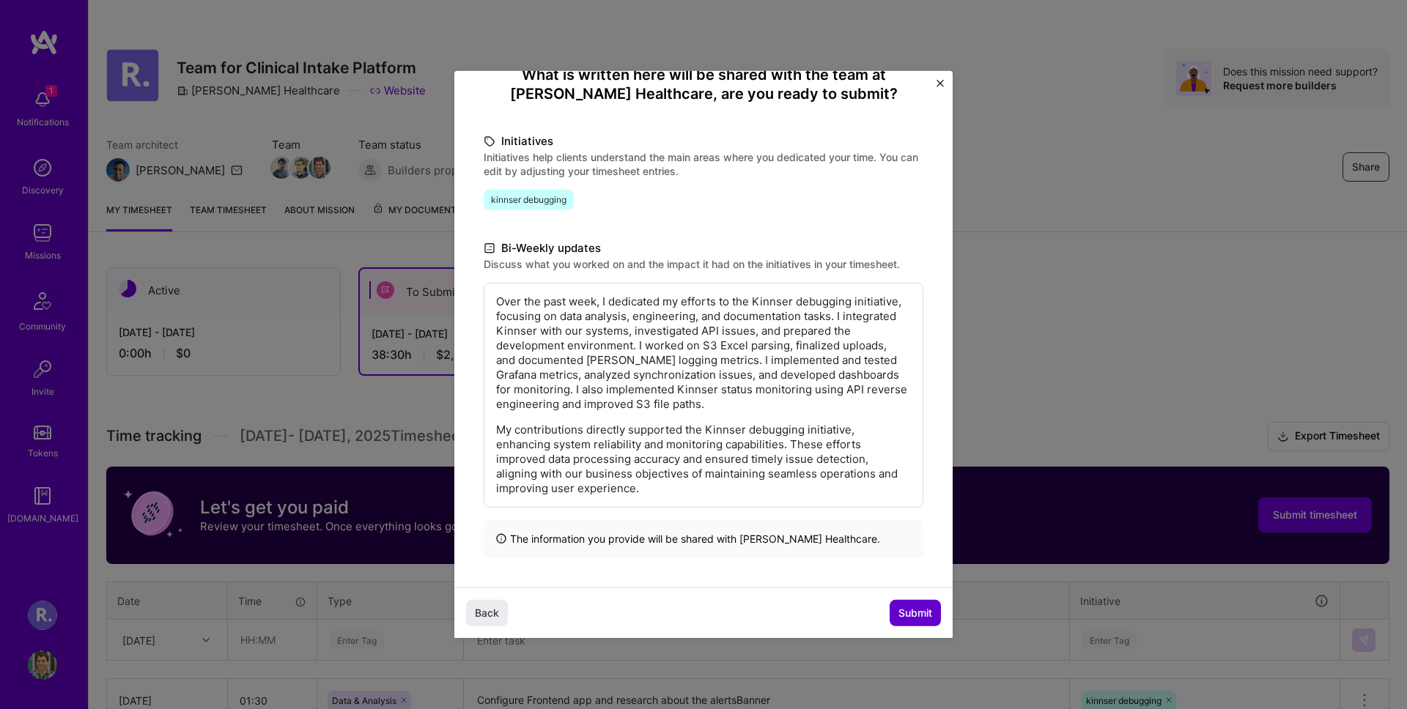
click at [911, 621] on button "Submit" at bounding box center [915, 613] width 51 height 26
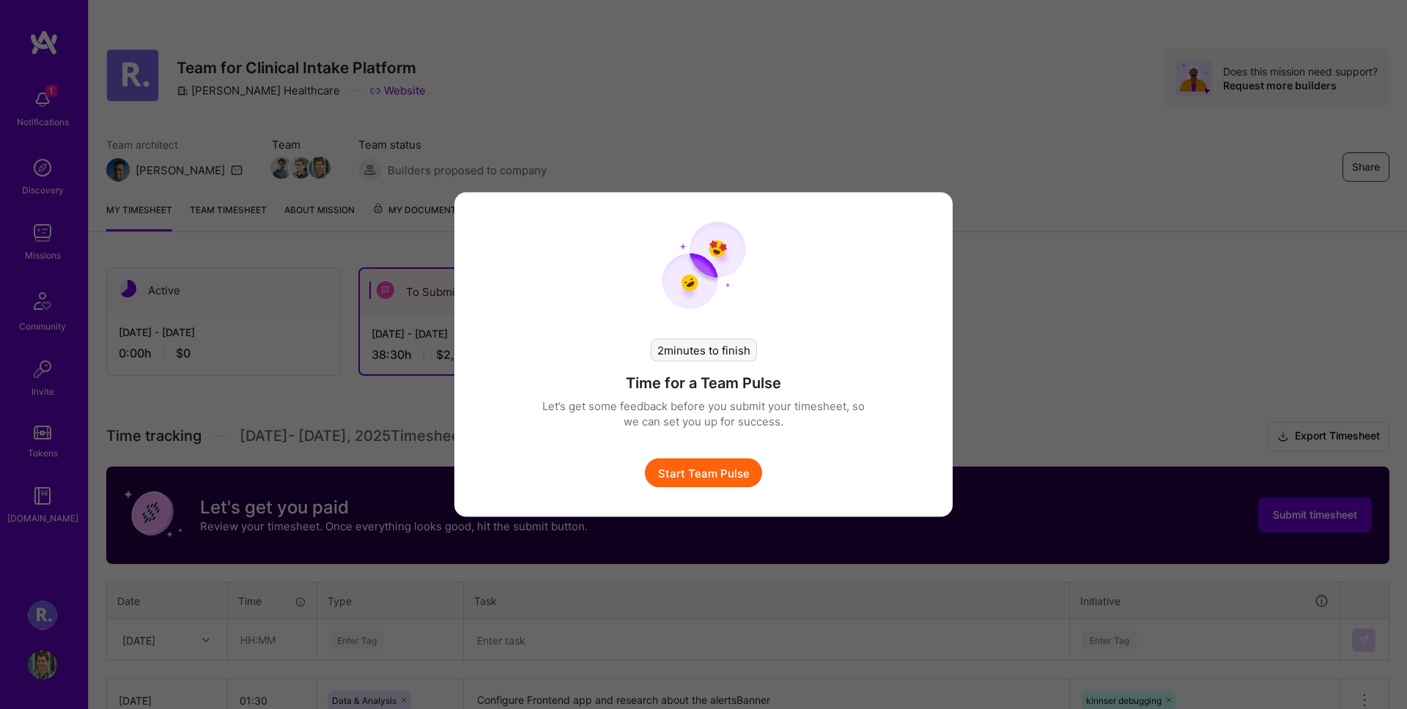
click at [701, 480] on button "Start Team Pulse" at bounding box center [703, 473] width 117 height 29
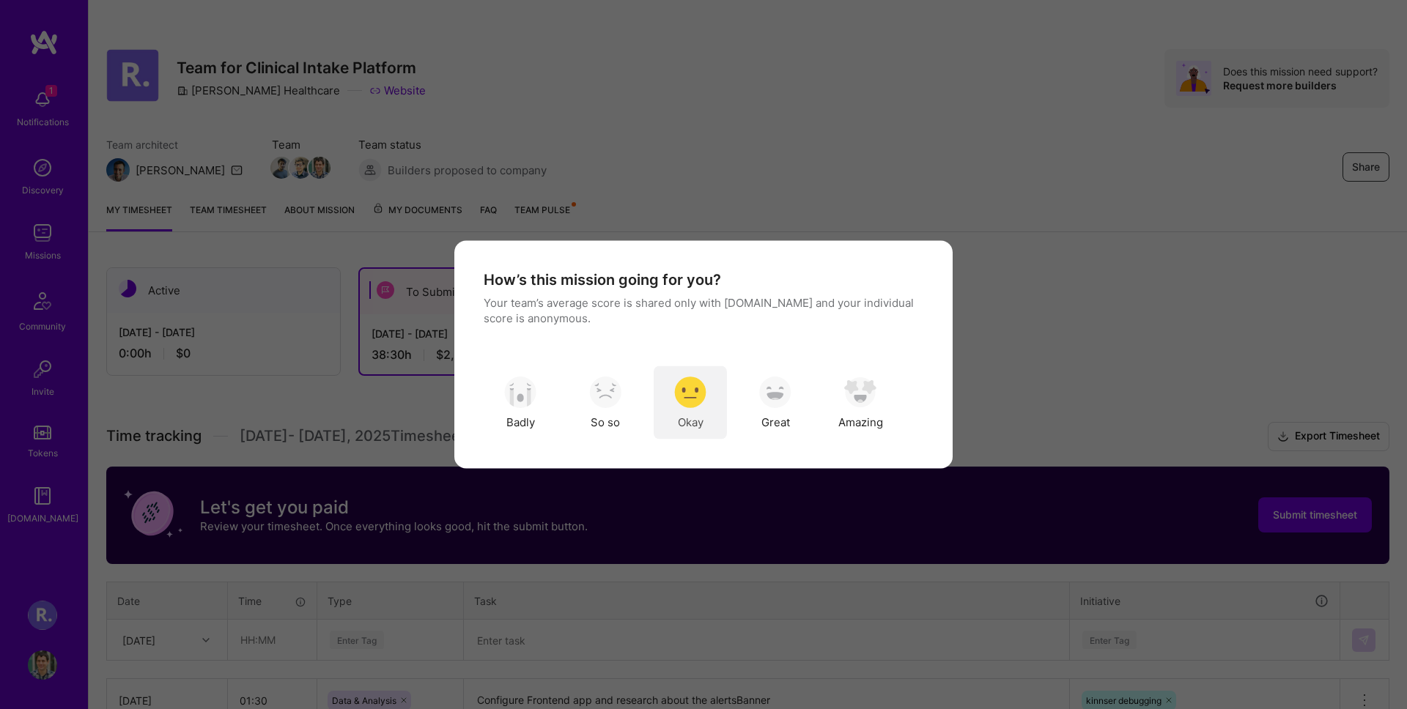
click at [698, 412] on div "Okay" at bounding box center [690, 402] width 73 height 73
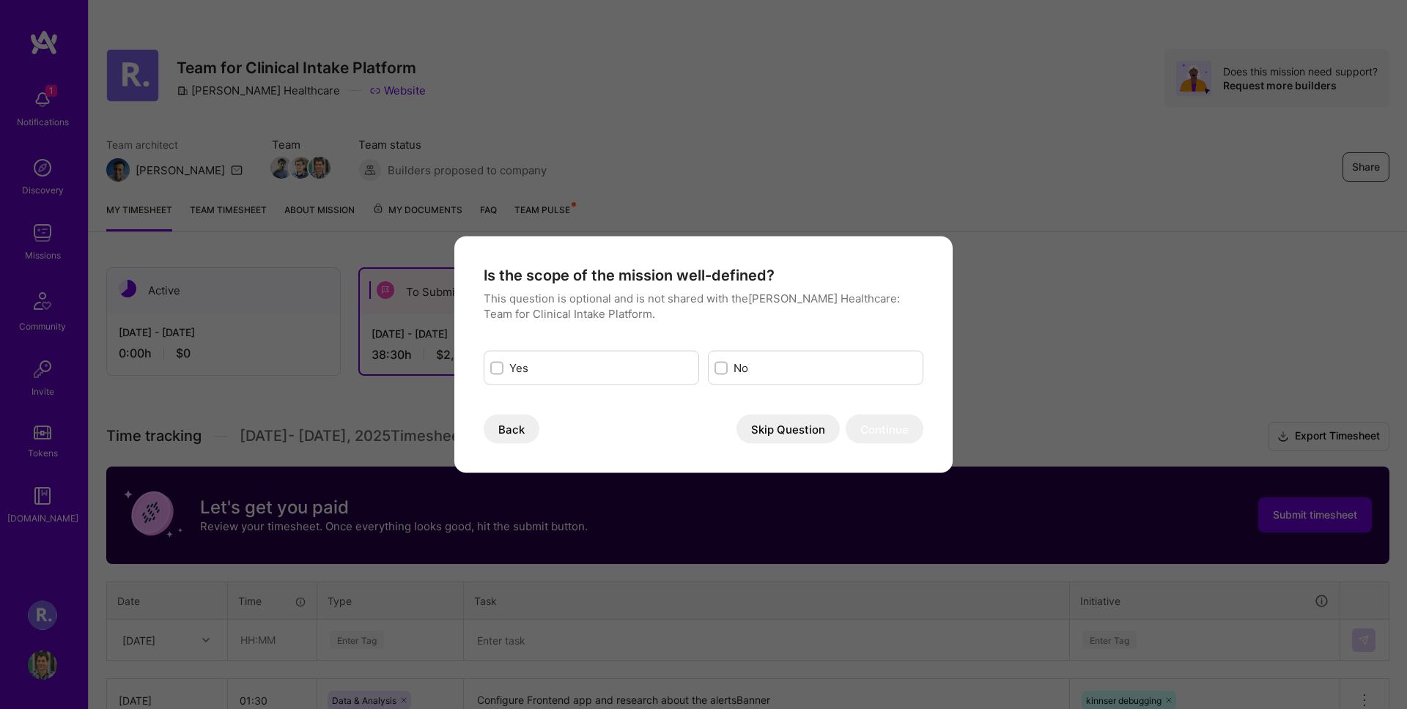
click at [720, 371] on input "modal" at bounding box center [722, 368] width 10 height 10
checkbox input "true"
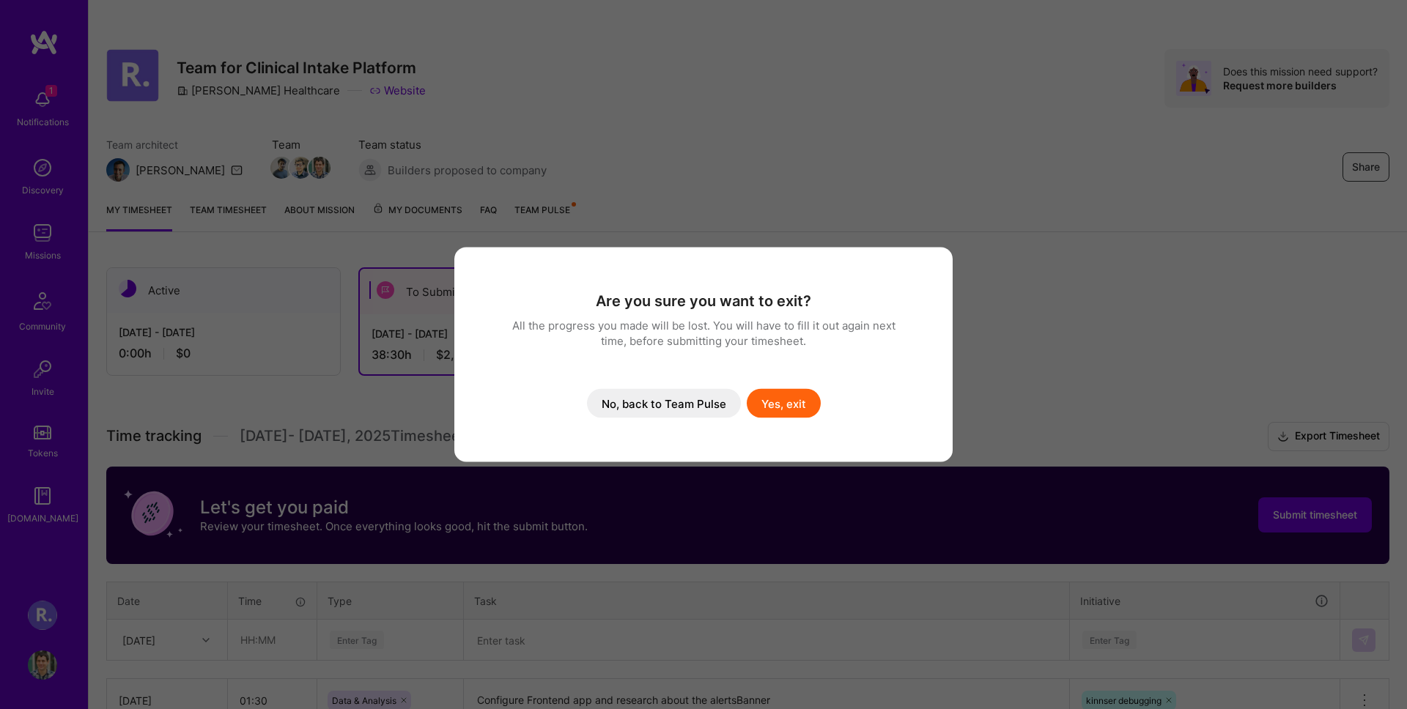
drag, startPoint x: 676, startPoint y: 408, endPoint x: 755, endPoint y: 385, distance: 82.3
click at [755, 385] on div "Are you sure you want to exit? All the progress you made will be lost. You will…" at bounding box center [704, 355] width 440 height 156
click at [697, 405] on button "No, back to Team Pulse" at bounding box center [664, 403] width 154 height 29
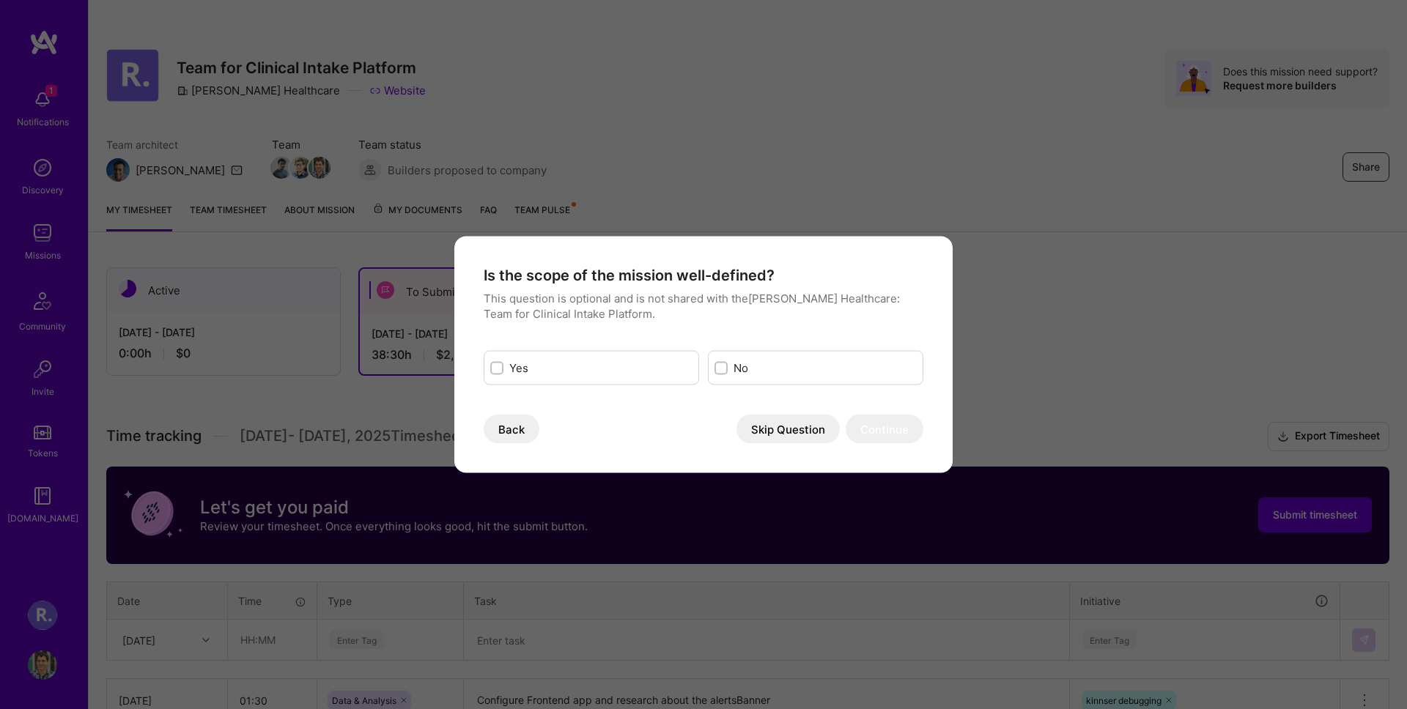
click at [721, 373] on div "modal" at bounding box center [720, 367] width 13 height 13
click at [721, 373] on input "modal" at bounding box center [722, 368] width 10 height 10
checkbox input "true"
click at [876, 444] on div "Is the scope of the mission well-defined? This question is optional and is not …" at bounding box center [703, 355] width 498 height 237
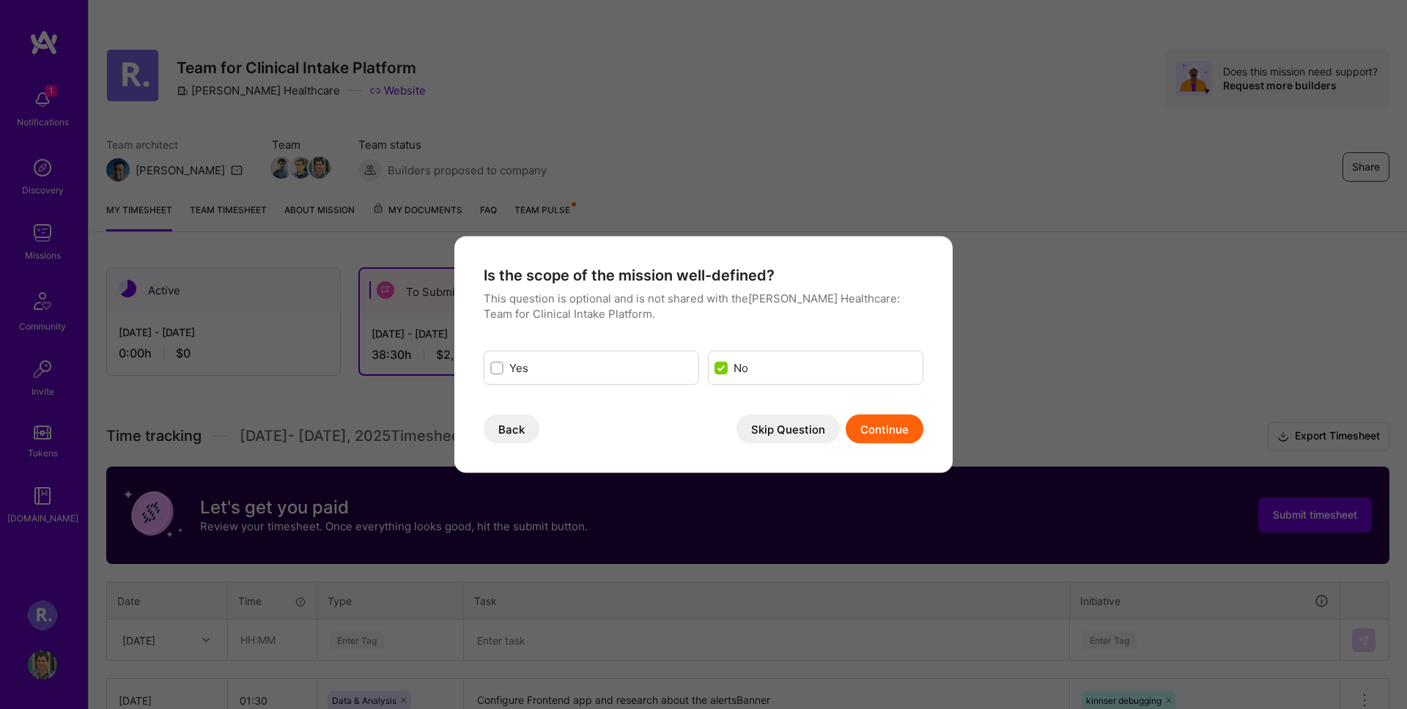
click at [880, 418] on button "Continue" at bounding box center [885, 429] width 78 height 29
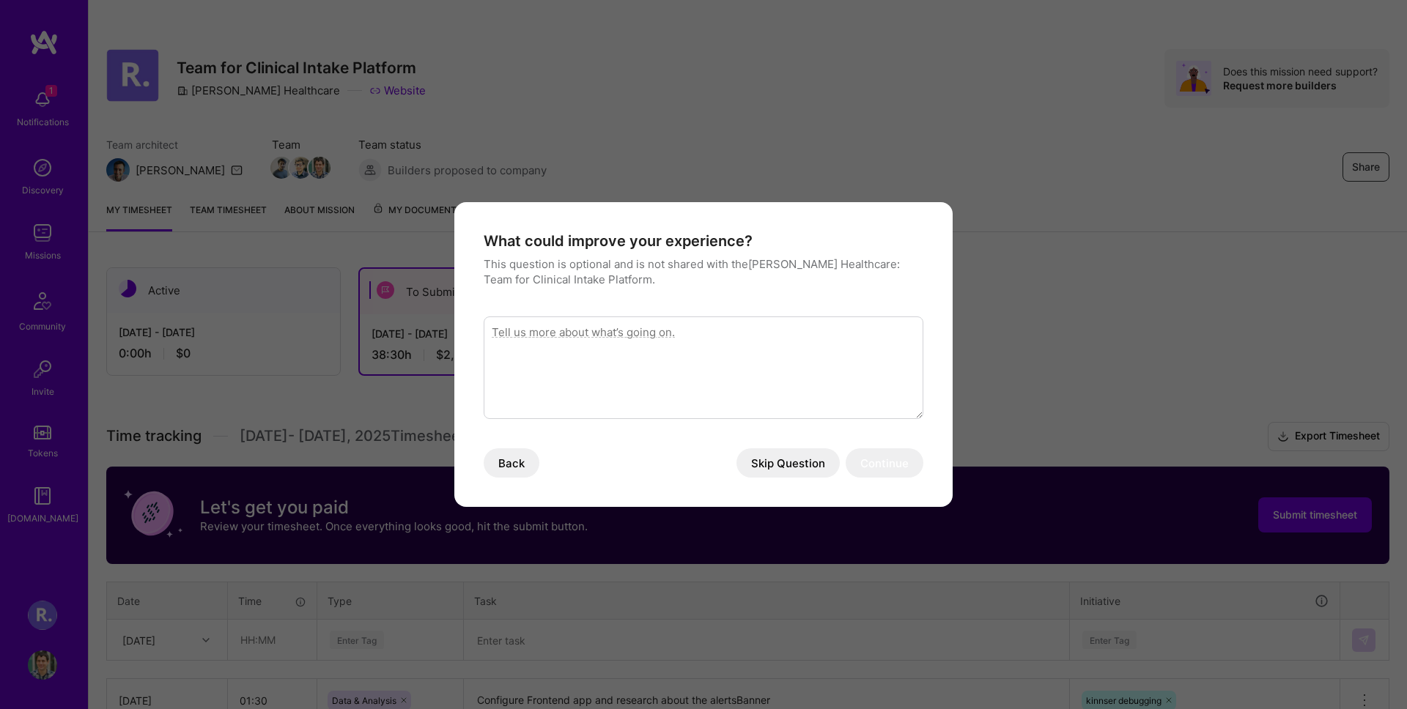
click at [765, 391] on textarea "modal" at bounding box center [704, 368] width 440 height 103
click at [775, 475] on button "Skip Question" at bounding box center [787, 462] width 103 height 29
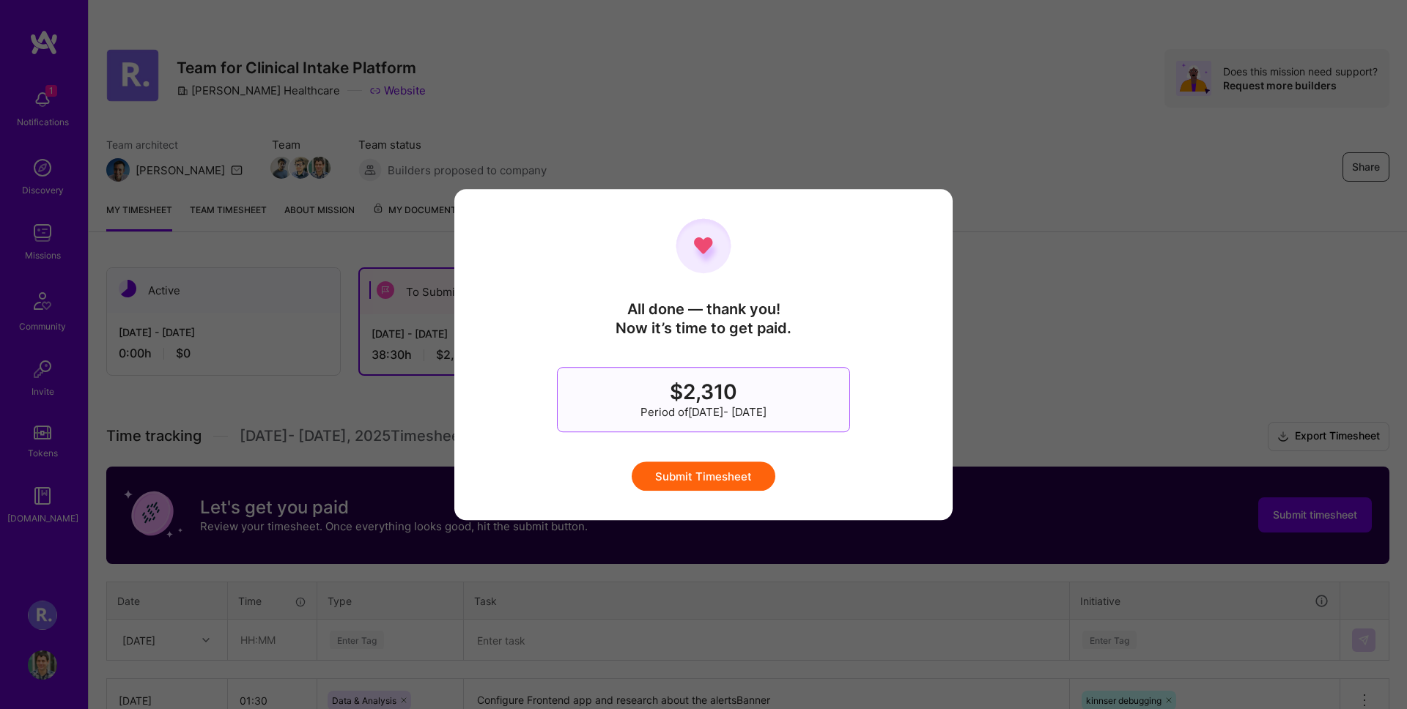
click at [739, 479] on button "Submit Timesheet" at bounding box center [704, 476] width 144 height 29
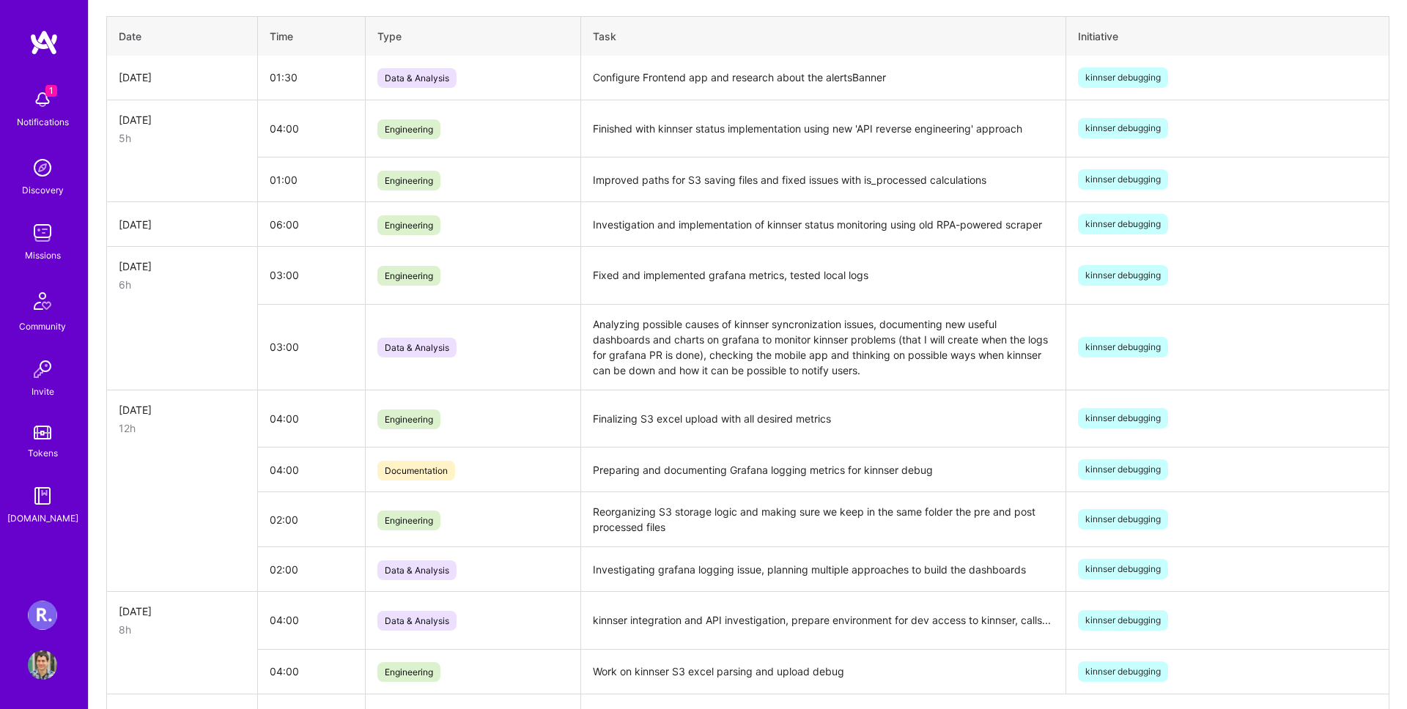
scroll to position [606, 0]
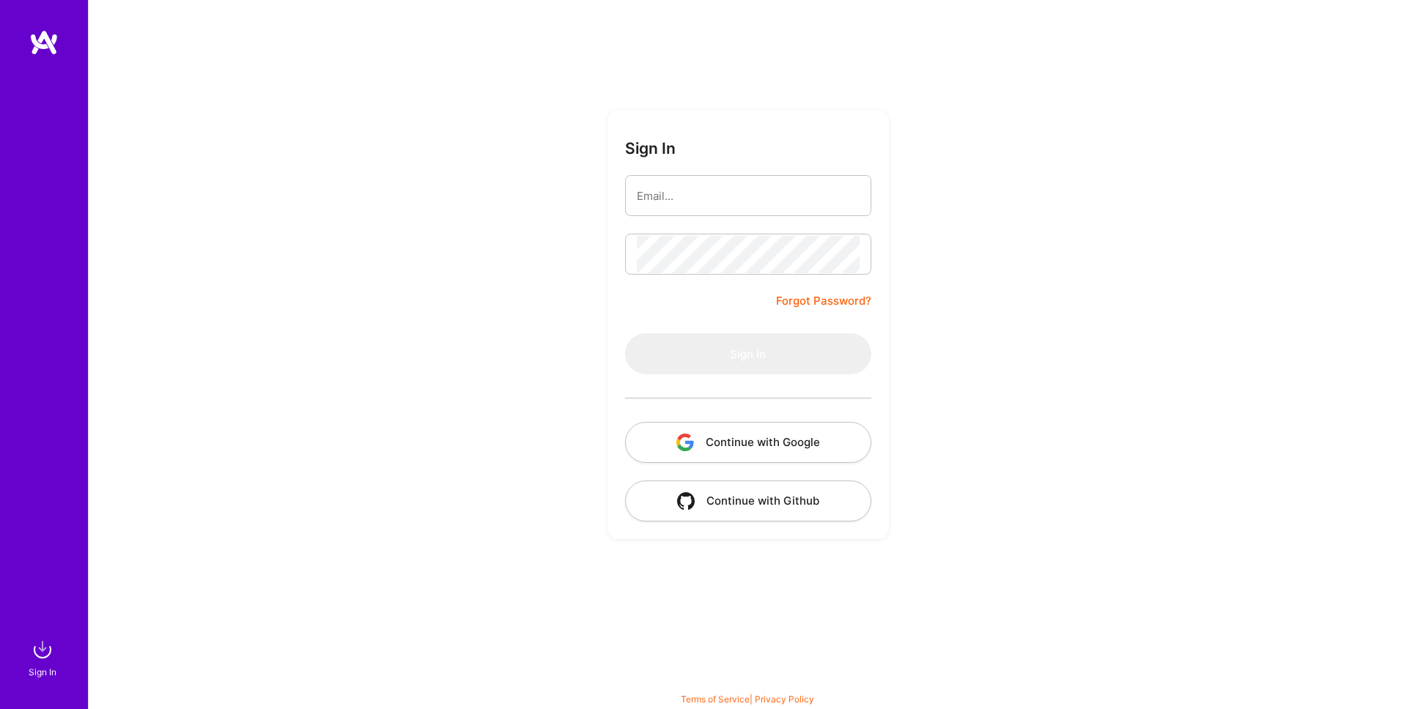
click at [0, 702] on com-1password-button at bounding box center [0, 702] width 0 height 0
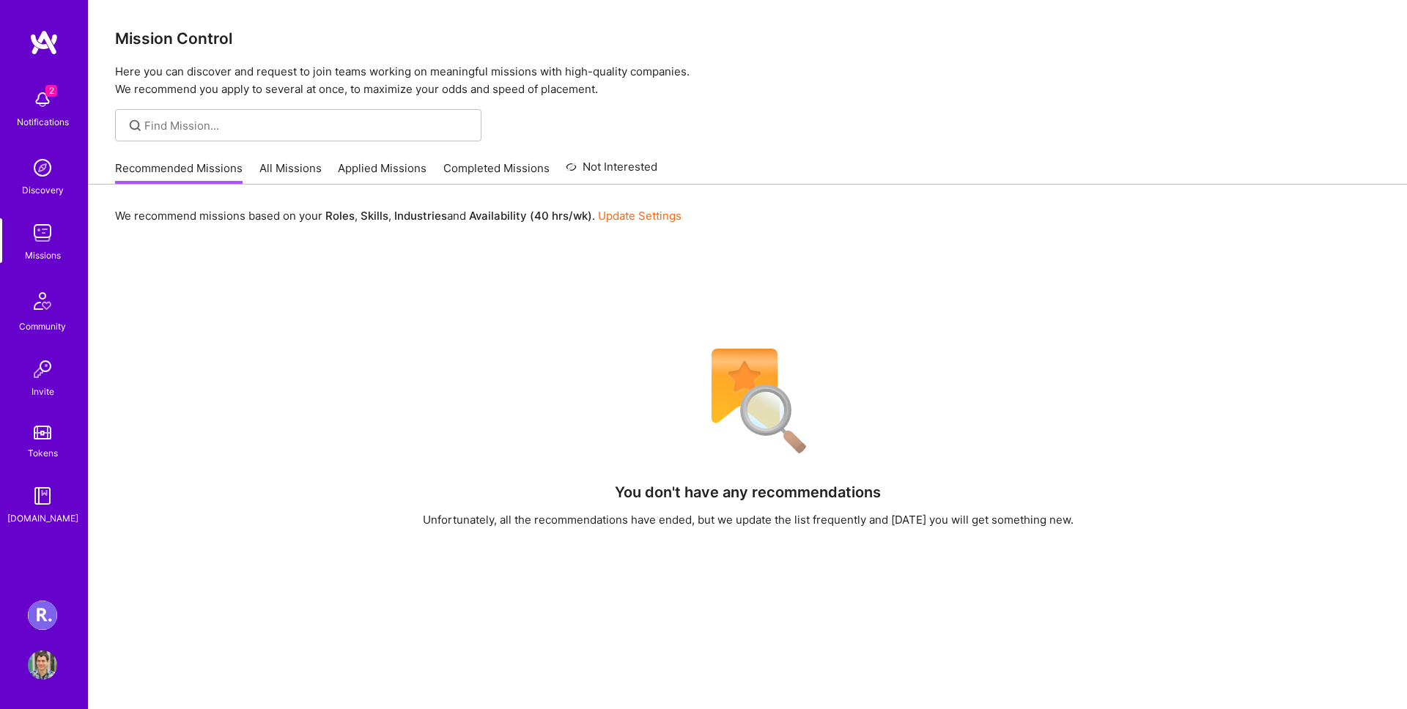
click at [86, 167] on link "Discovery" at bounding box center [42, 175] width 91 height 45
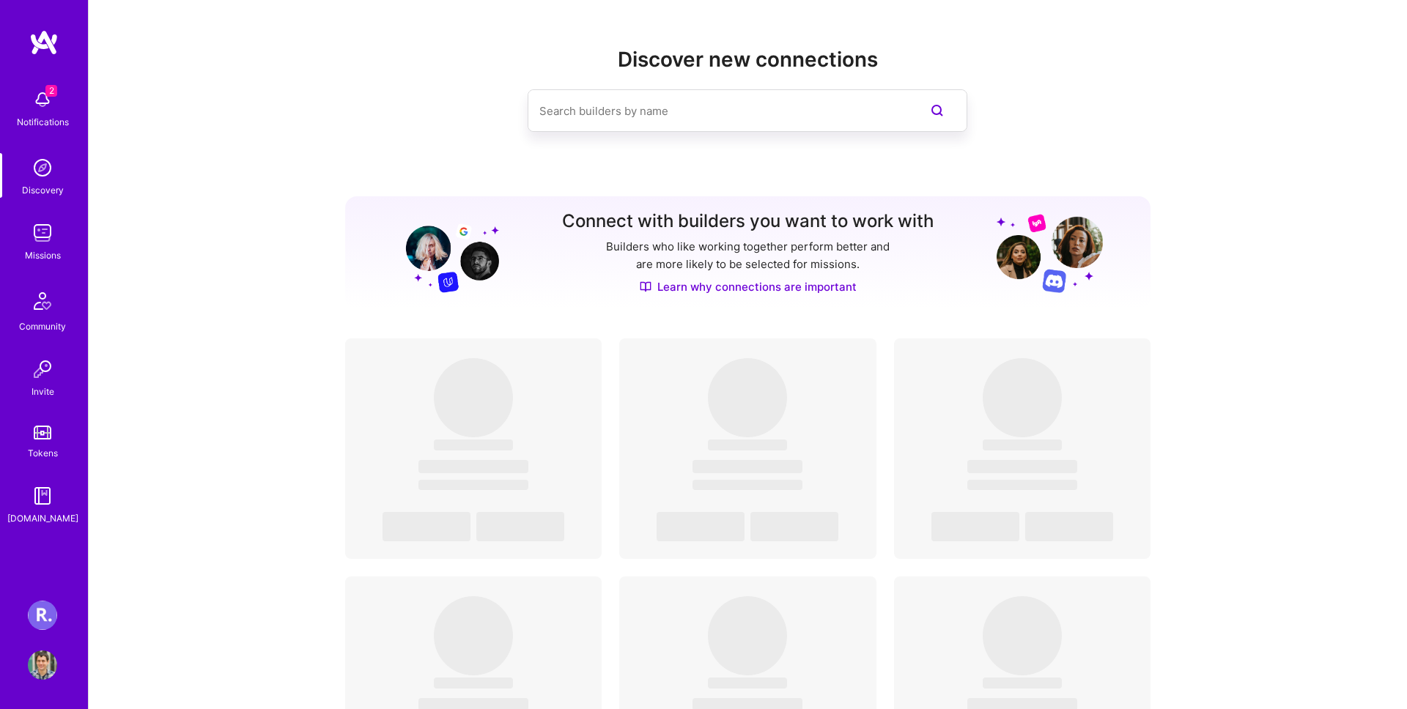
click at [59, 167] on link "Discovery" at bounding box center [42, 175] width 91 height 45
click at [42, 84] on div "2 Notifications" at bounding box center [42, 107] width 91 height 51
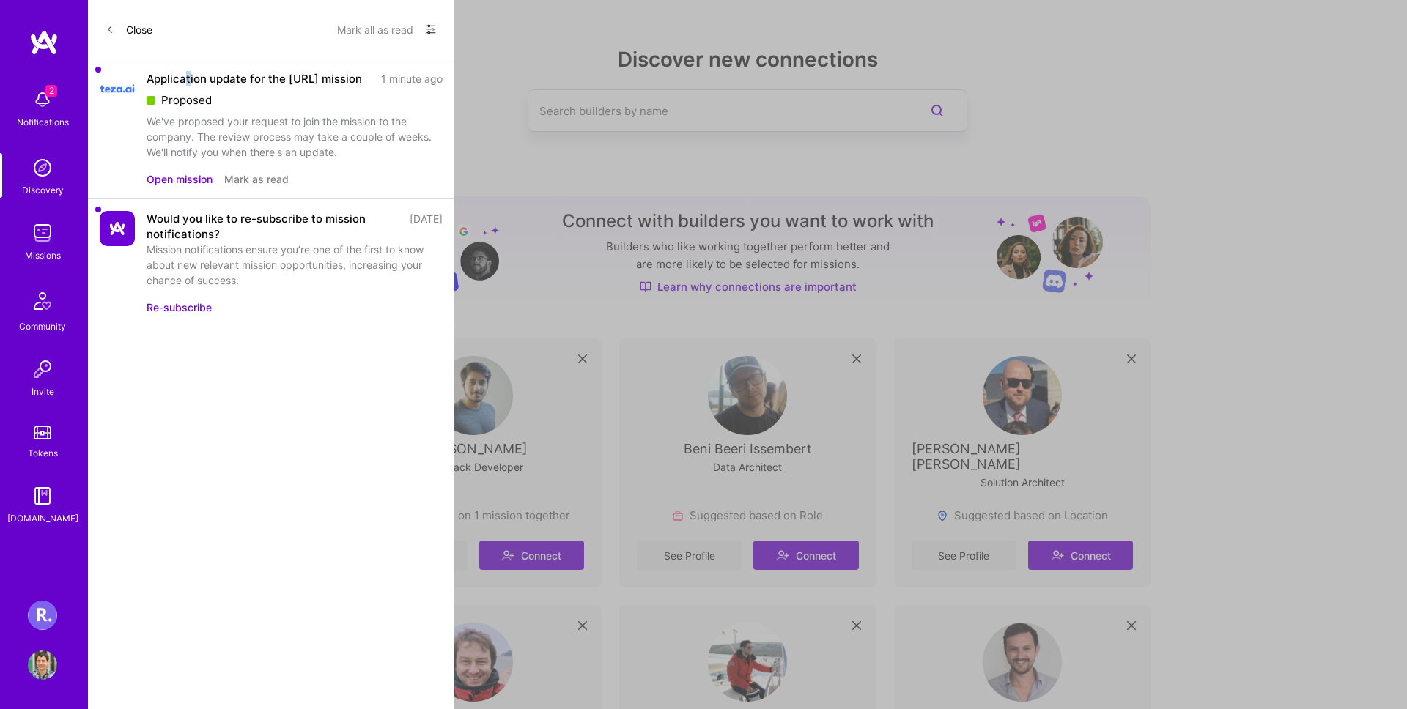
click at [188, 81] on div "Application update for the teza.ai mission" at bounding box center [254, 78] width 215 height 15
click at [185, 177] on button "Open mission" at bounding box center [180, 178] width 66 height 15
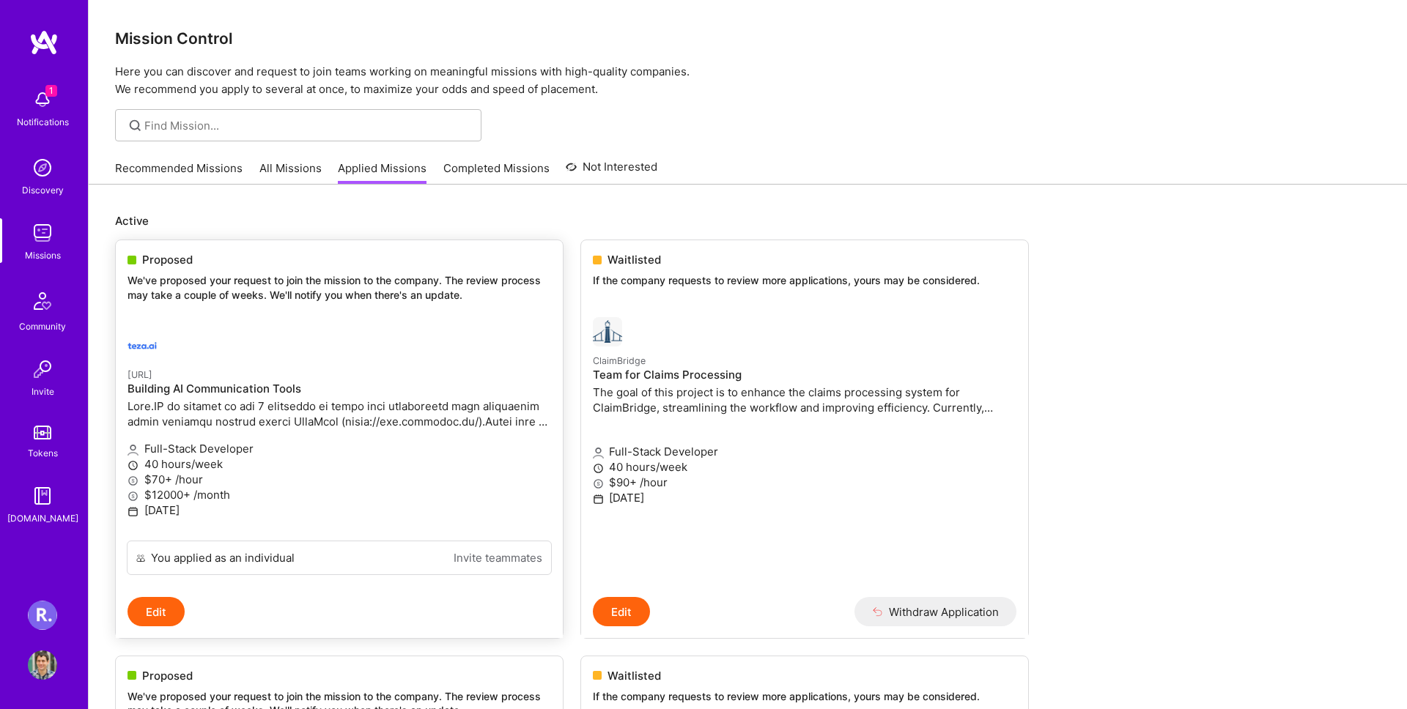
click at [227, 317] on div "Proposed We've proposed your request to join the mission to the company. The re…" at bounding box center [339, 279] width 447 height 79
